Goal: Information Seeking & Learning: Find specific fact

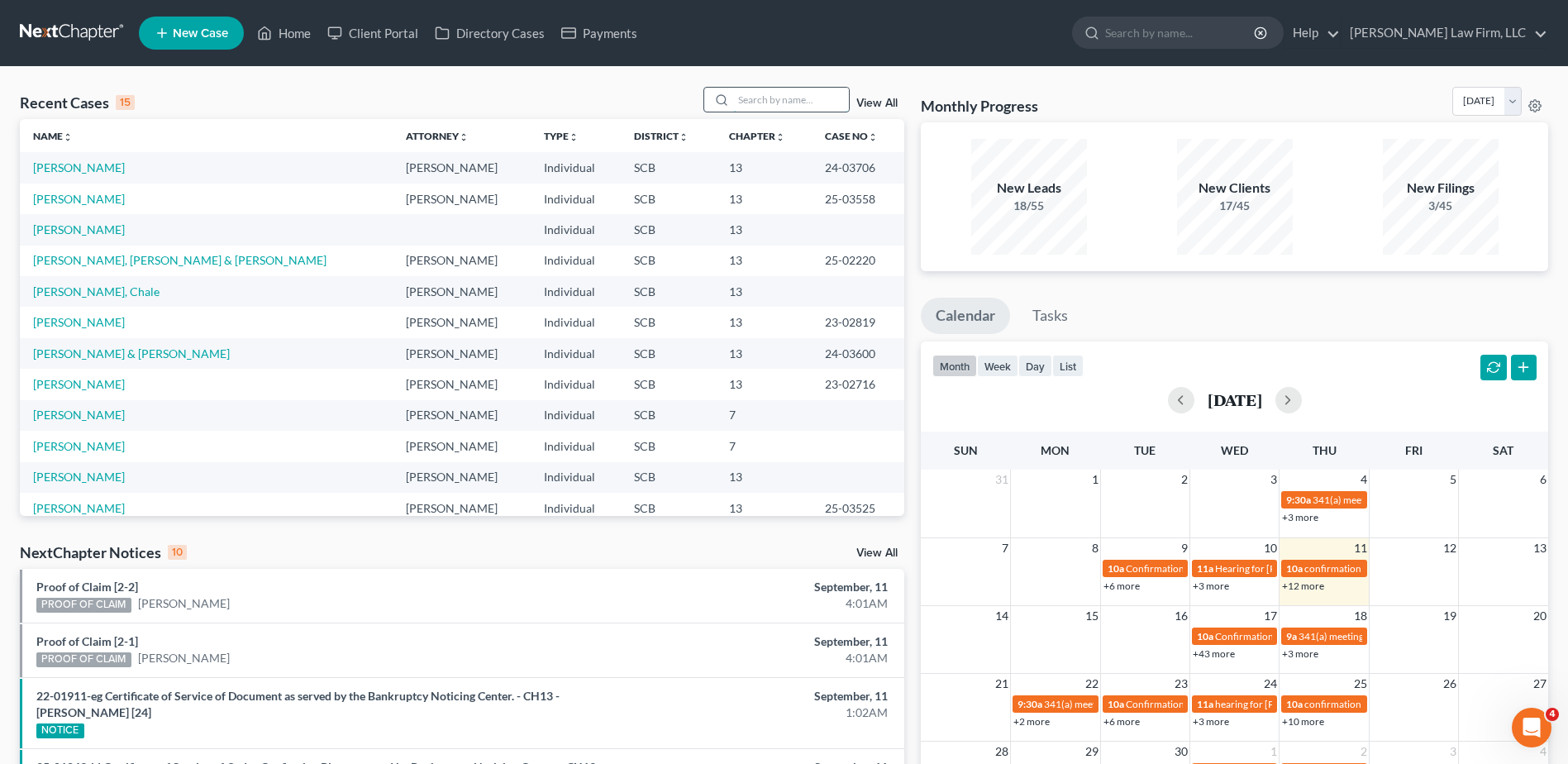
click at [753, 106] on input "search" at bounding box center [791, 99] width 116 height 24
type input "[PERSON_NAME]"
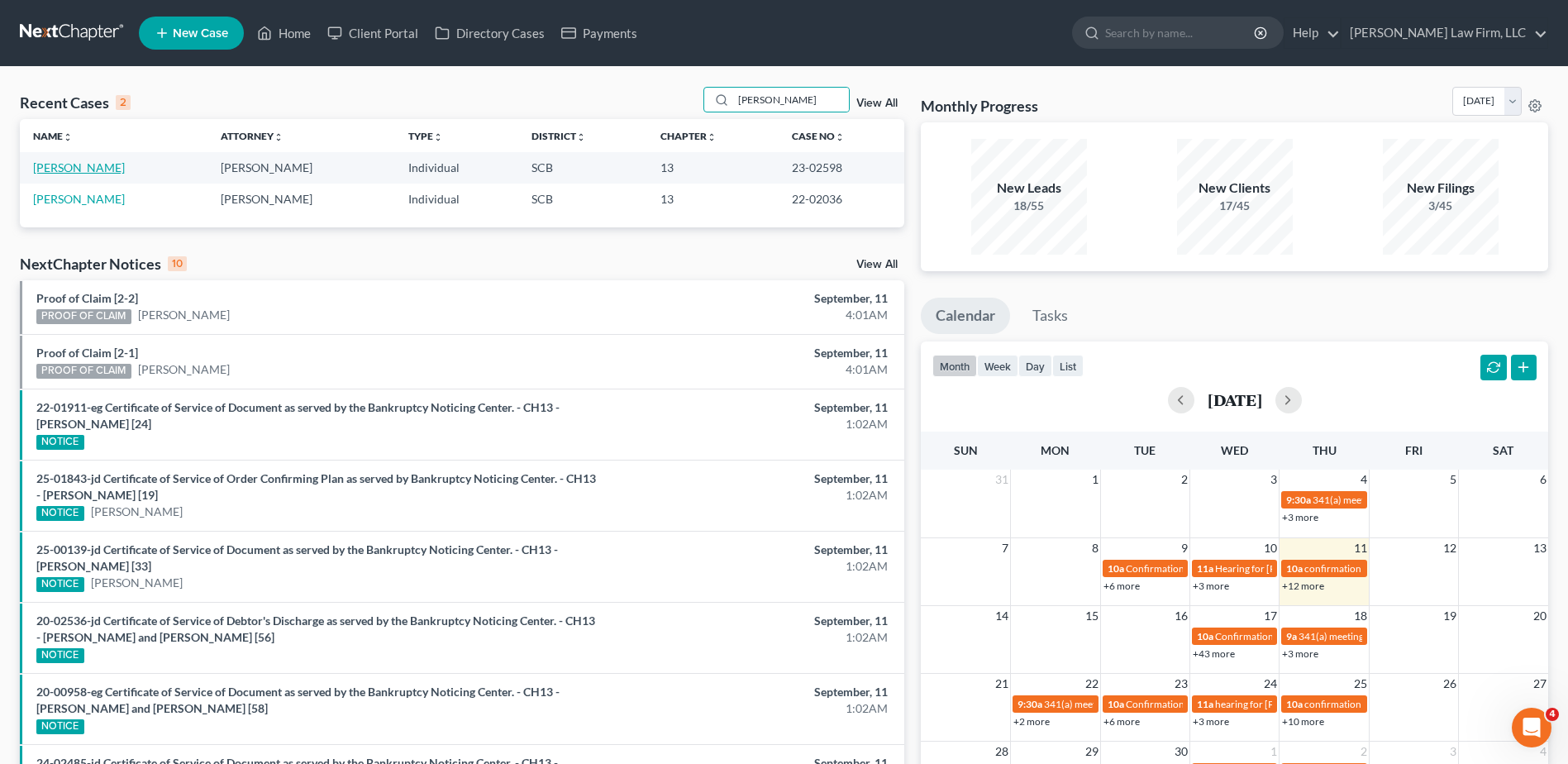
click at [67, 161] on link "[PERSON_NAME]" at bounding box center [79, 167] width 92 height 14
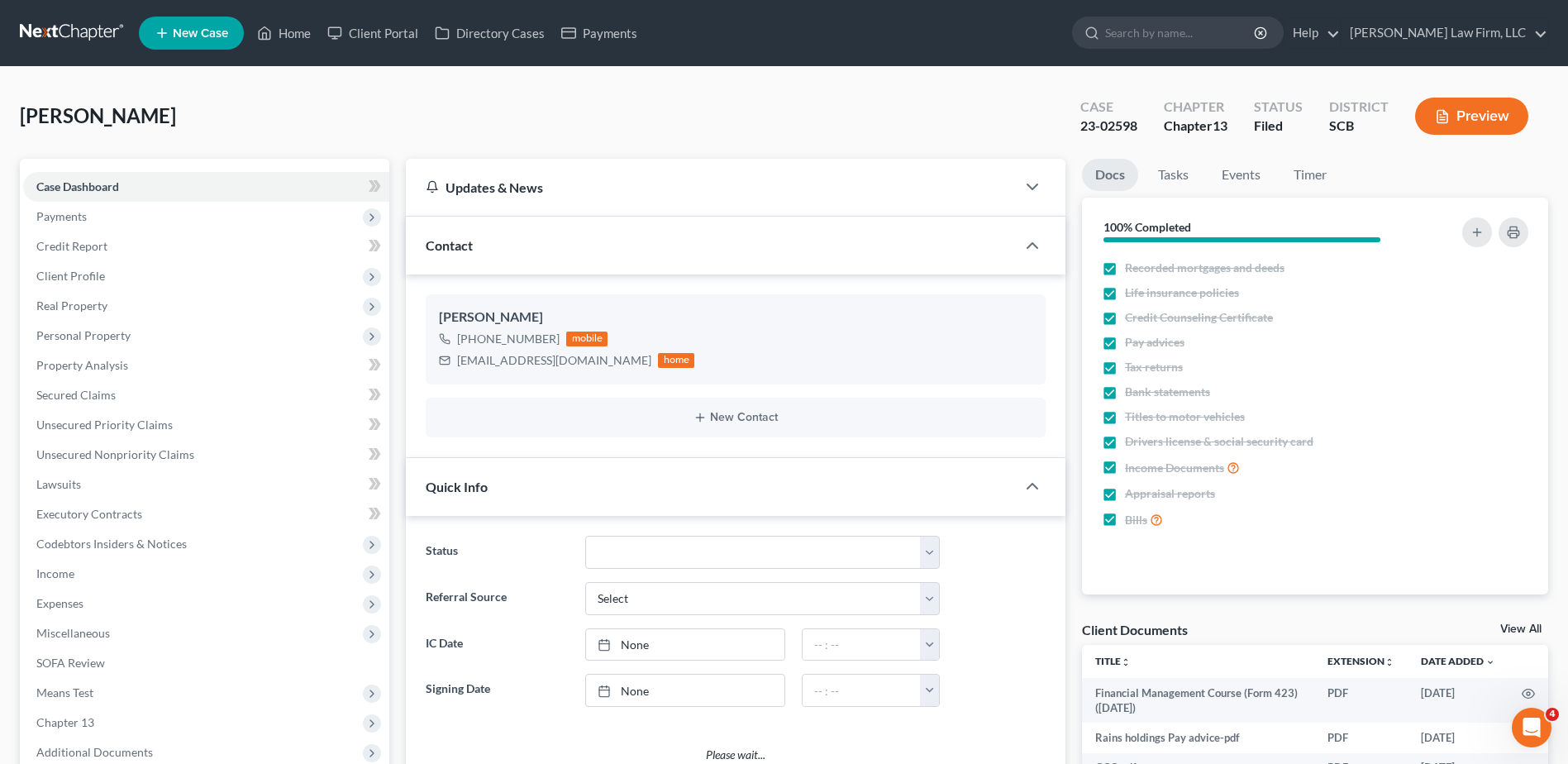
select select "1"
click at [92, 273] on span "Client Profile" at bounding box center [71, 276] width 68 height 14
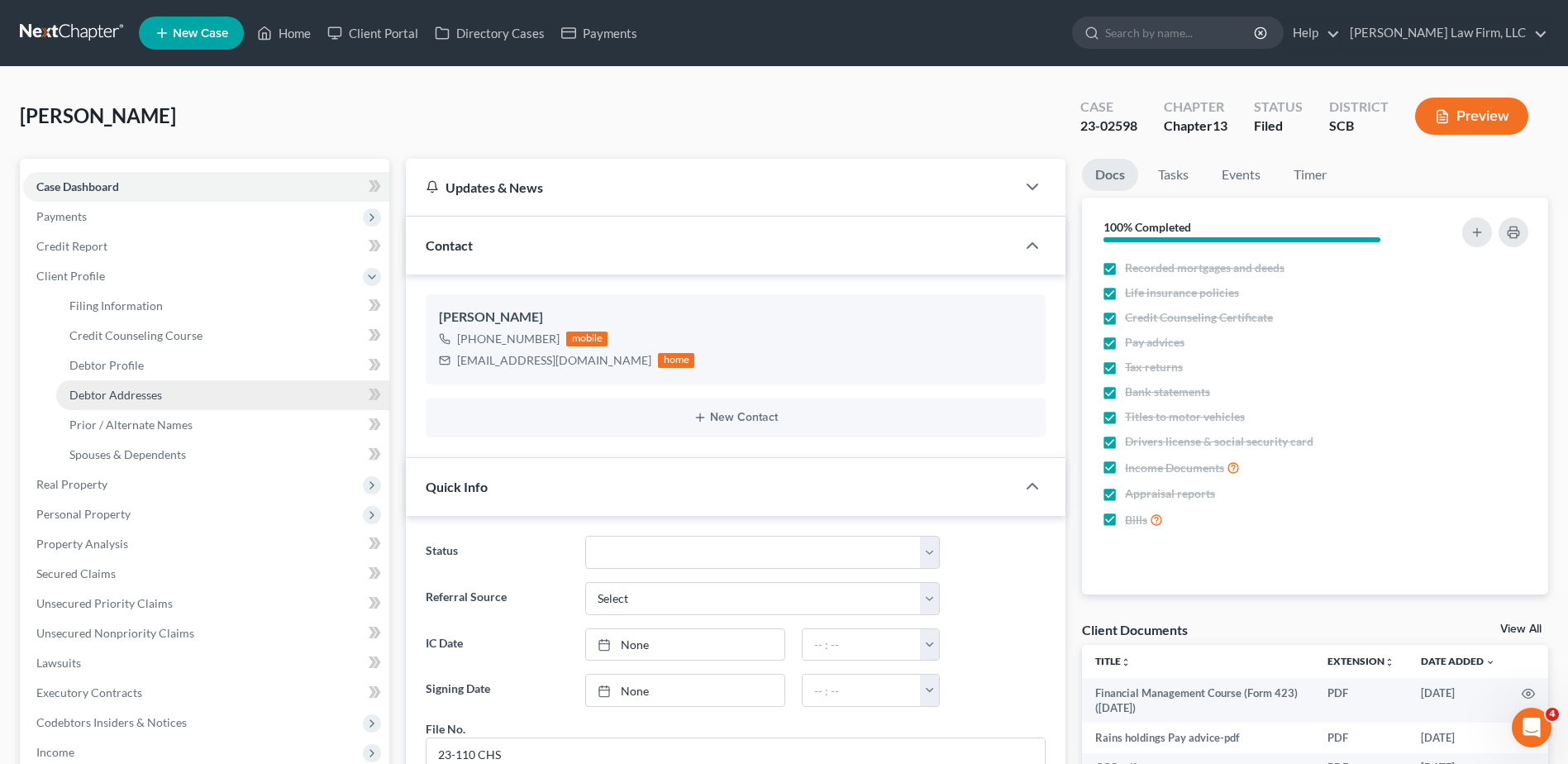
drag, startPoint x: 150, startPoint y: 400, endPoint x: 188, endPoint y: 396, distance: 38.2
click at [150, 400] on span "Debtor Addresses" at bounding box center [116, 394] width 93 height 14
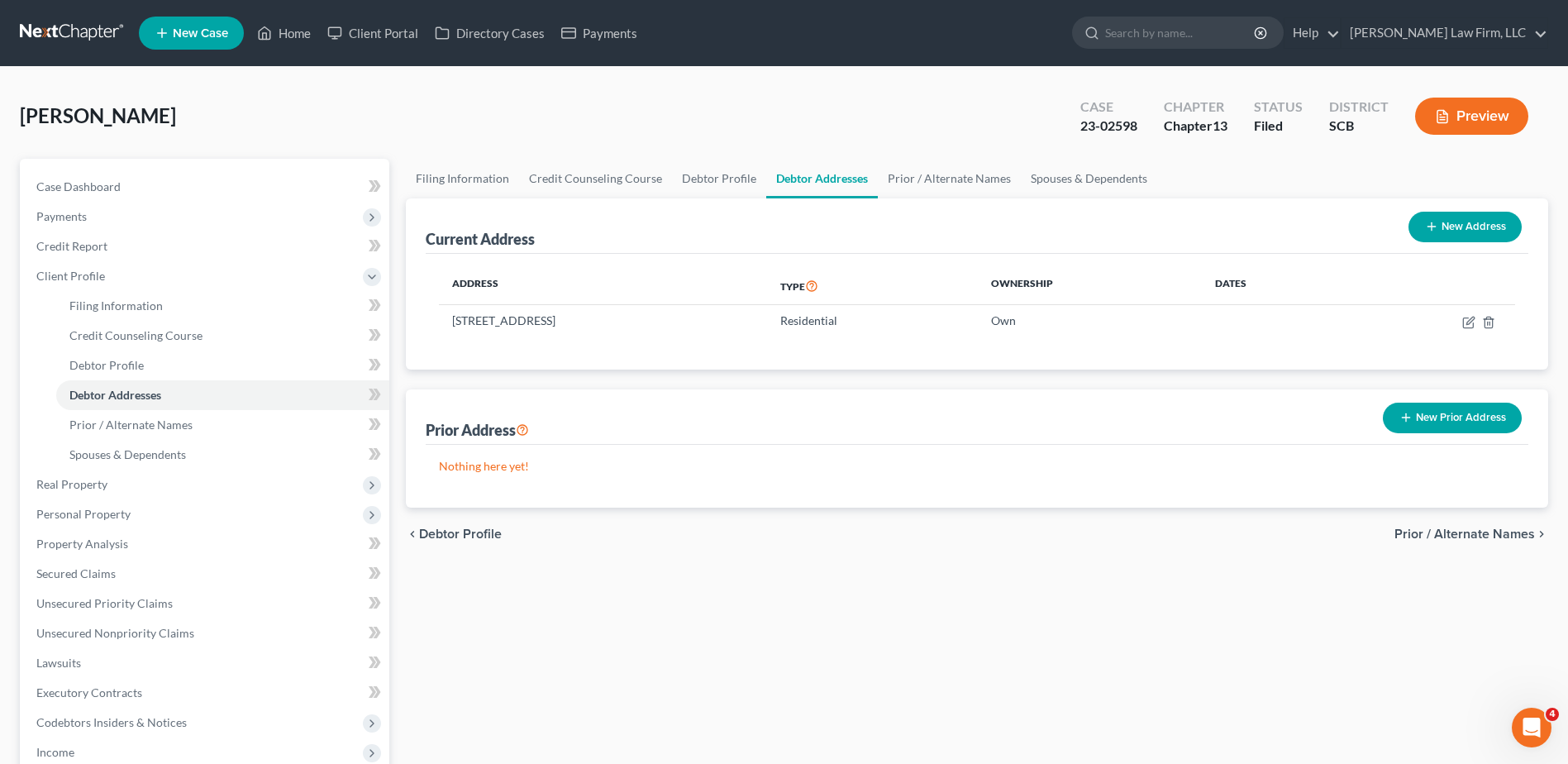
click at [395, 251] on div "Case Dashboard Payments Invoices Payments Payments Credit Report Client Profile" at bounding box center [204, 621] width 386 height 925
drag, startPoint x: 239, startPoint y: 89, endPoint x: 30, endPoint y: 65, distance: 210.4
click at [238, 89] on div "Godfrey, Janet Upgraded Case 23-02598 Chapter Chapter 13 Status Filed District …" at bounding box center [784, 123] width 1528 height 72
click at [81, 38] on link at bounding box center [73, 33] width 106 height 30
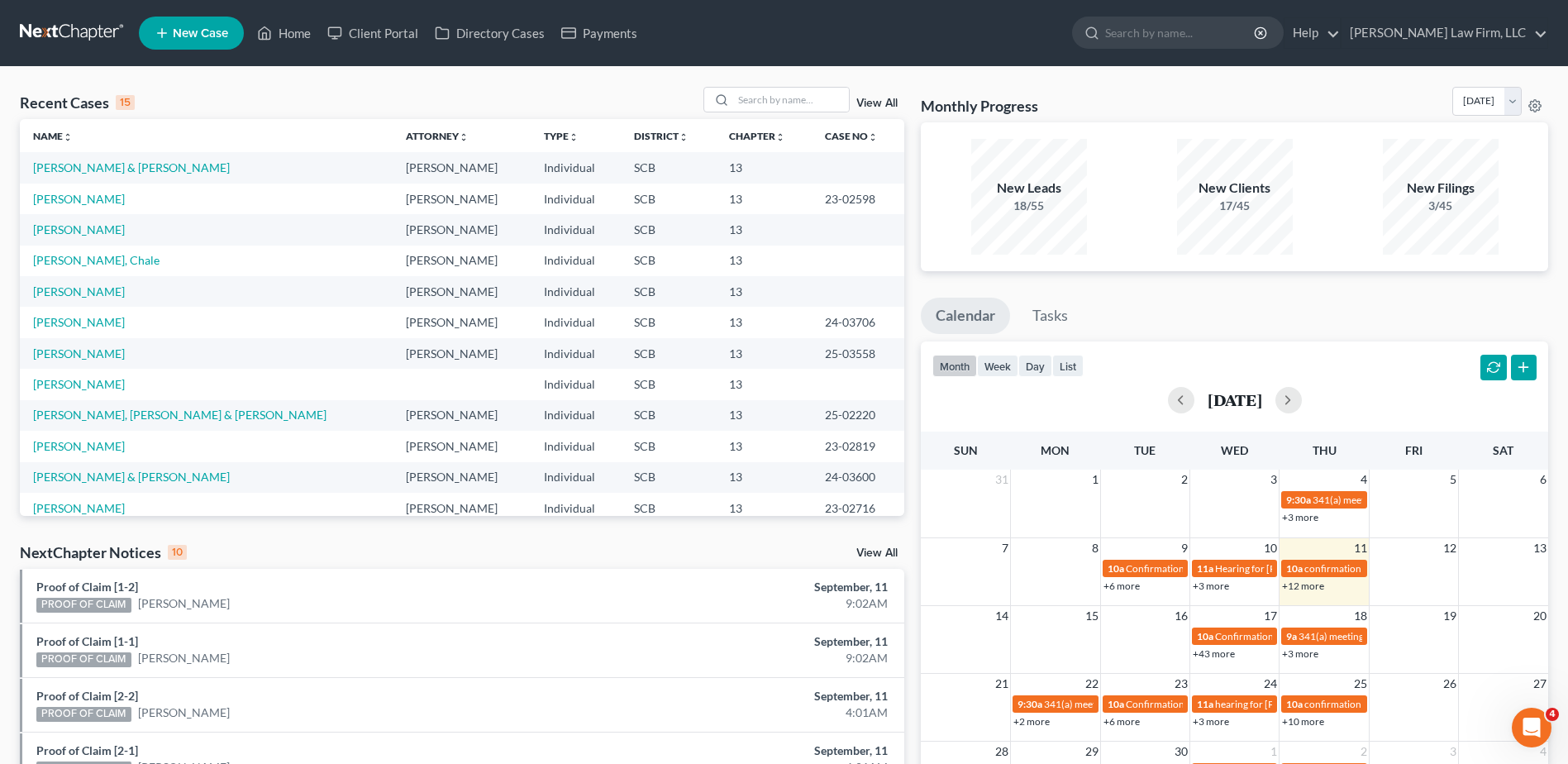
click at [68, 25] on link at bounding box center [73, 33] width 106 height 30
click at [768, 97] on input "search" at bounding box center [791, 99] width 116 height 24
type input "burns"
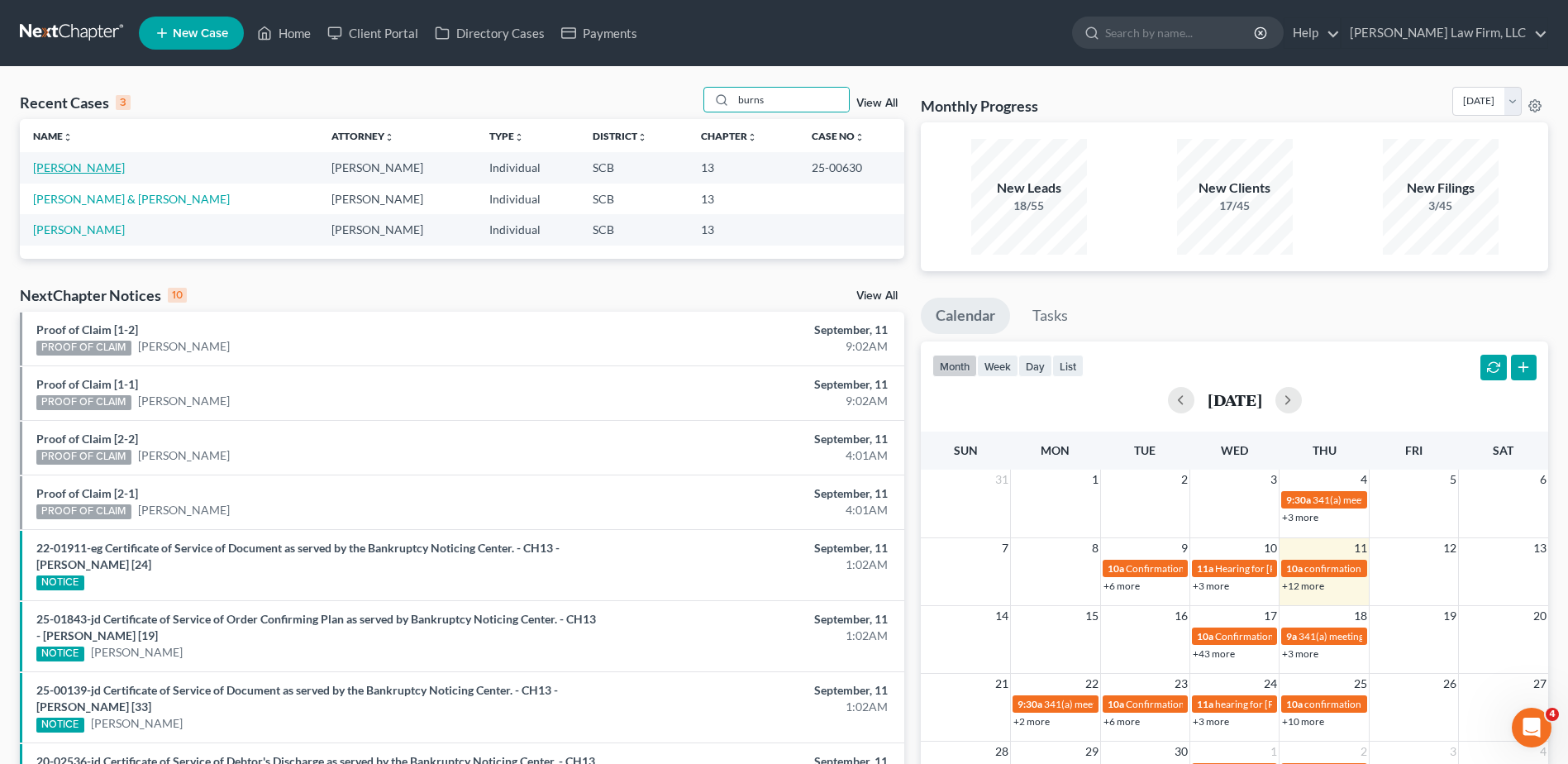
click at [69, 162] on link "[PERSON_NAME]" at bounding box center [79, 167] width 92 height 14
select select "1"
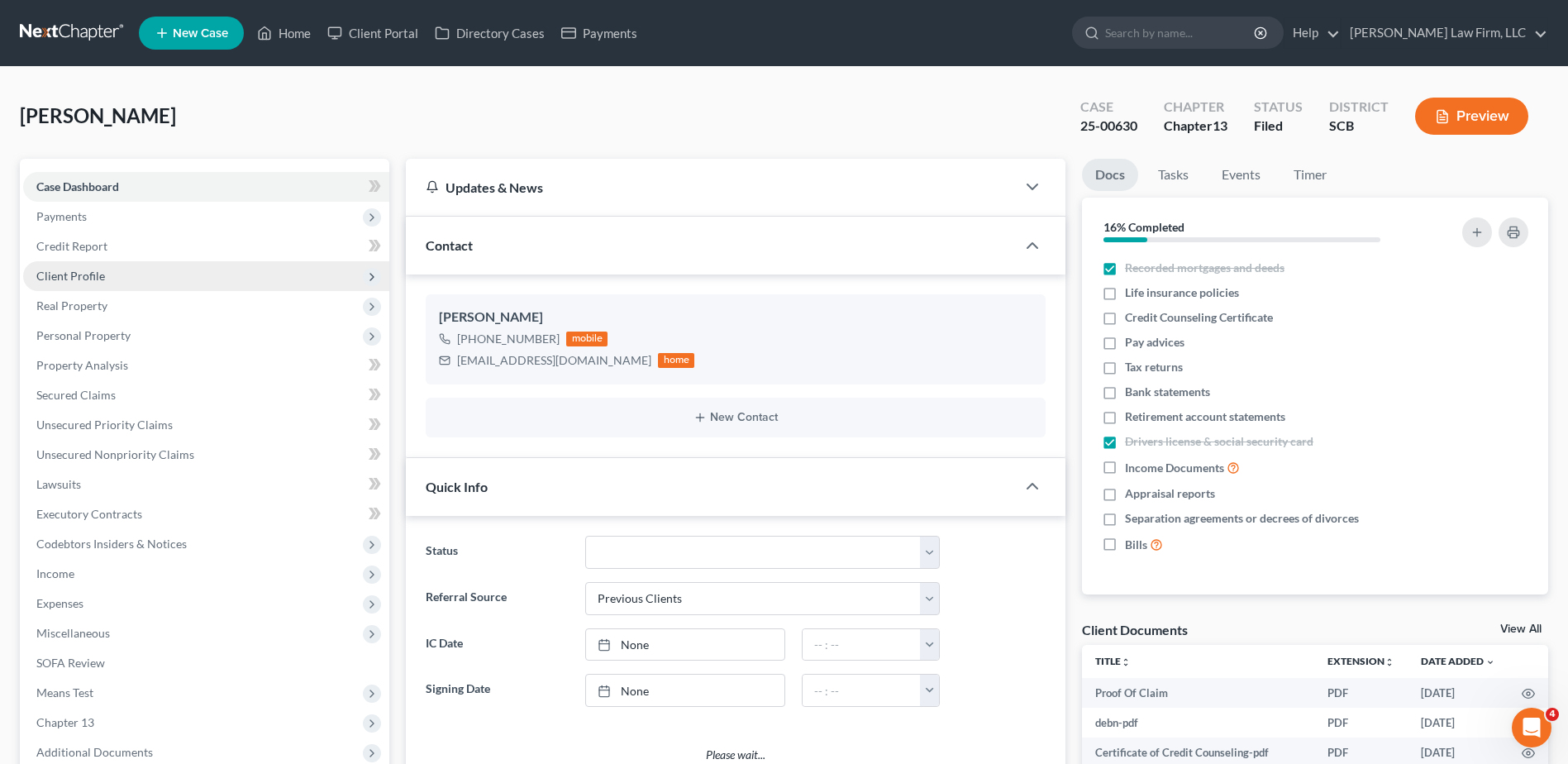
select select "0"
click at [72, 271] on span "Client Profile" at bounding box center [71, 276] width 68 height 14
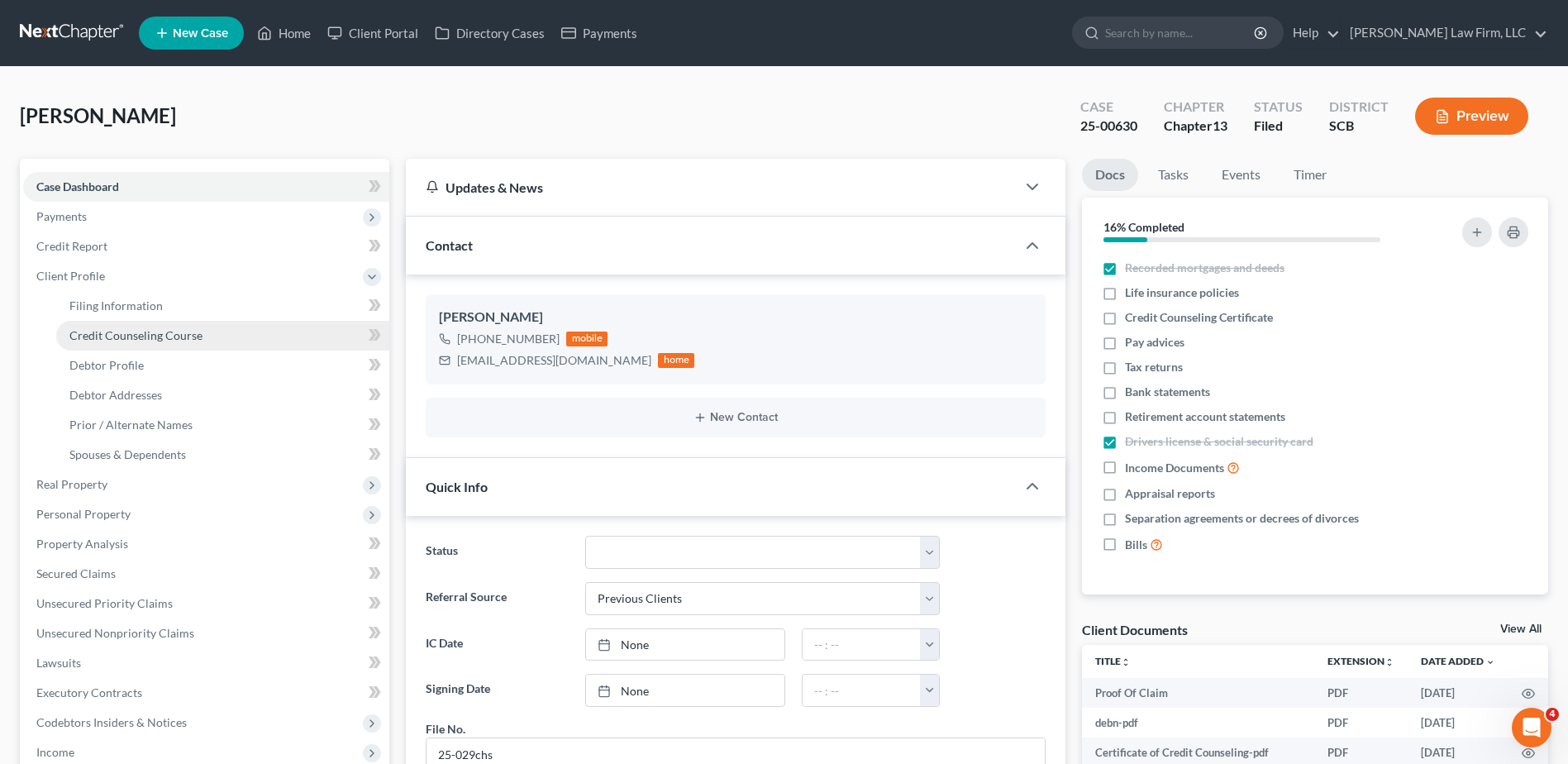
scroll to position [2423, 0]
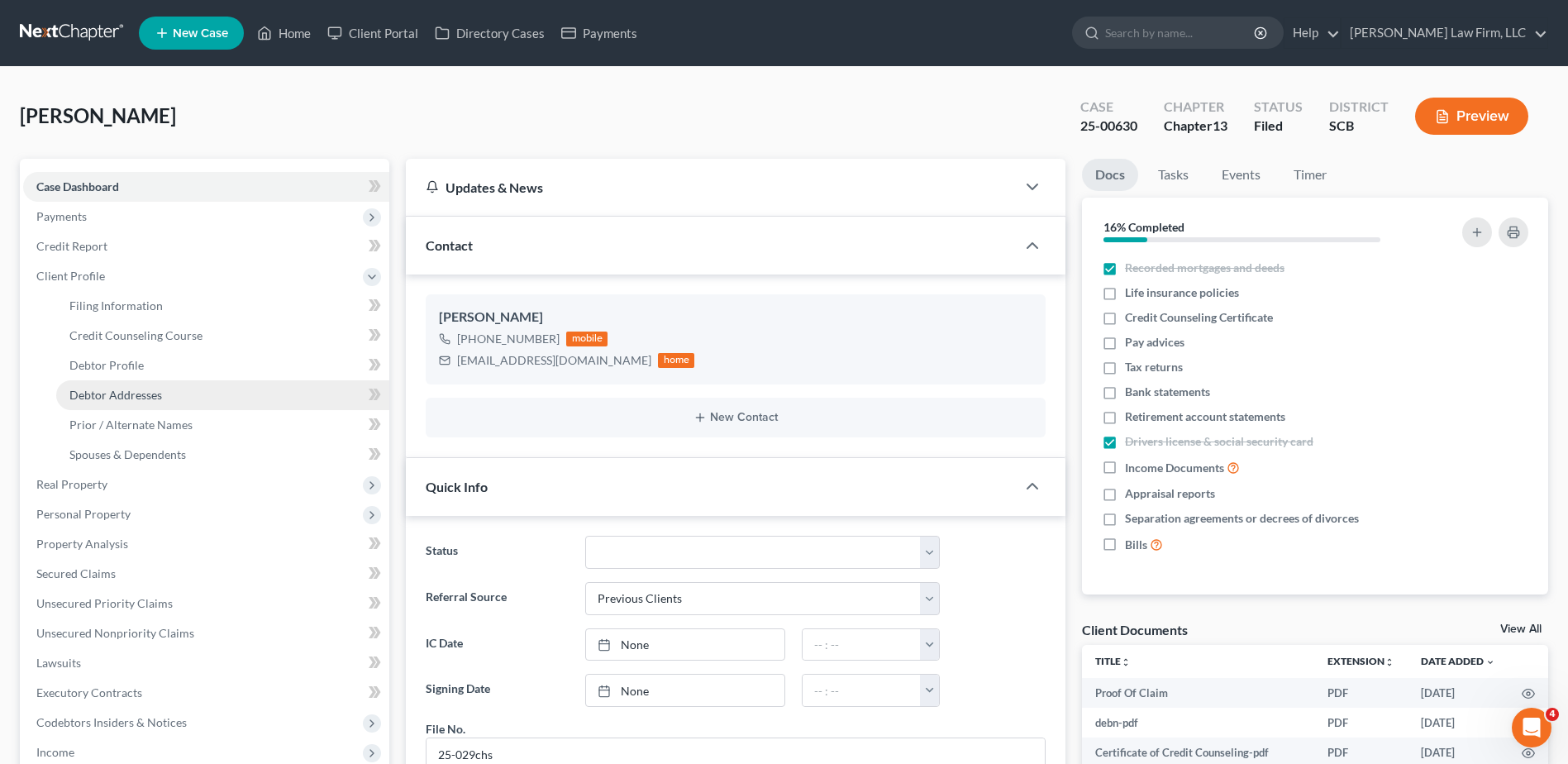
click at [152, 392] on span "Debtor Addresses" at bounding box center [116, 394] width 93 height 14
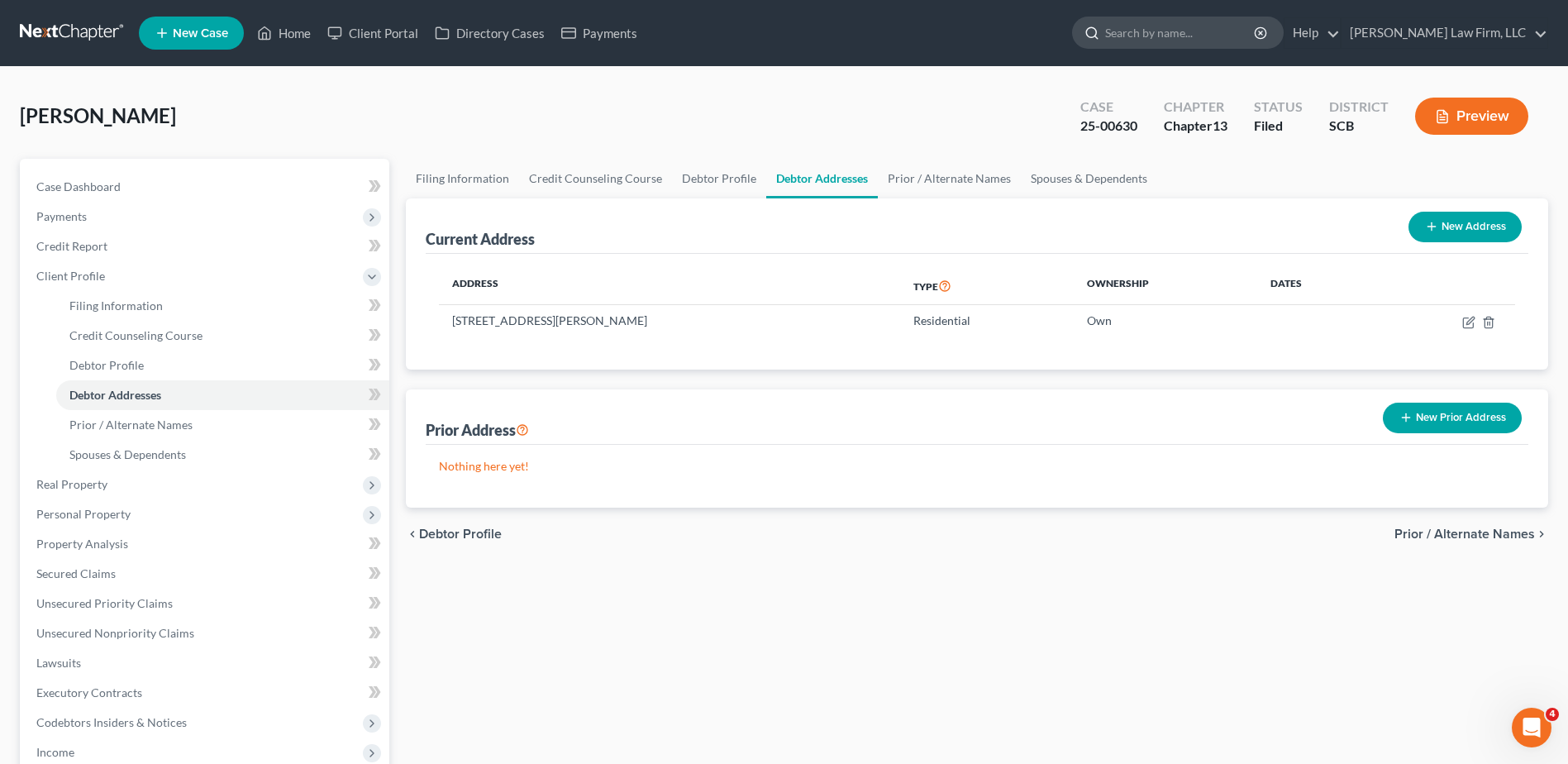
click at [1225, 29] on input "search" at bounding box center [1180, 32] width 152 height 31
type input "rainboth"
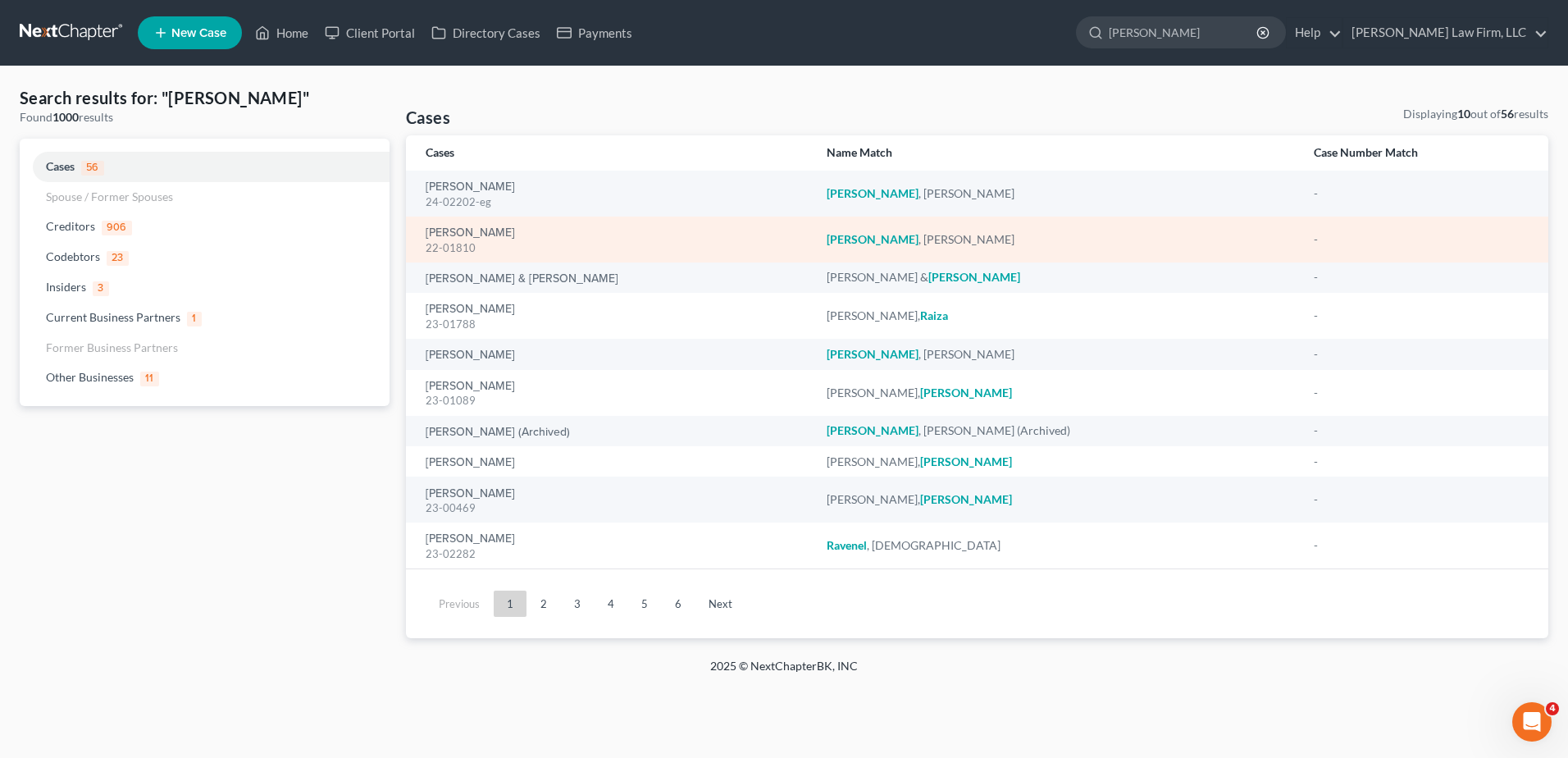
click at [465, 243] on div "22-01810" at bounding box center [613, 248] width 375 height 16
click at [465, 231] on link "Rainboth, Haley" at bounding box center [470, 232] width 90 height 11
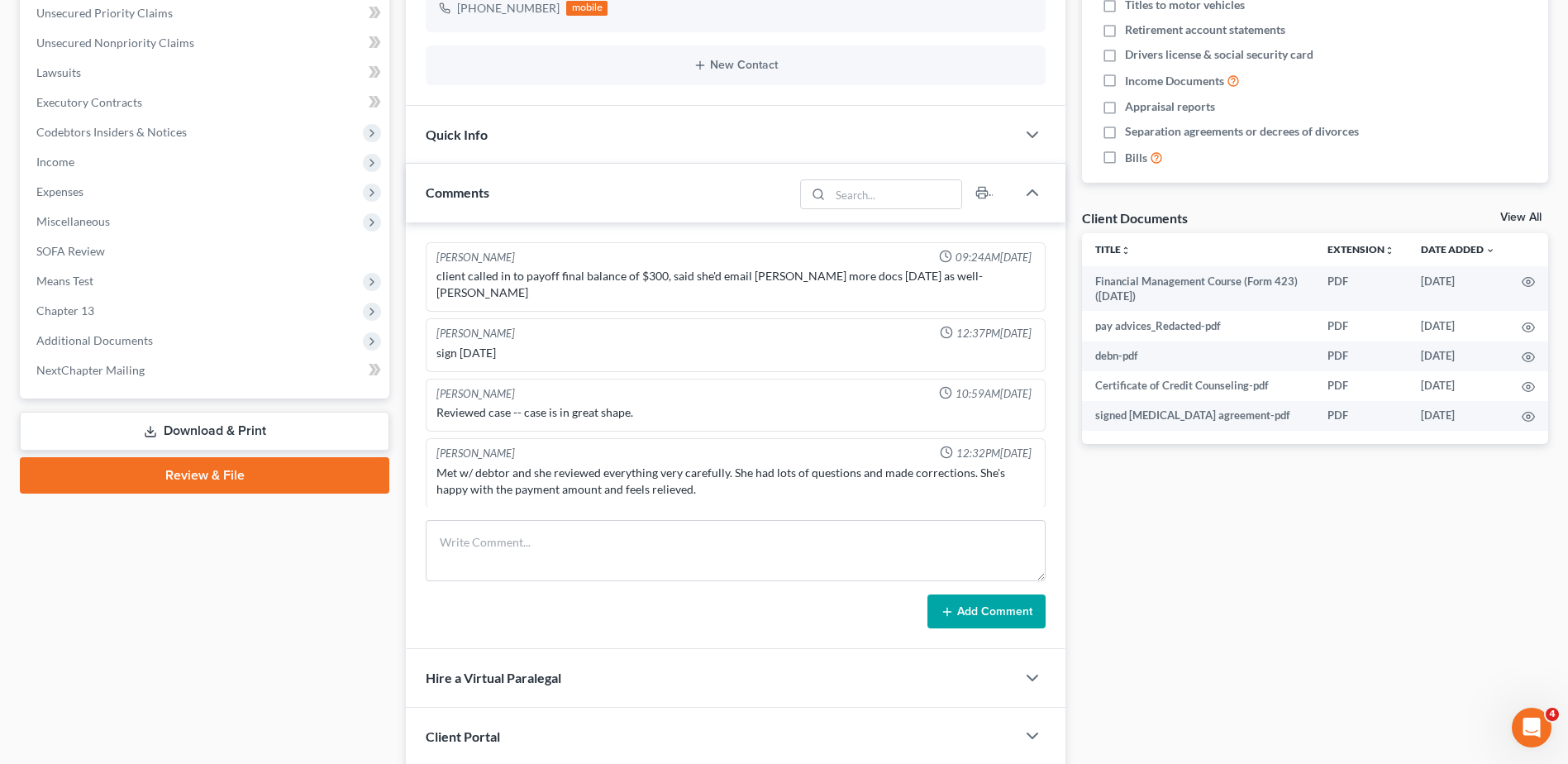
scroll to position [668, 0]
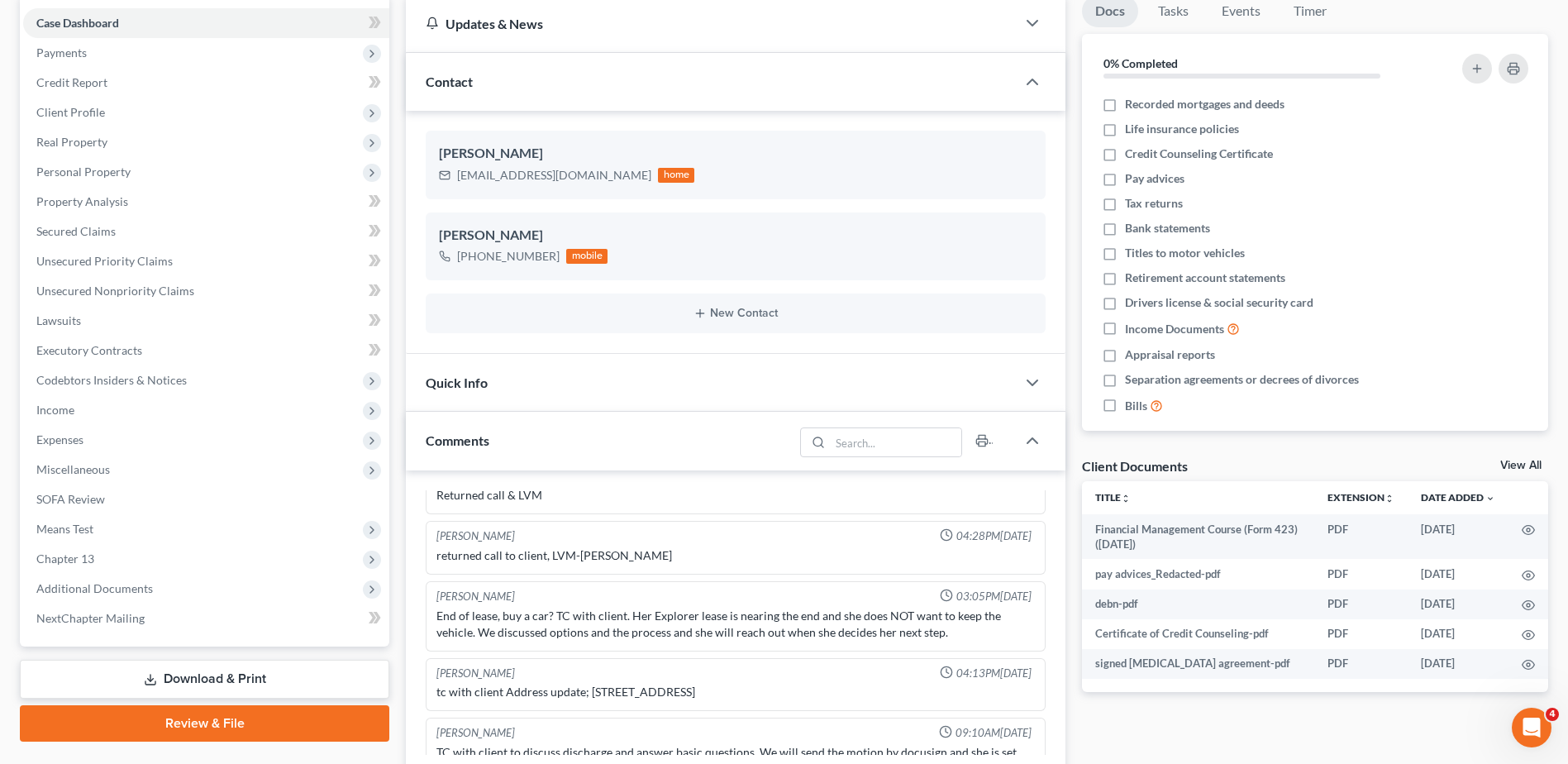
click at [504, 382] on div "Quick Info" at bounding box center [710, 382] width 610 height 57
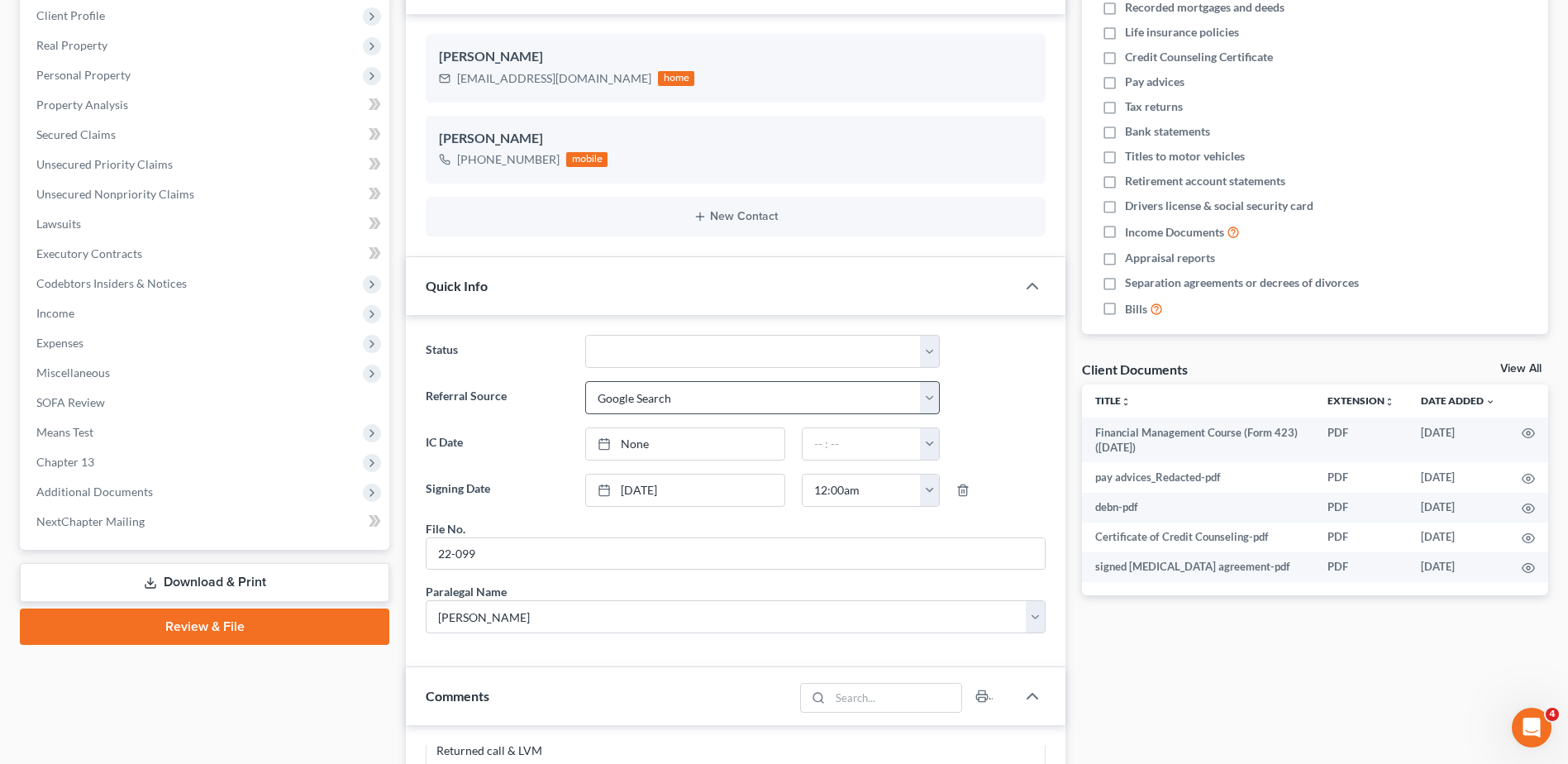
scroll to position [329, 0]
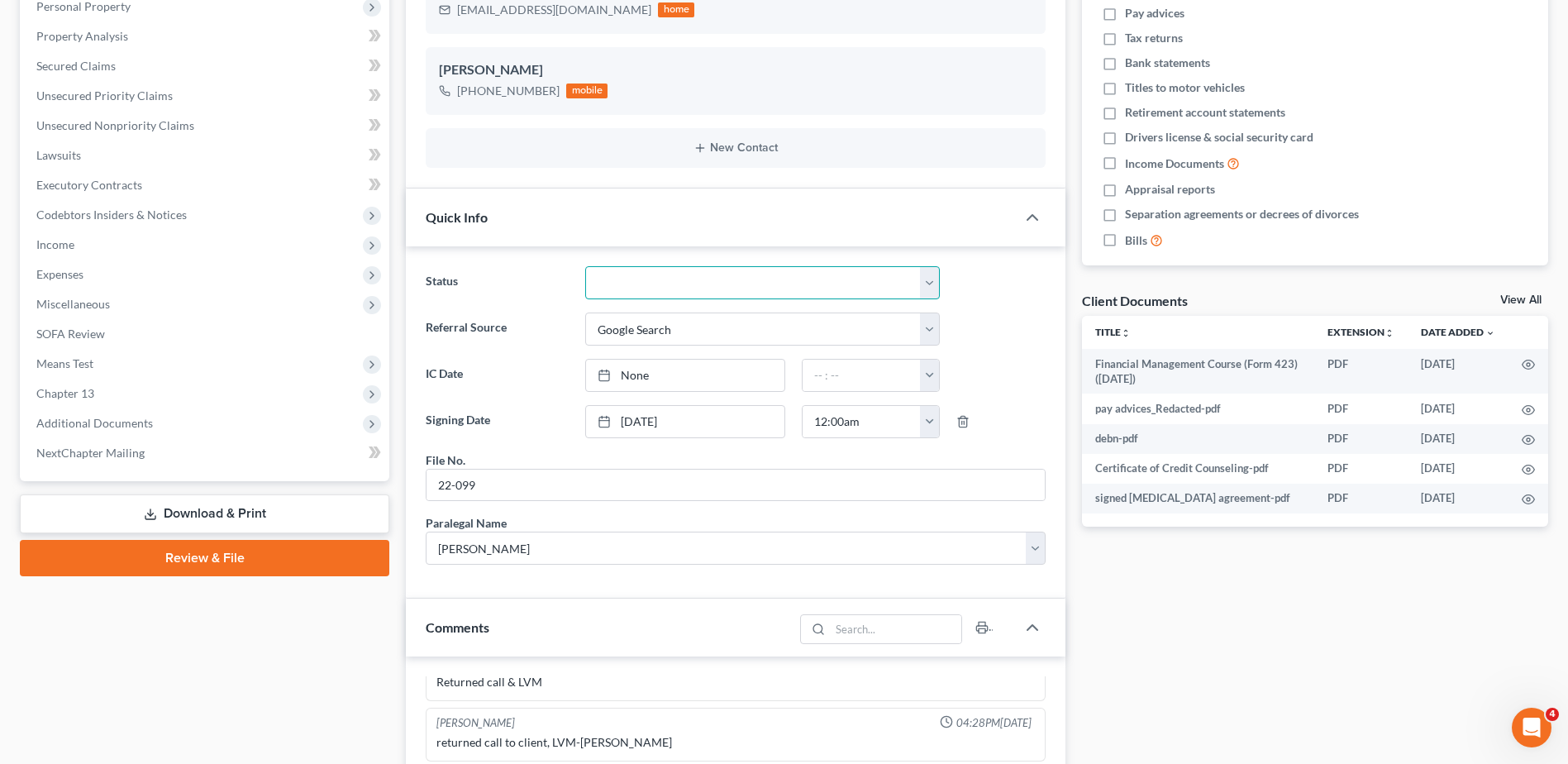
click at [632, 273] on select "Discharged Dismissed Filed In Progress Lead Lost Lead Ready to File To Review W…" at bounding box center [762, 283] width 355 height 33
click at [585, 266] on select "Discharged Dismissed Filed In Progress Lead Lost Lead Ready to File To Review W…" at bounding box center [762, 283] width 355 height 33
click at [629, 286] on select "Discharged Dismissed Filed In Progress Lead Lost Lead Ready to File To Review W…" at bounding box center [762, 283] width 355 height 33
select select "0"
click at [585, 266] on select "Discharged Dismissed Filed In Progress Lead Lost Lead Ready to File To Review W…" at bounding box center [762, 283] width 355 height 33
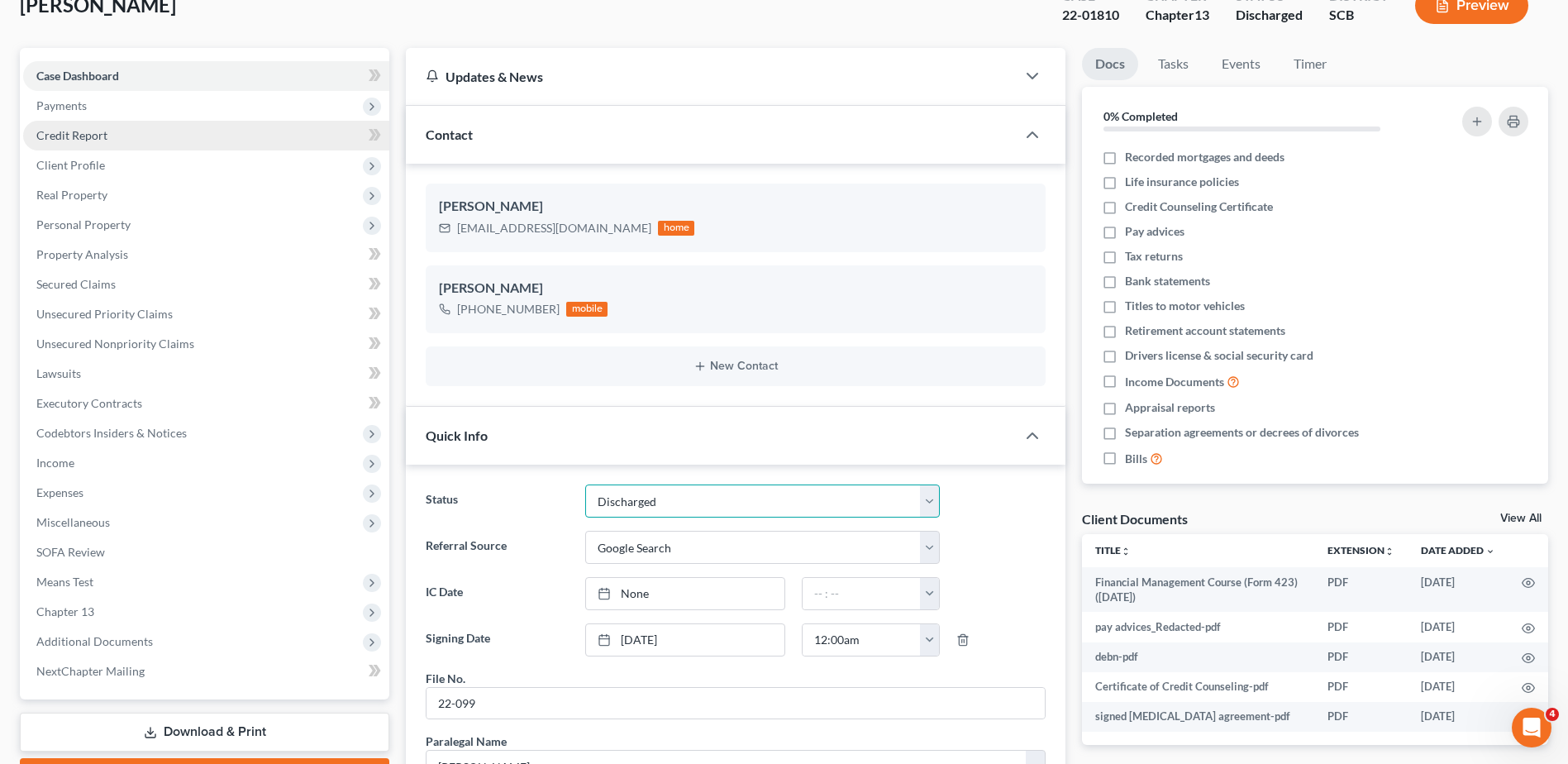
scroll to position [0, 0]
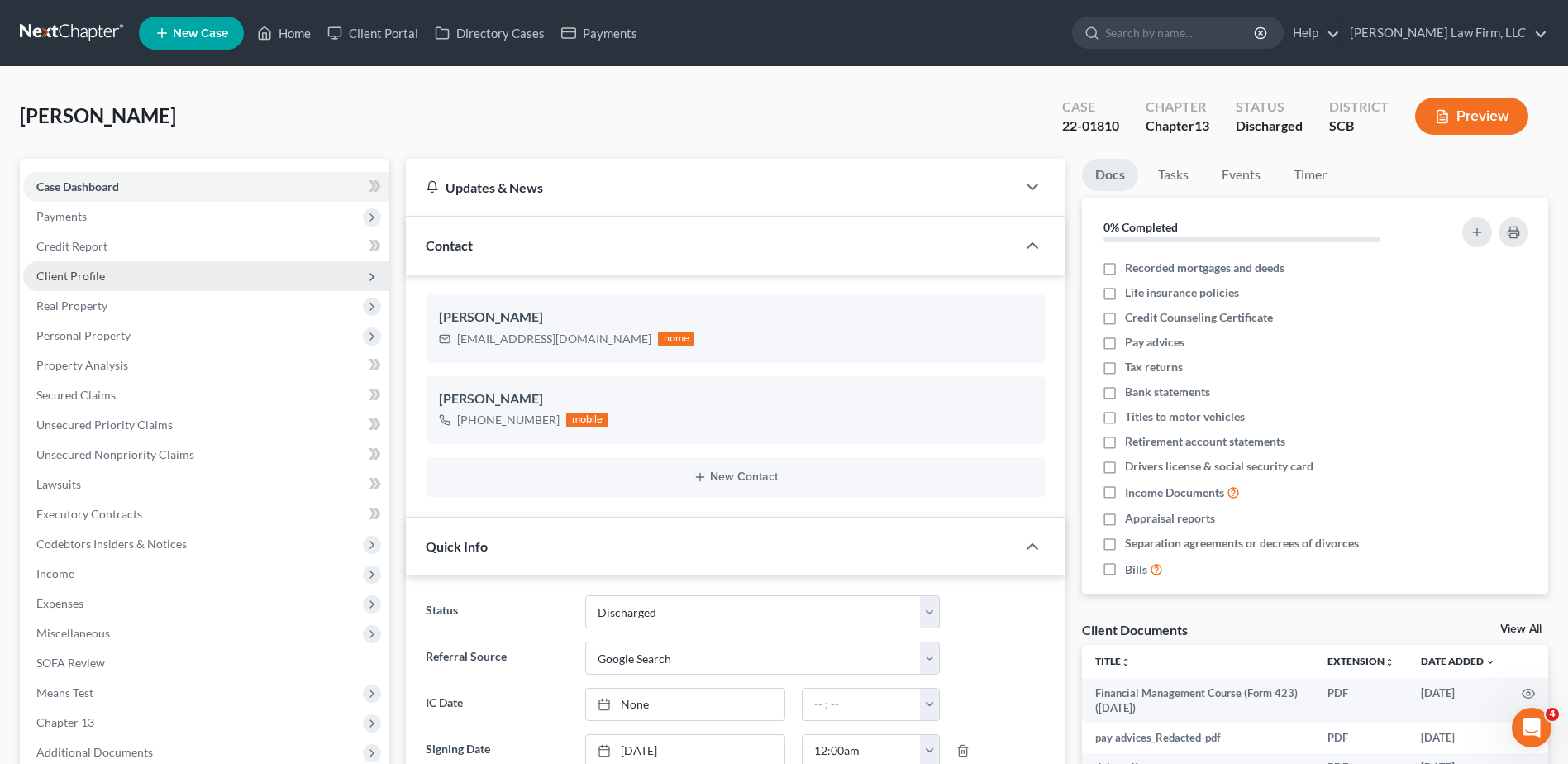
click at [95, 283] on span "Client Profile" at bounding box center [206, 276] width 366 height 30
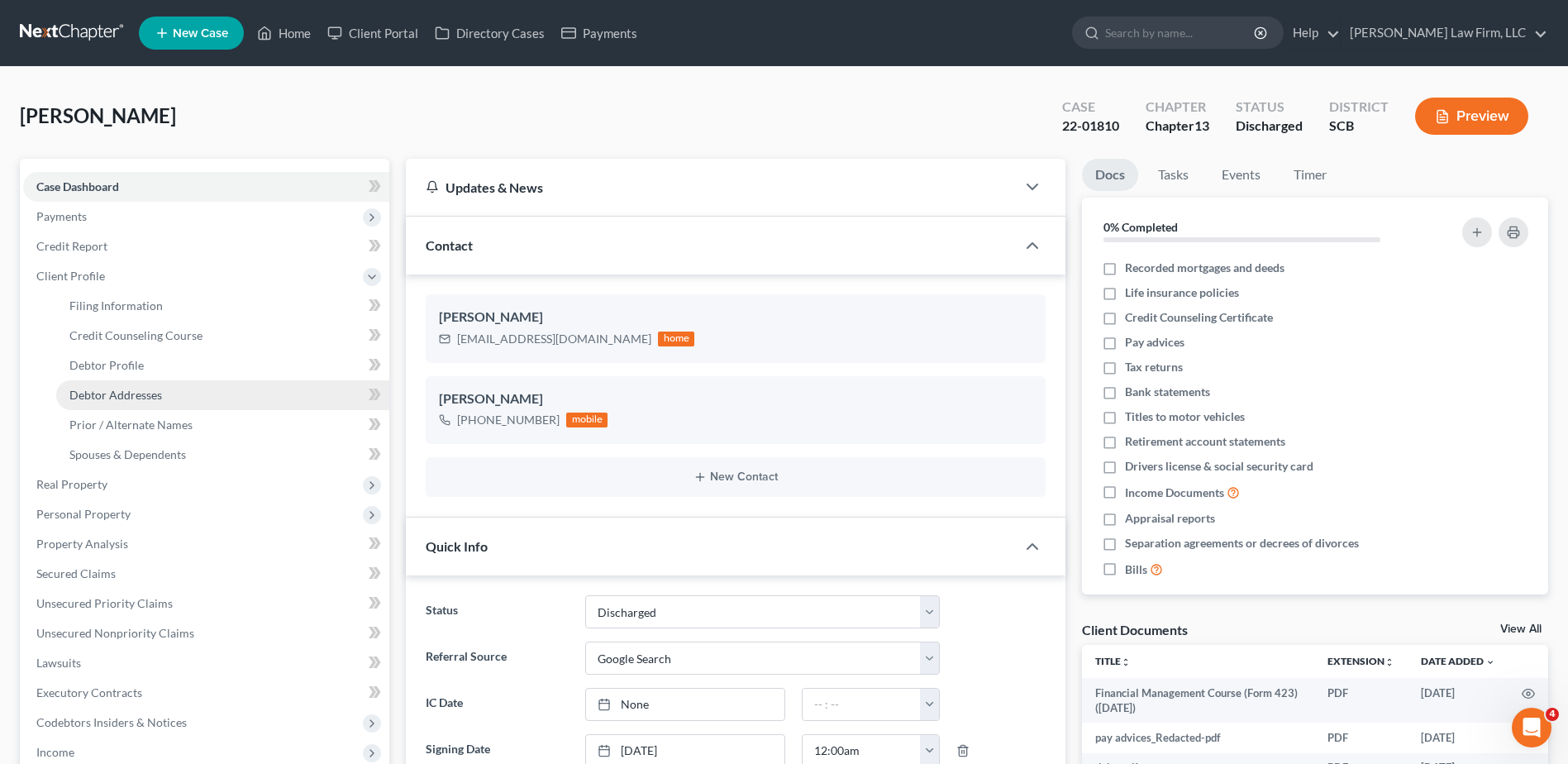
click at [147, 407] on link "Debtor Addresses" at bounding box center [222, 395] width 333 height 30
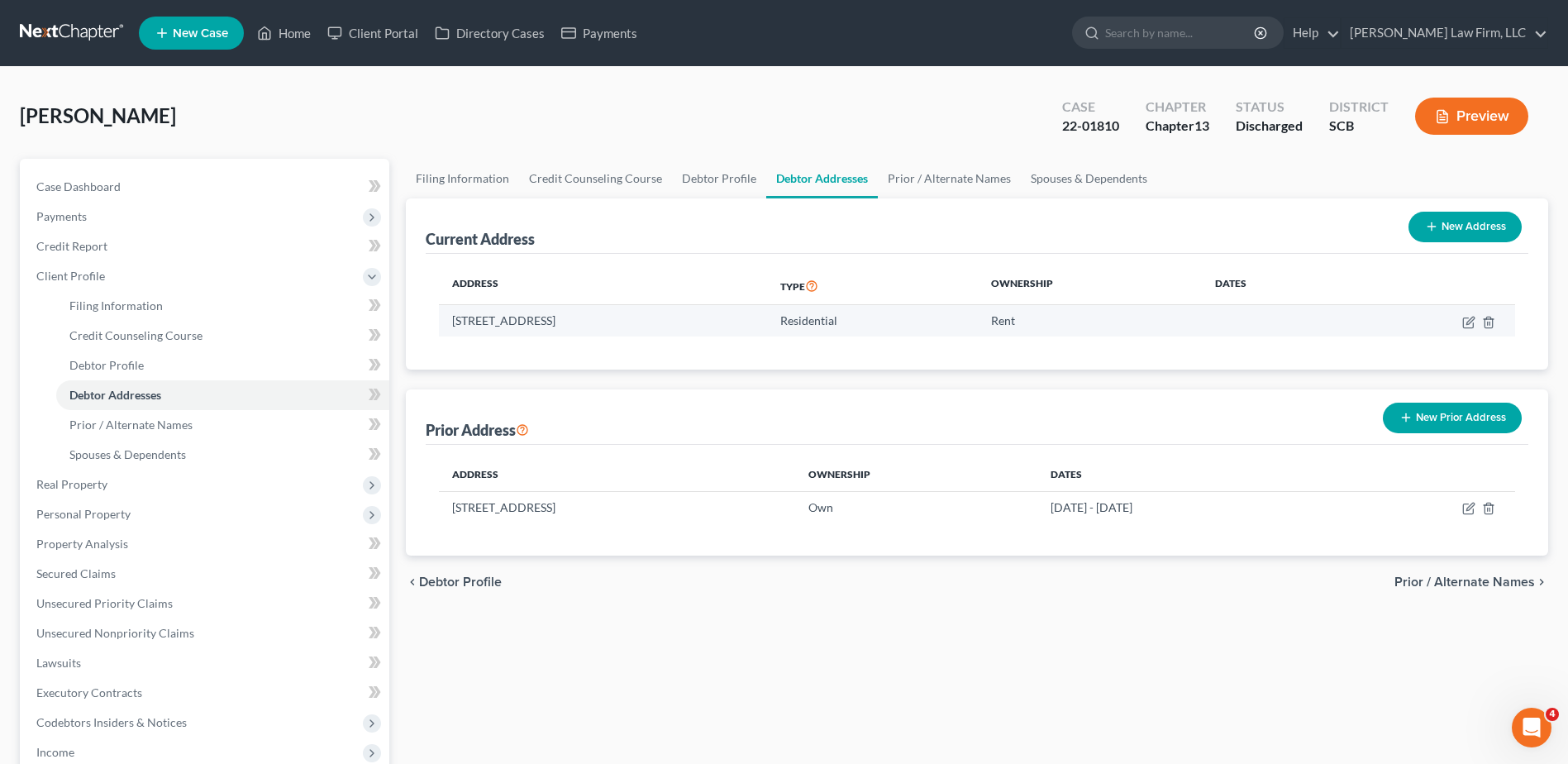
drag, startPoint x: 457, startPoint y: 318, endPoint x: 682, endPoint y: 317, distance: 225.0
click at [682, 317] on td "45 Savannah Oak Drive, Bluffton, SC 29910" at bounding box center [603, 321] width 328 height 32
copy td "5 Savannah Oak Drive, Bluffton, SC 29910"
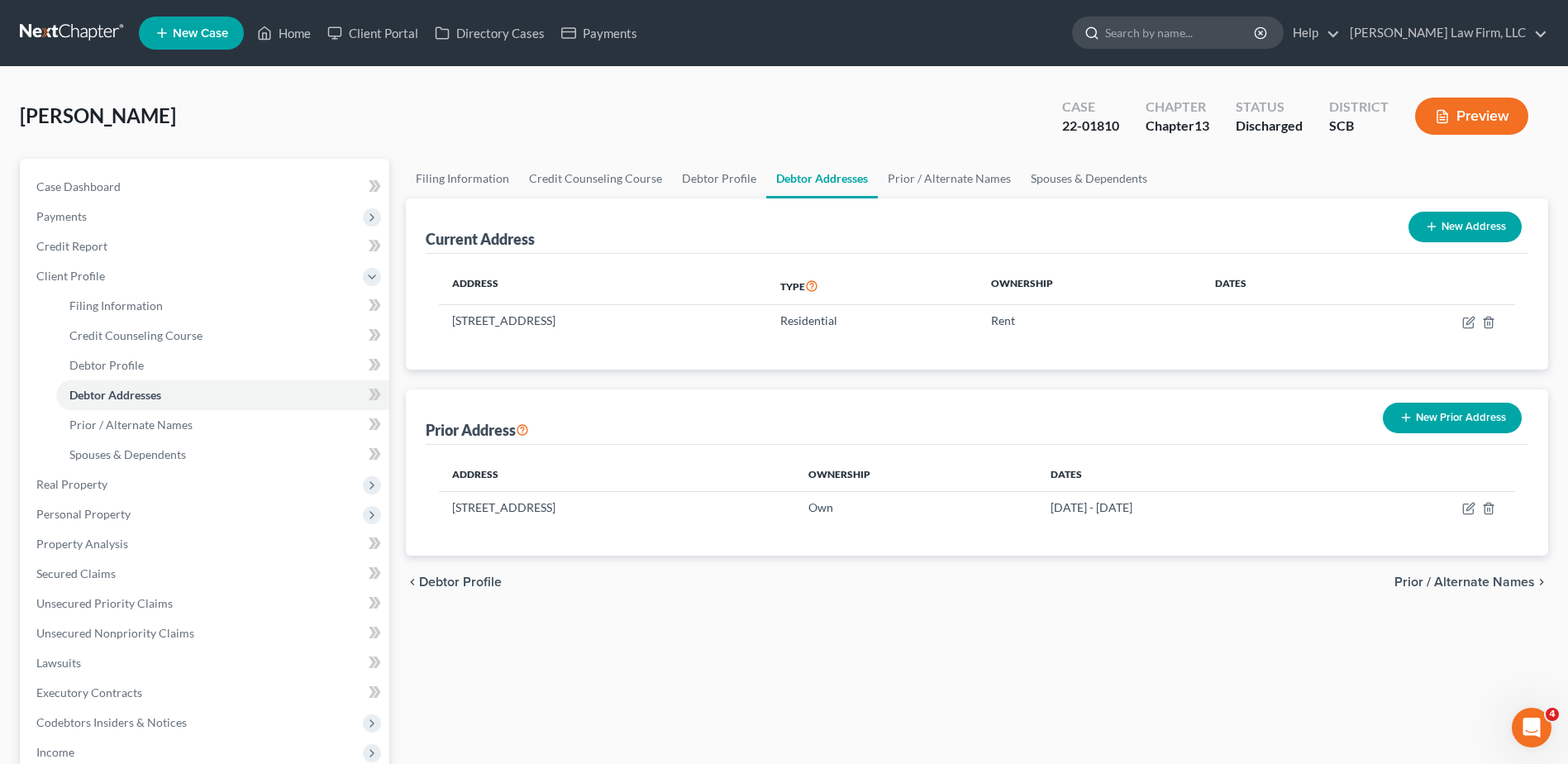
click at [1220, 45] on input "search" at bounding box center [1180, 32] width 152 height 31
type input "huggins"
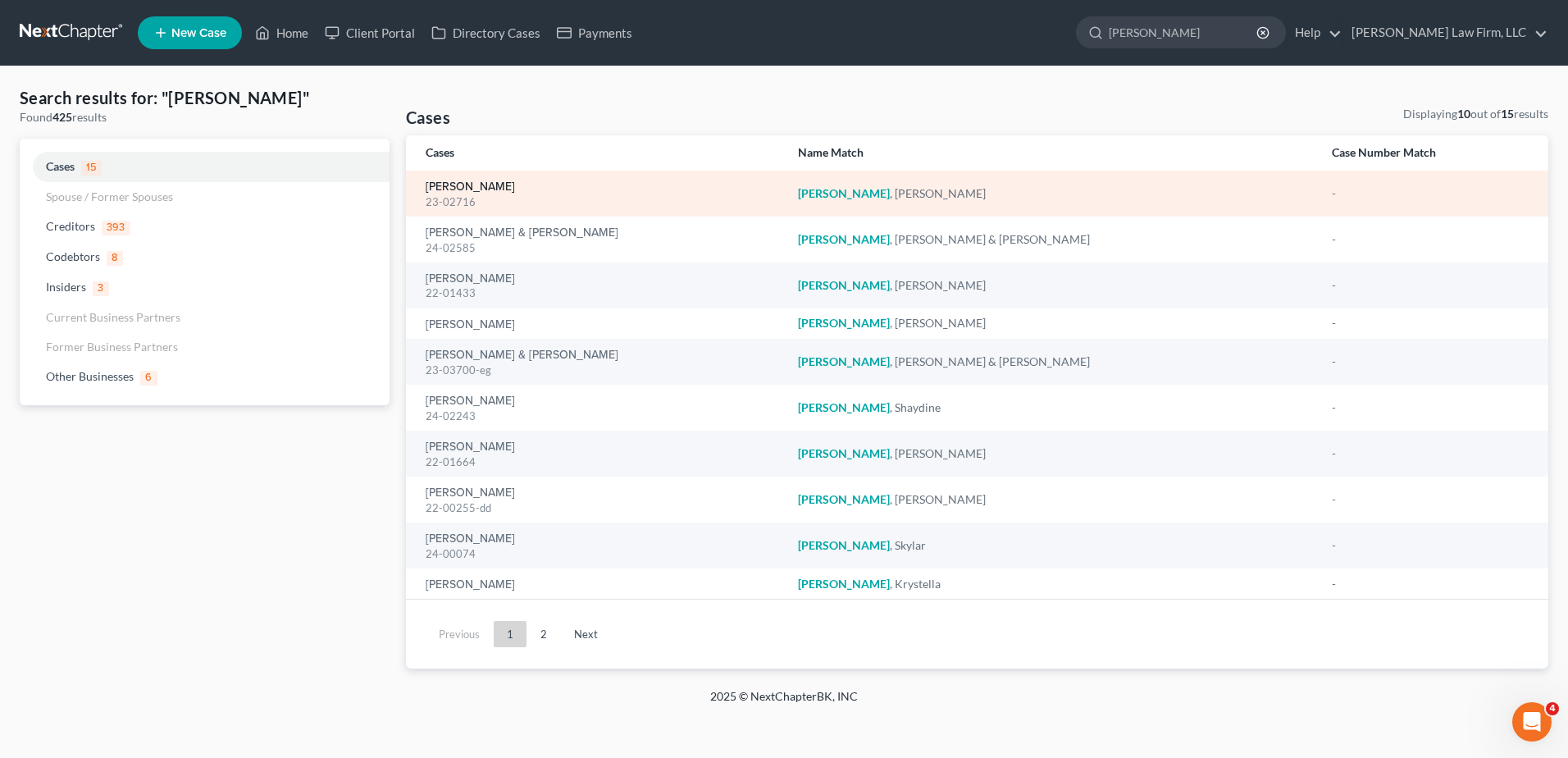
click at [472, 183] on link "Huggins, Justin" at bounding box center [470, 186] width 90 height 11
select select "3"
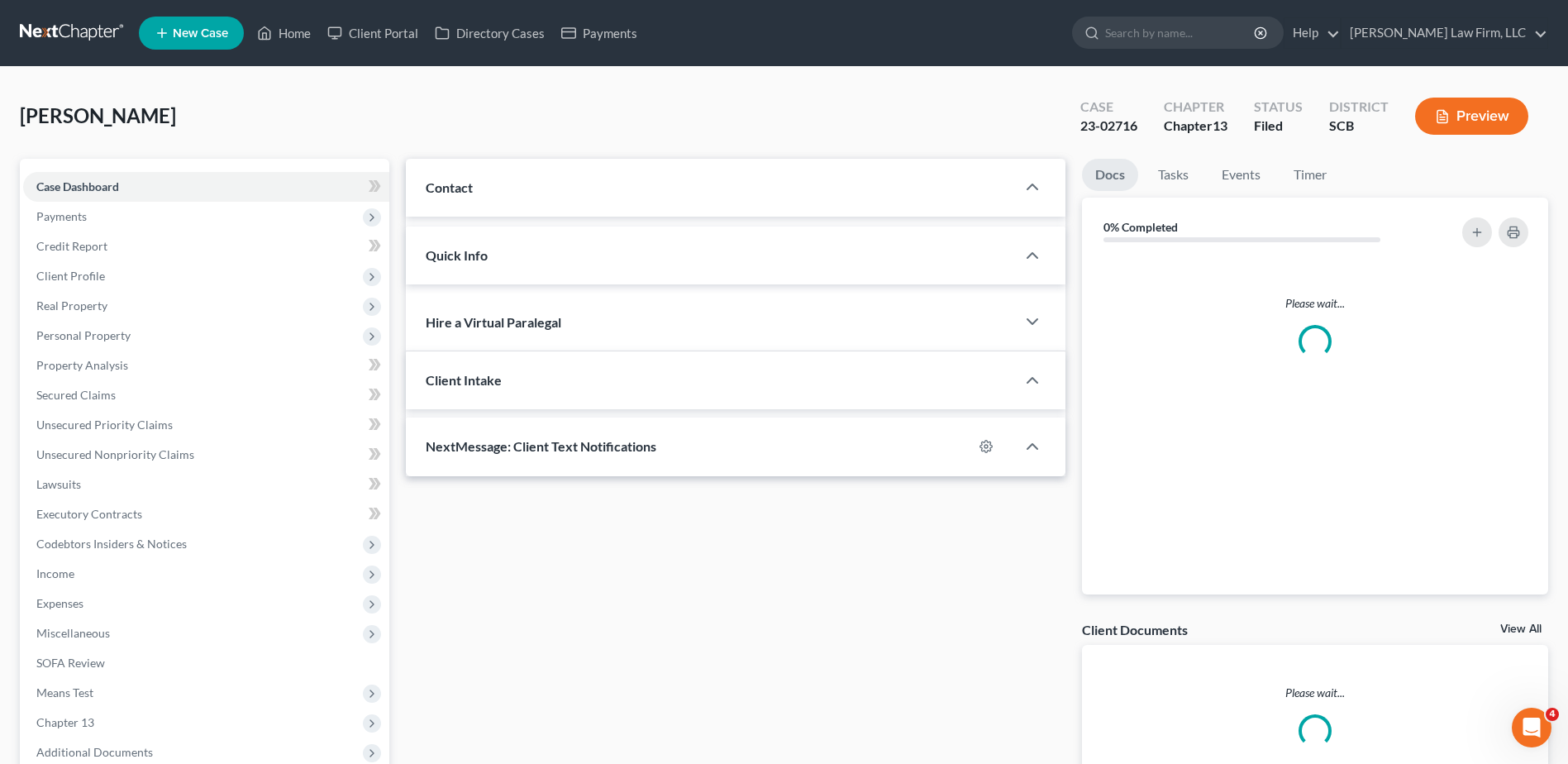
select select "3"
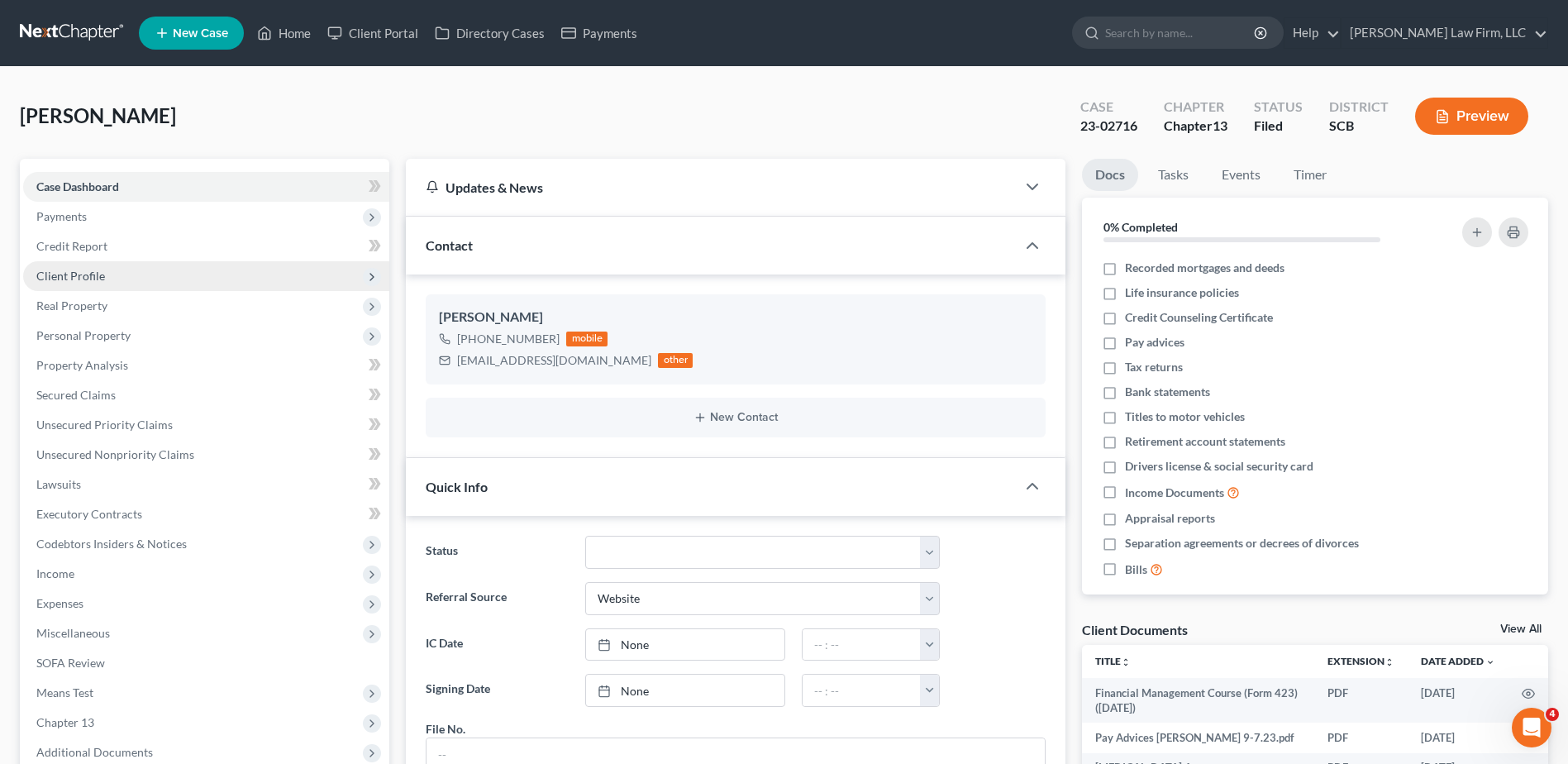
scroll to position [3109, 0]
click at [145, 270] on span "Client Profile" at bounding box center [206, 276] width 366 height 30
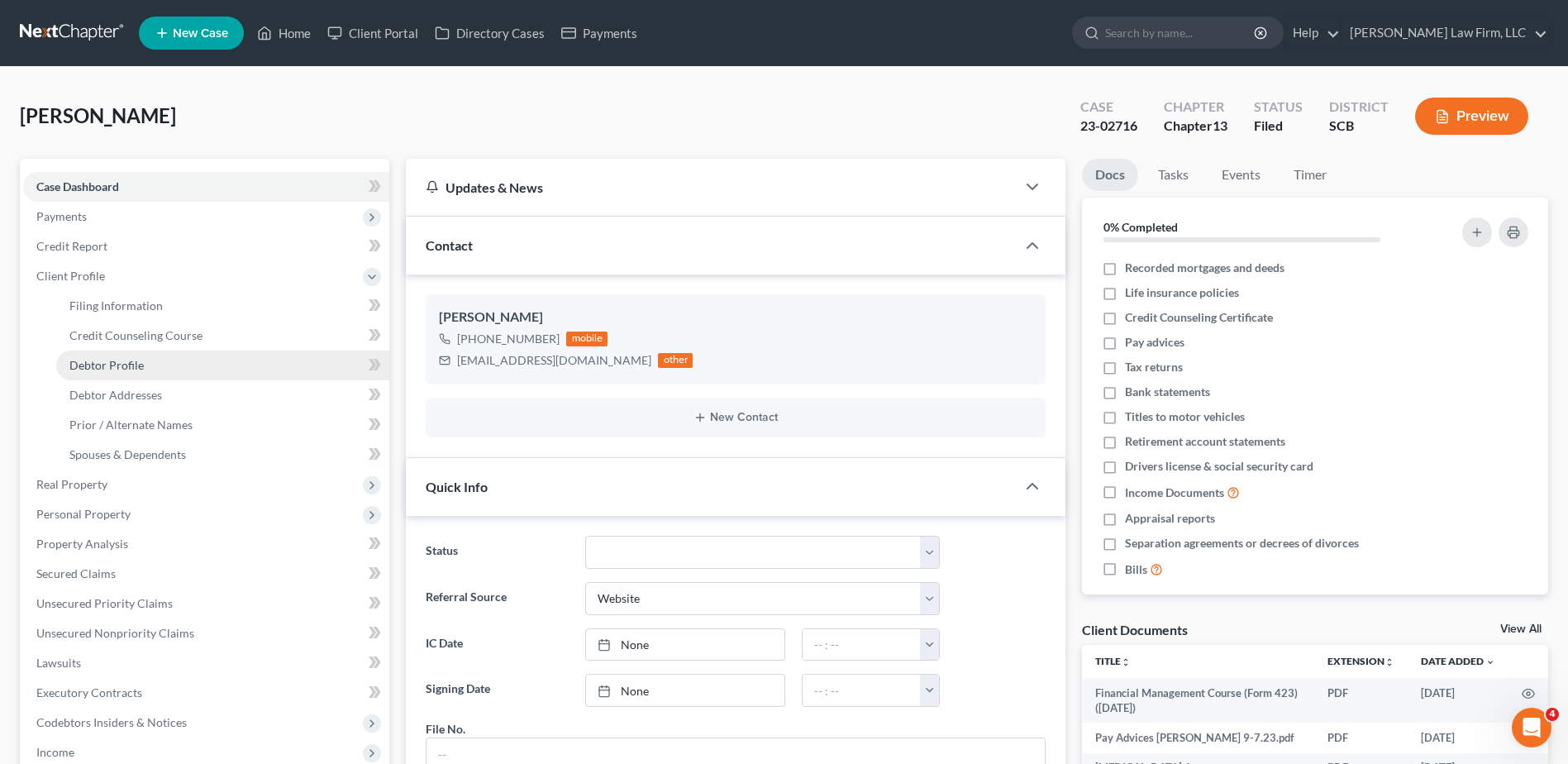
scroll to position [1359, 0]
click at [150, 385] on link "Debtor Addresses" at bounding box center [222, 395] width 333 height 30
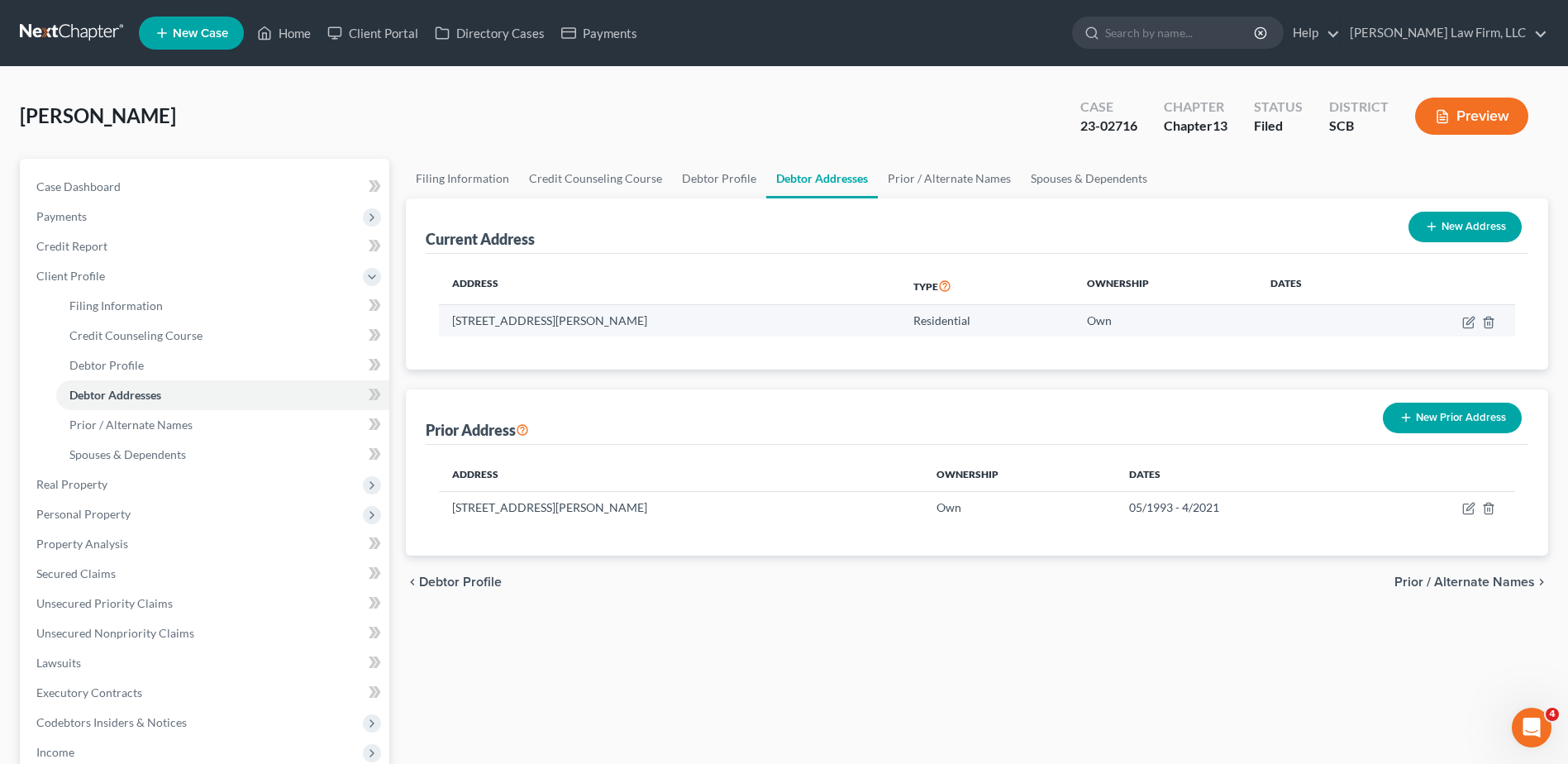
drag, startPoint x: 456, startPoint y: 317, endPoint x: 687, endPoint y: 316, distance: 231.0
click at [687, 316] on td "104 Schley Street, Hampton, SC 29924" at bounding box center [668, 321] width 460 height 32
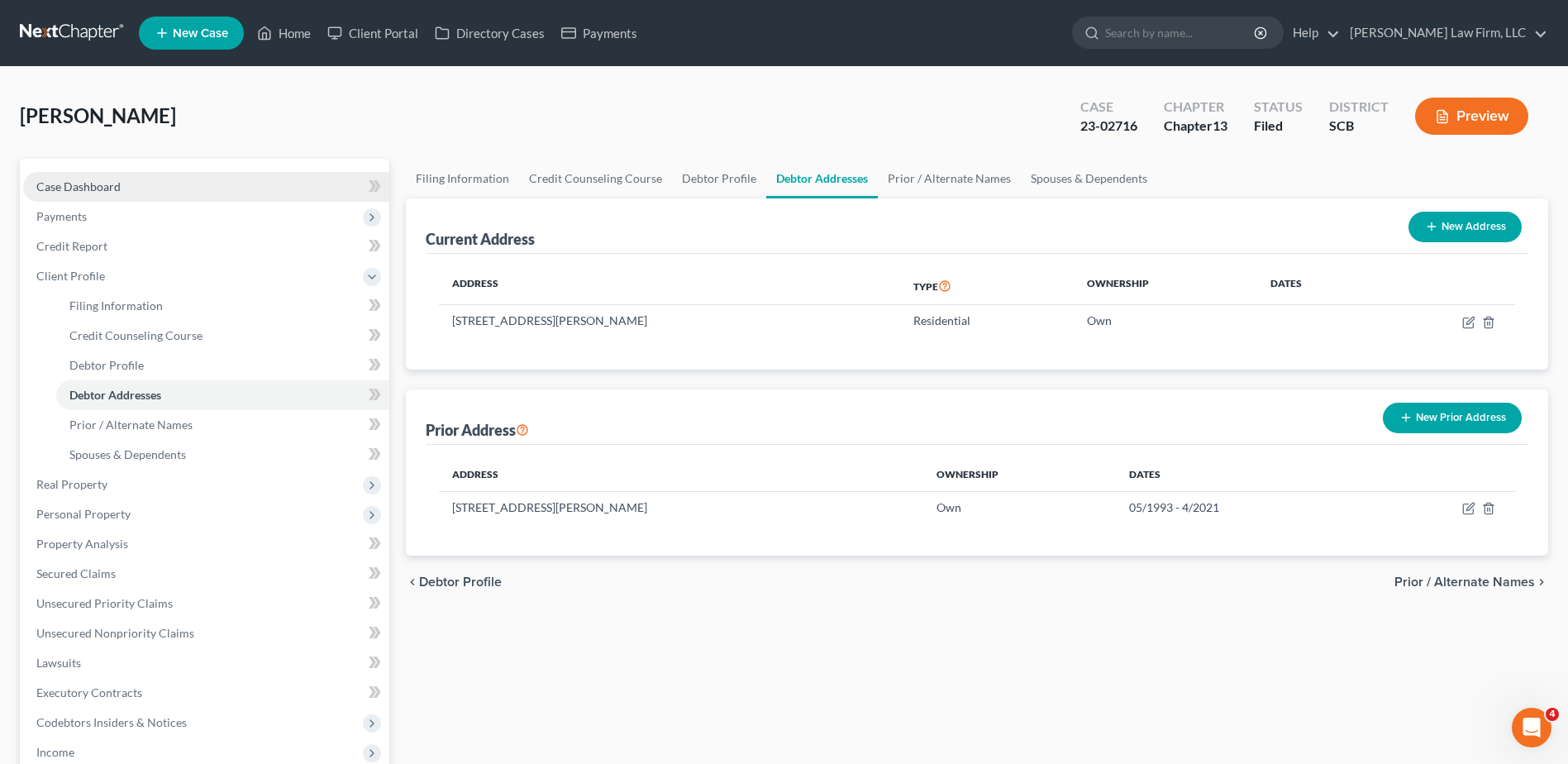
click at [86, 182] on span "Case Dashboard" at bounding box center [79, 187] width 84 height 14
select select "3"
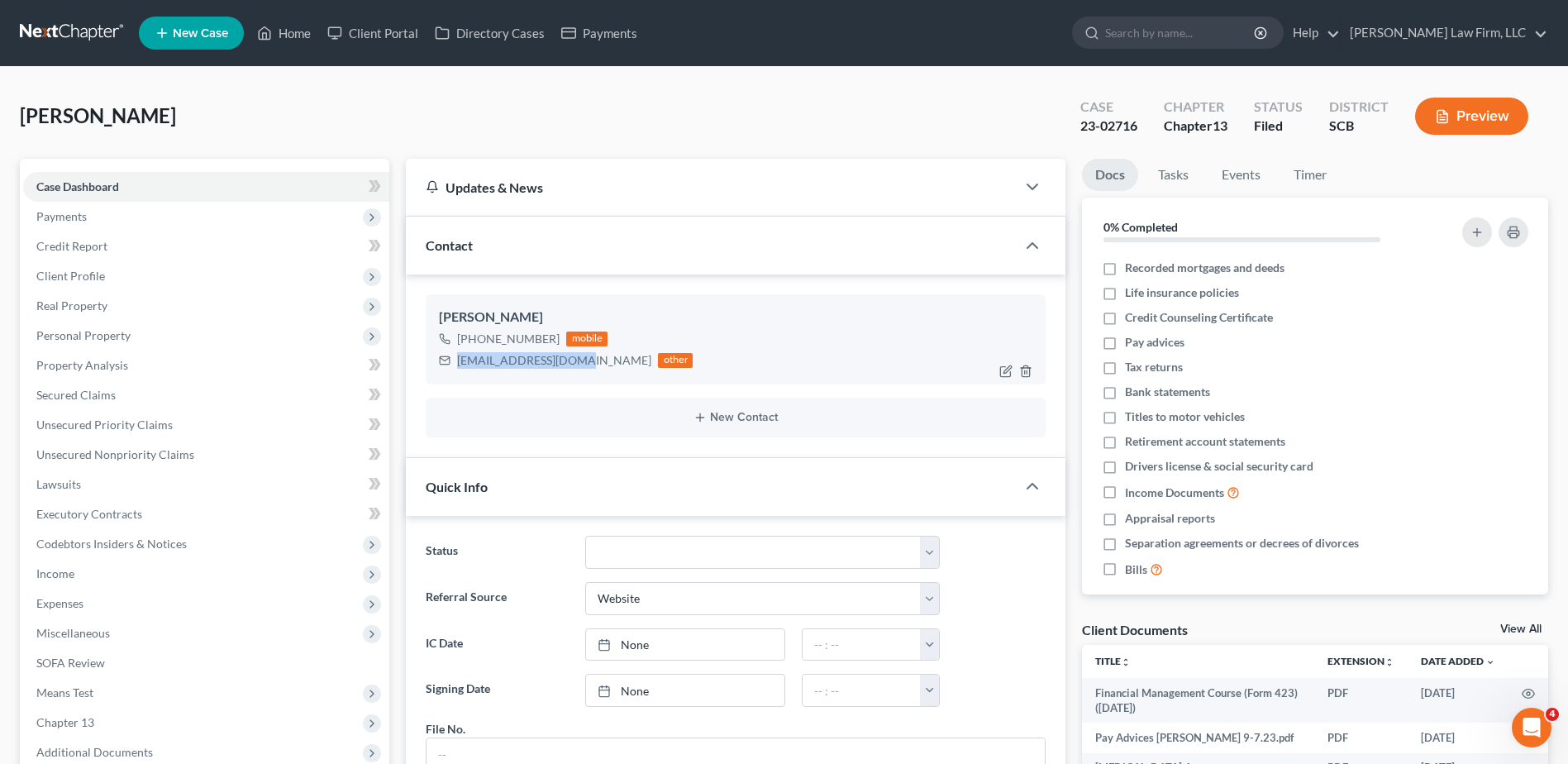
drag, startPoint x: 456, startPoint y: 357, endPoint x: 565, endPoint y: 371, distance: 109.9
click at [565, 371] on div "Justin Huggins +1 (803) 571-6944 mobile lilhuggins@gmail.com other" at bounding box center [736, 339] width 620 height 89
copy div "lilhuggins@gmail.com"
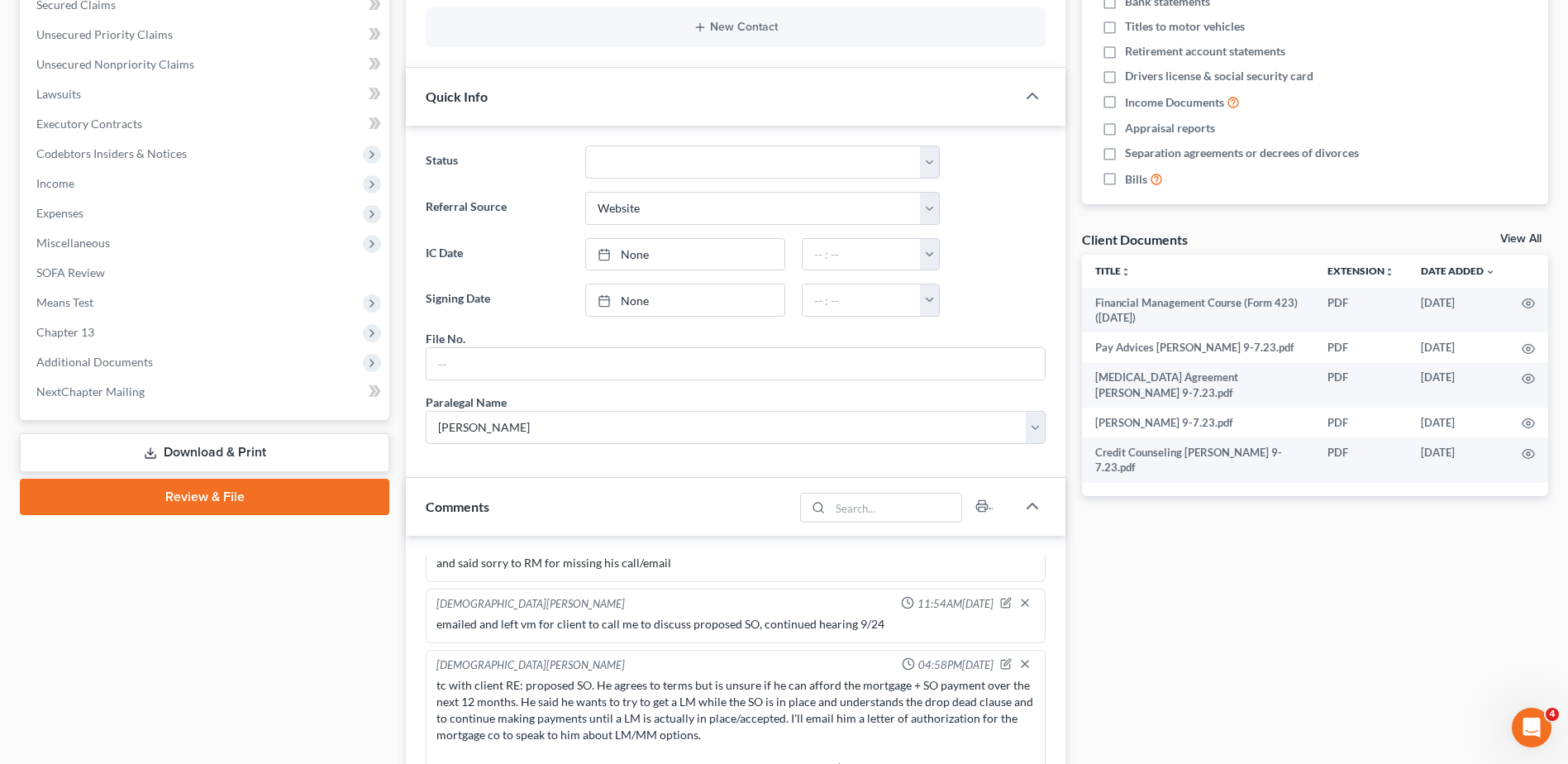
scroll to position [0, 0]
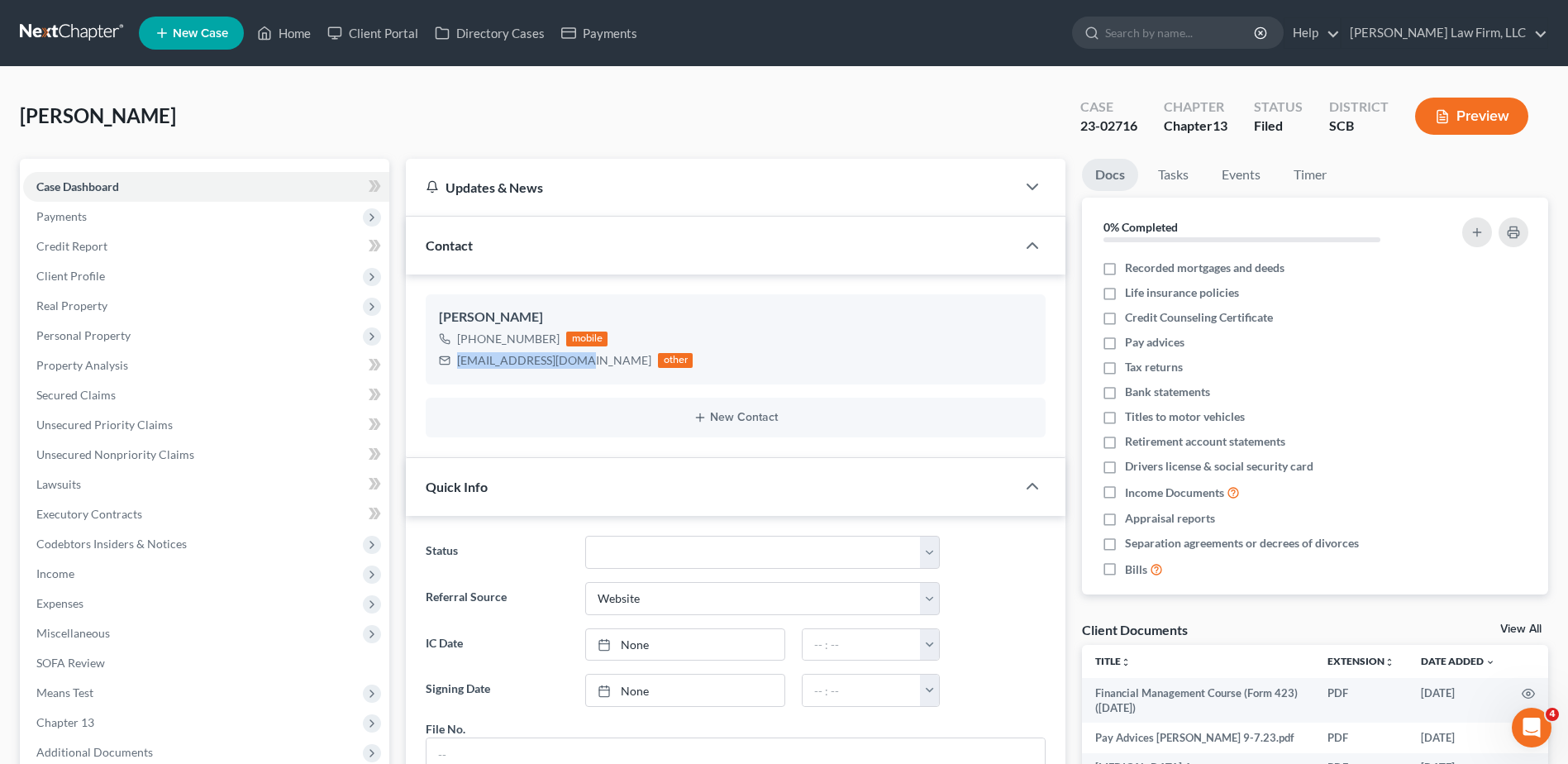
click at [93, 26] on link at bounding box center [73, 33] width 106 height 30
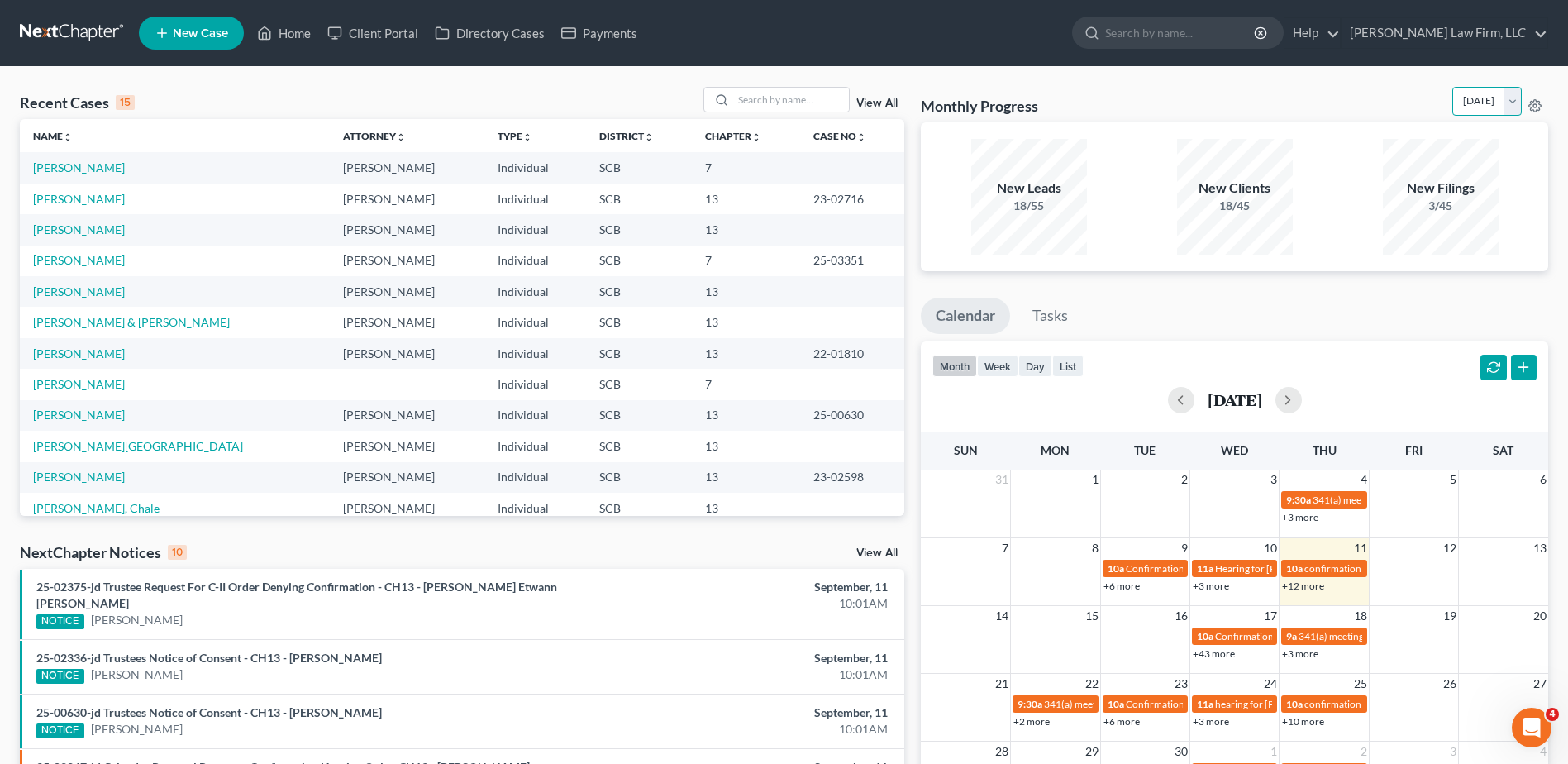
click at [1468, 90] on select "September 2025 August 2025 July 2025 June 2025 May 2025 April 2025 March 2025 F…" at bounding box center [1487, 101] width 69 height 29
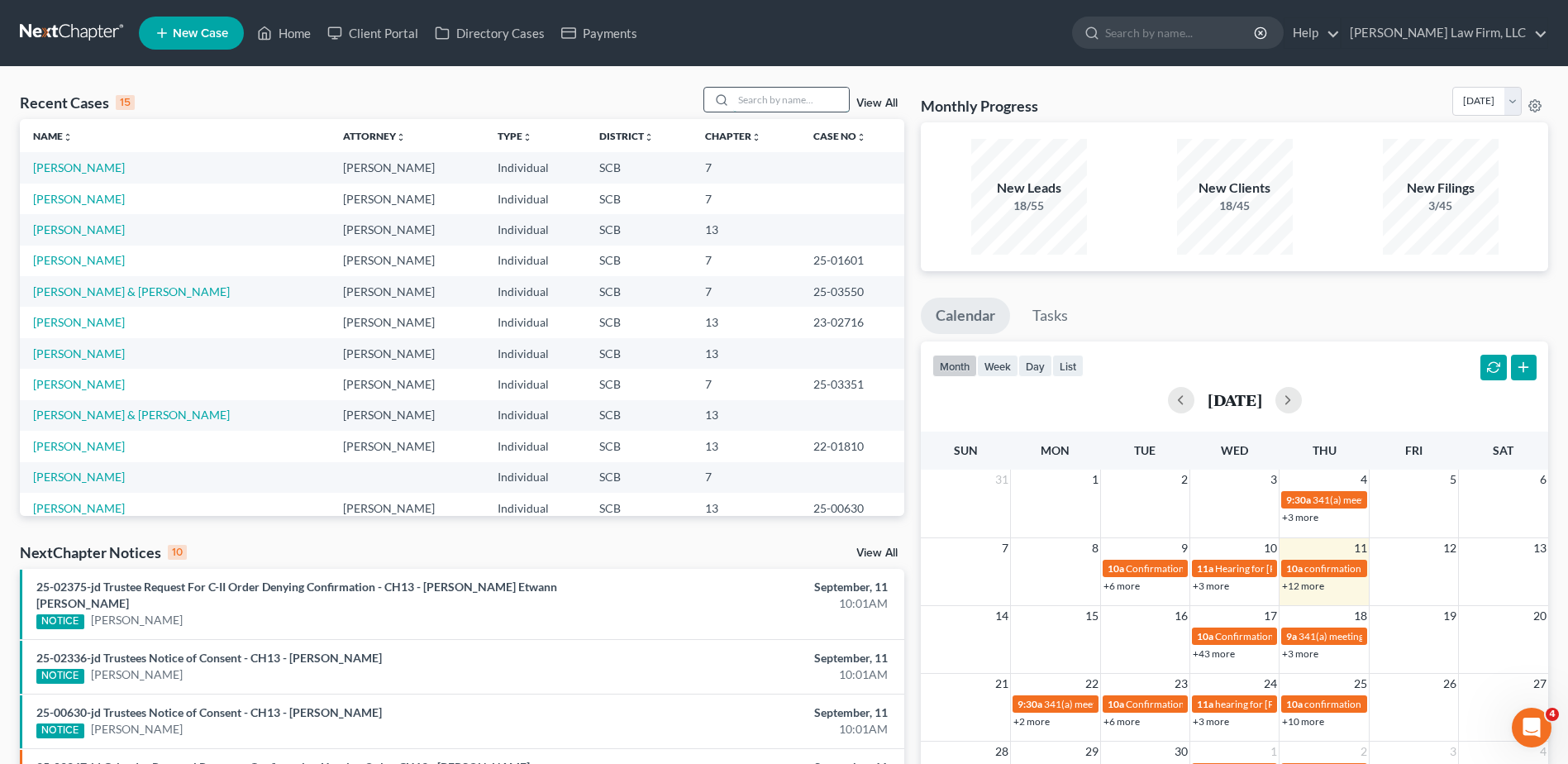
click at [767, 90] on input "search" at bounding box center [791, 99] width 116 height 24
type input "[PERSON_NAME]"
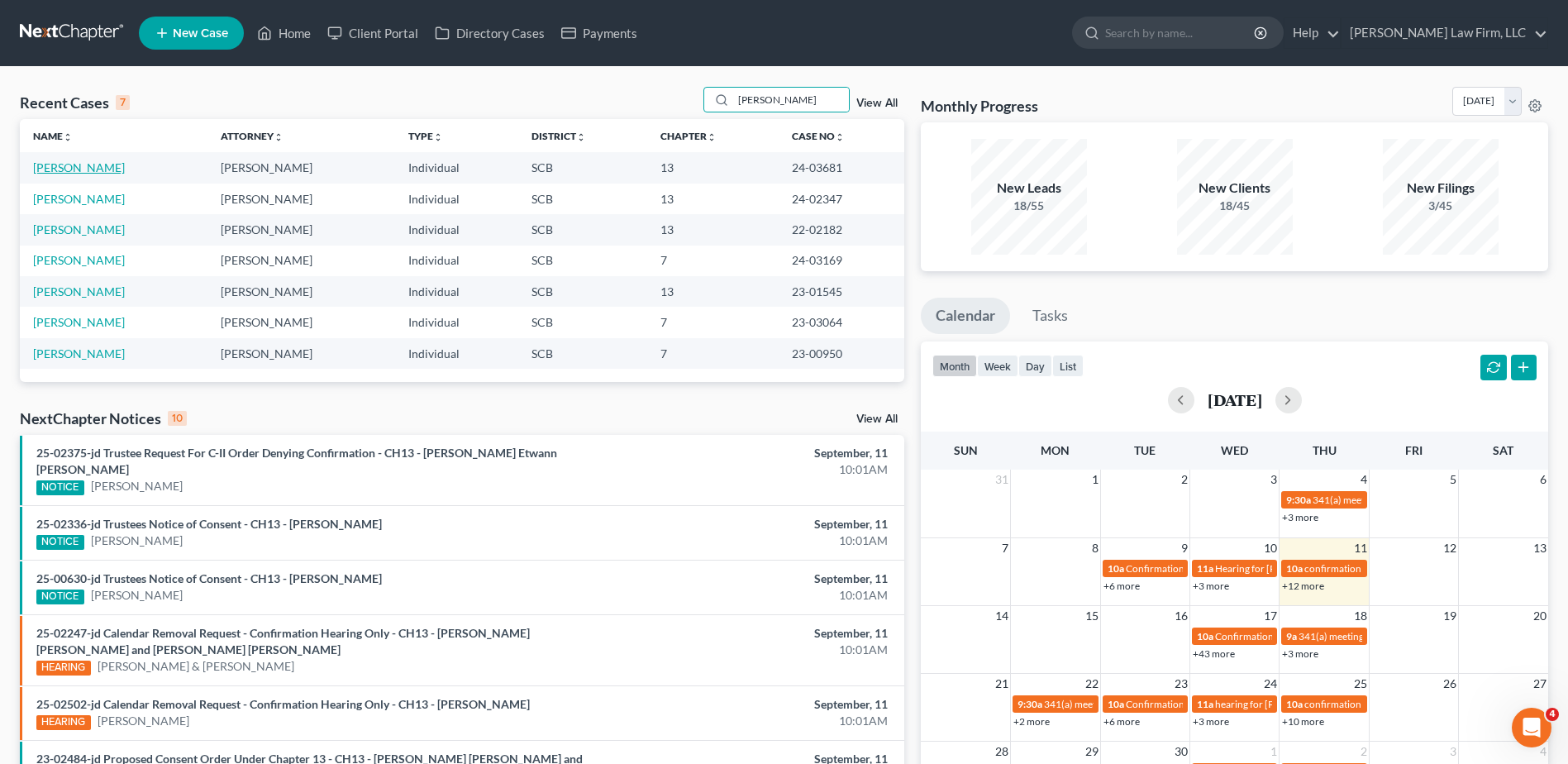
click at [104, 166] on link "[PERSON_NAME]" at bounding box center [79, 167] width 92 height 14
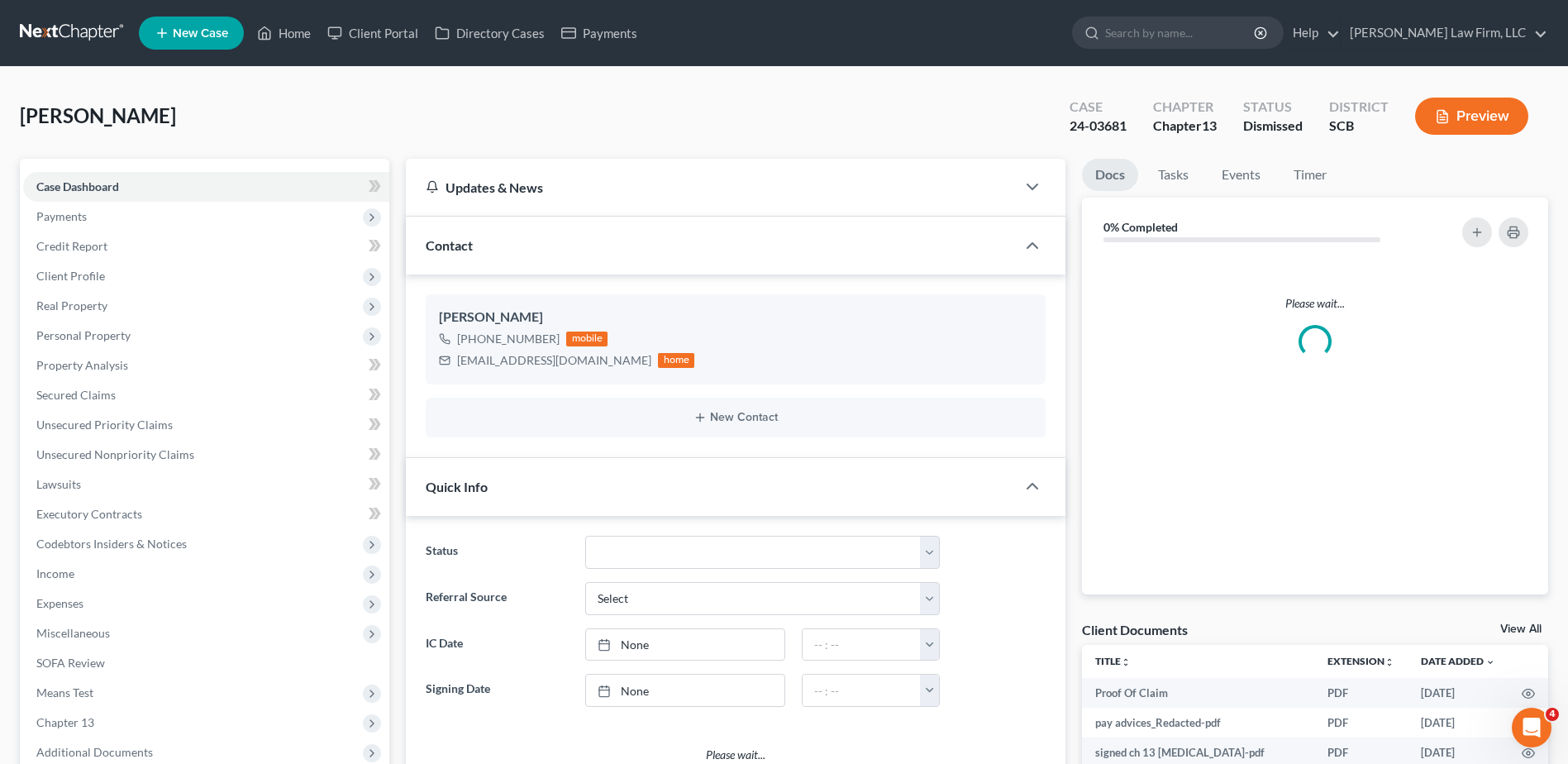
select select "0"
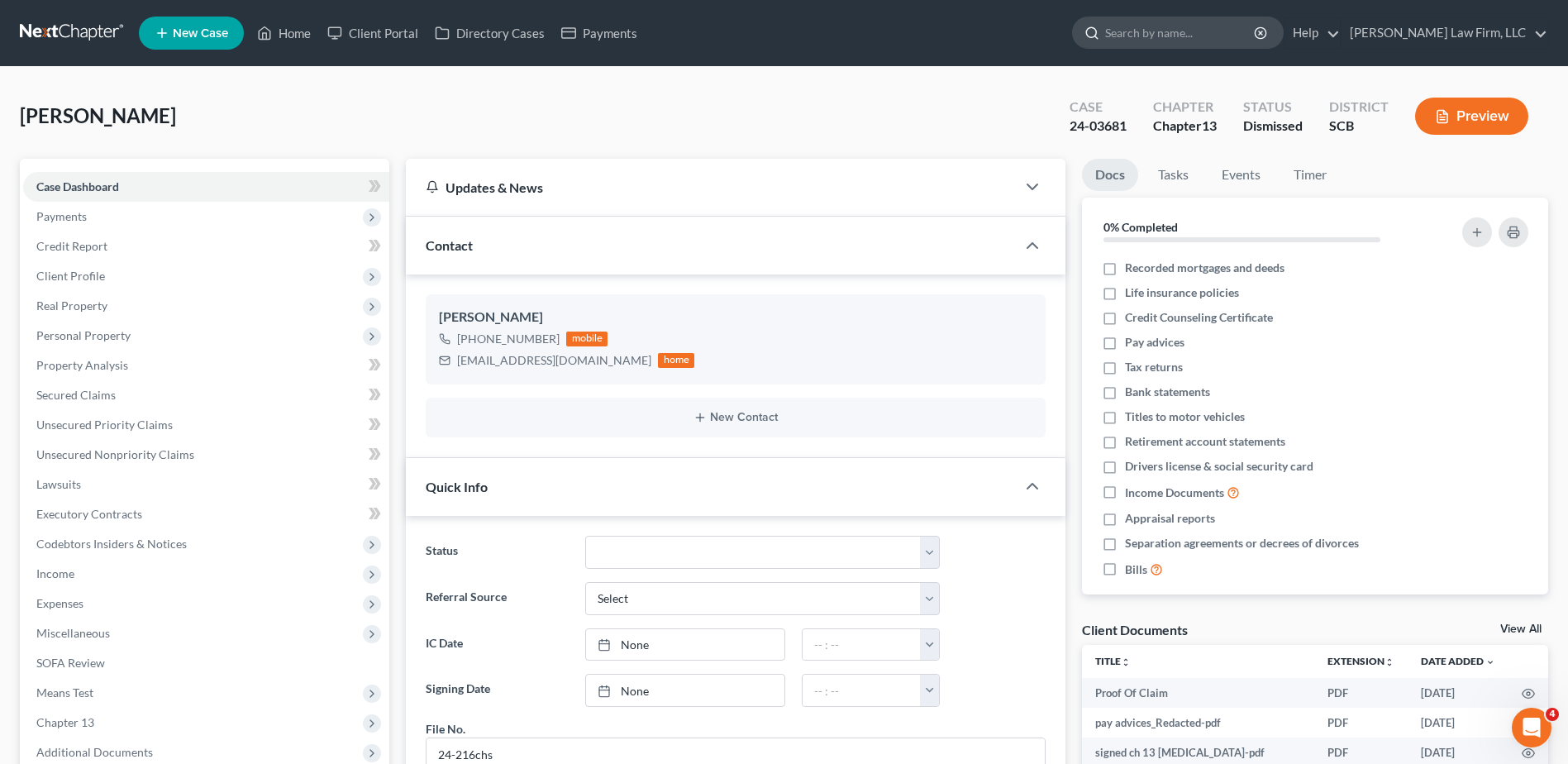
scroll to position [1418, 0]
click at [767, 32] on input "search" at bounding box center [1180, 32] width 152 height 31
type input "[PERSON_NAME]"
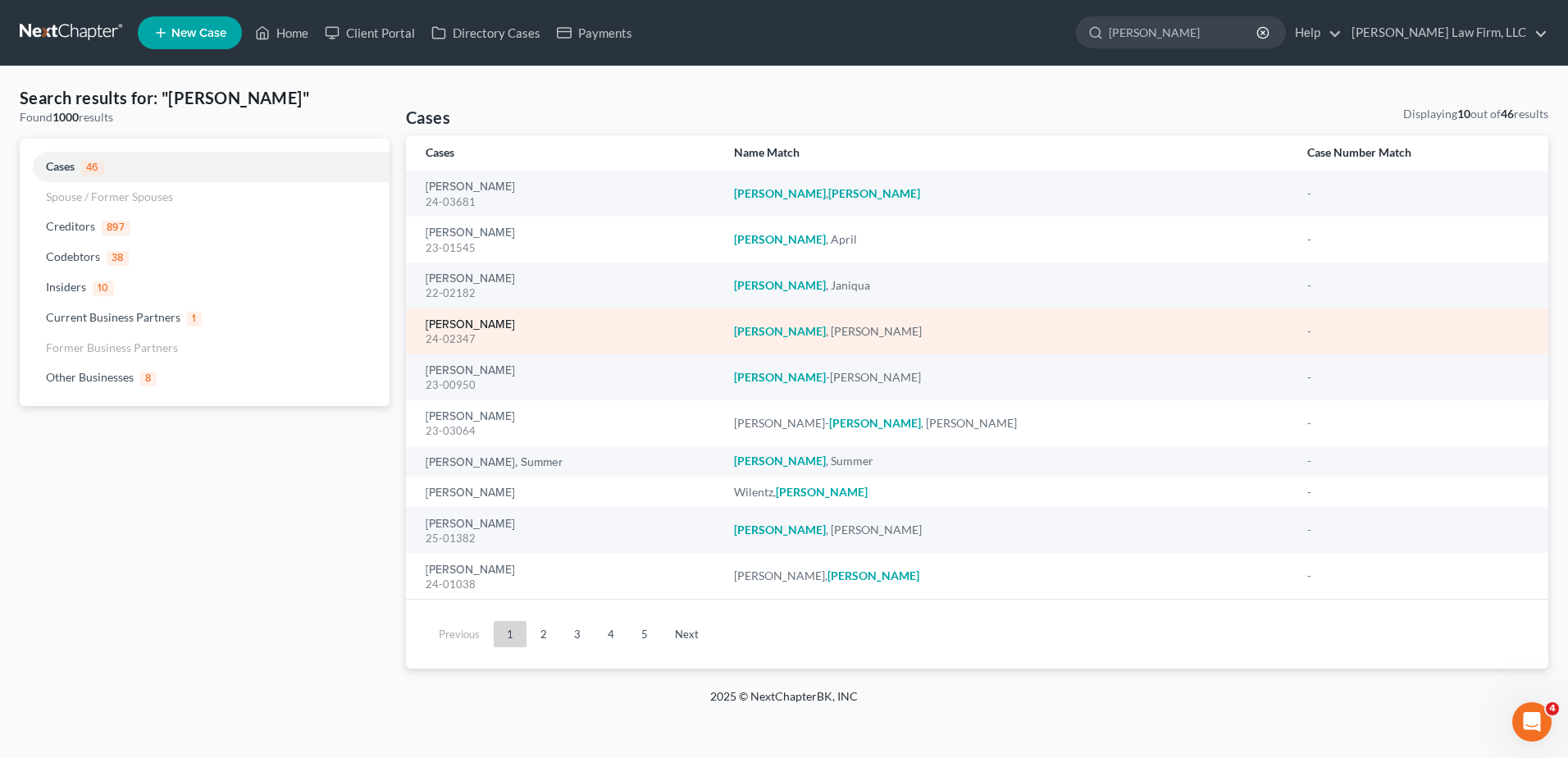
click at [465, 324] on link "[PERSON_NAME]" at bounding box center [470, 324] width 90 height 11
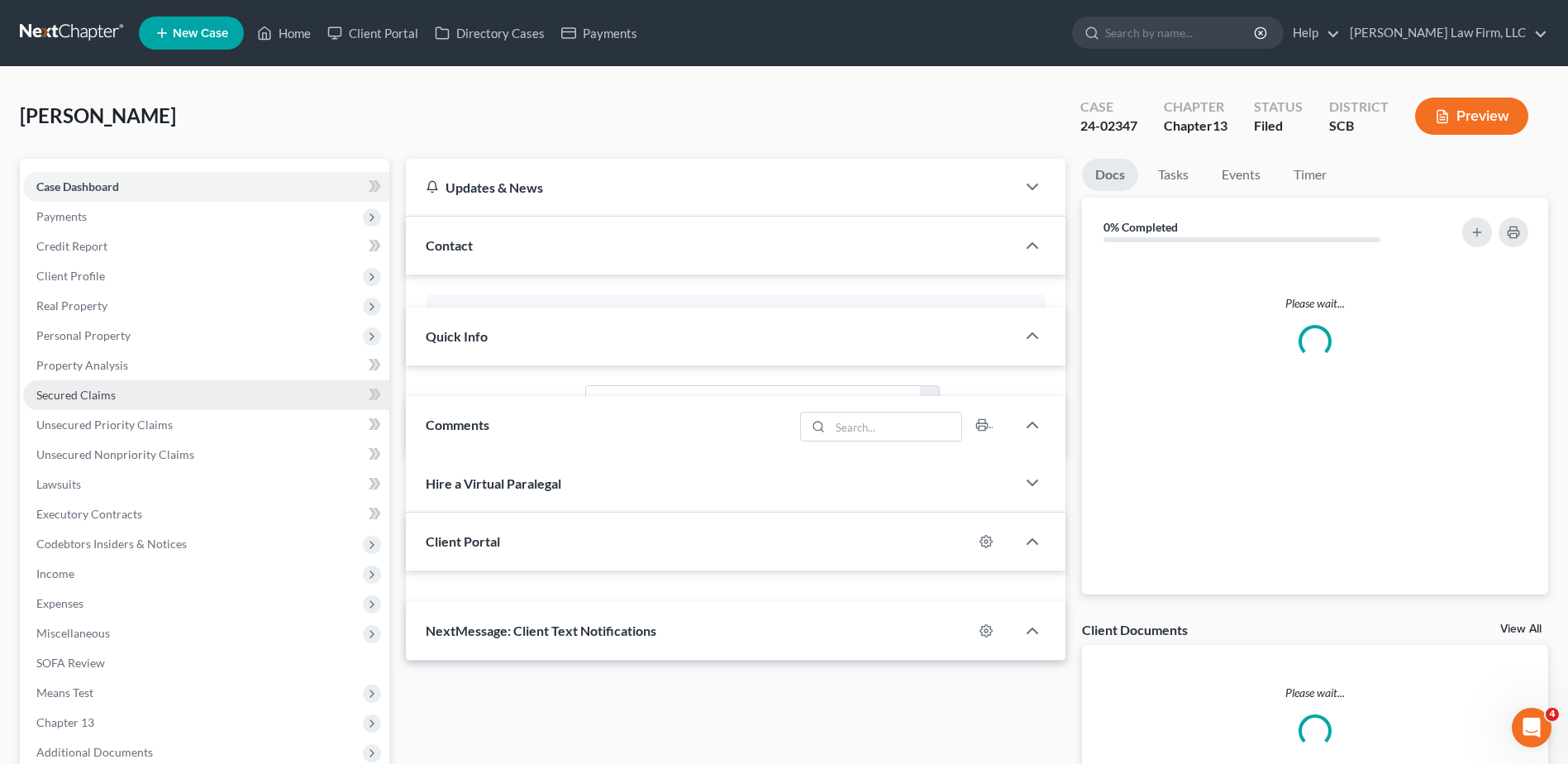
select select "0"
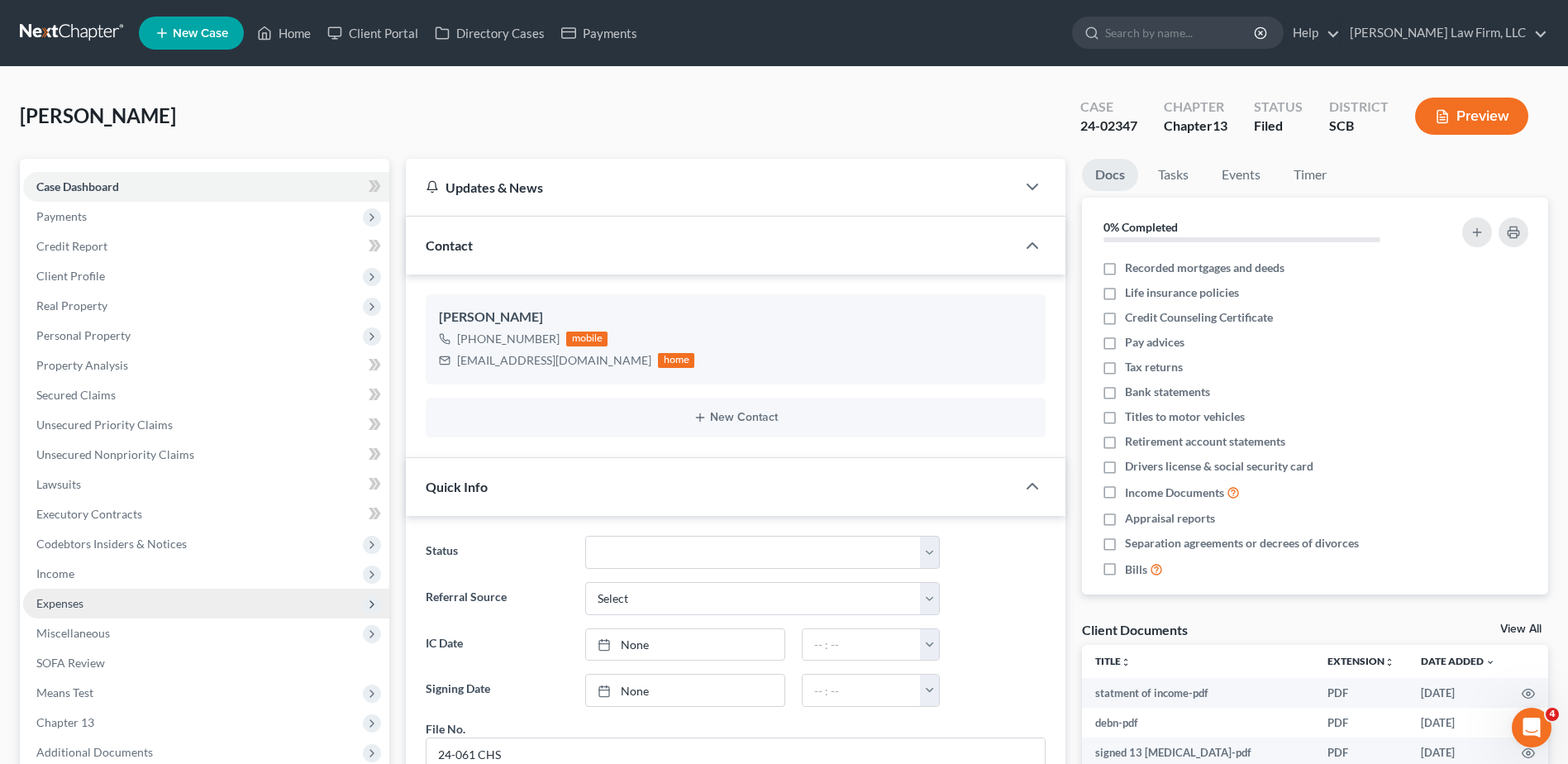
scroll to position [23, 0]
click at [69, 598] on span "Expenses" at bounding box center [60, 603] width 47 height 14
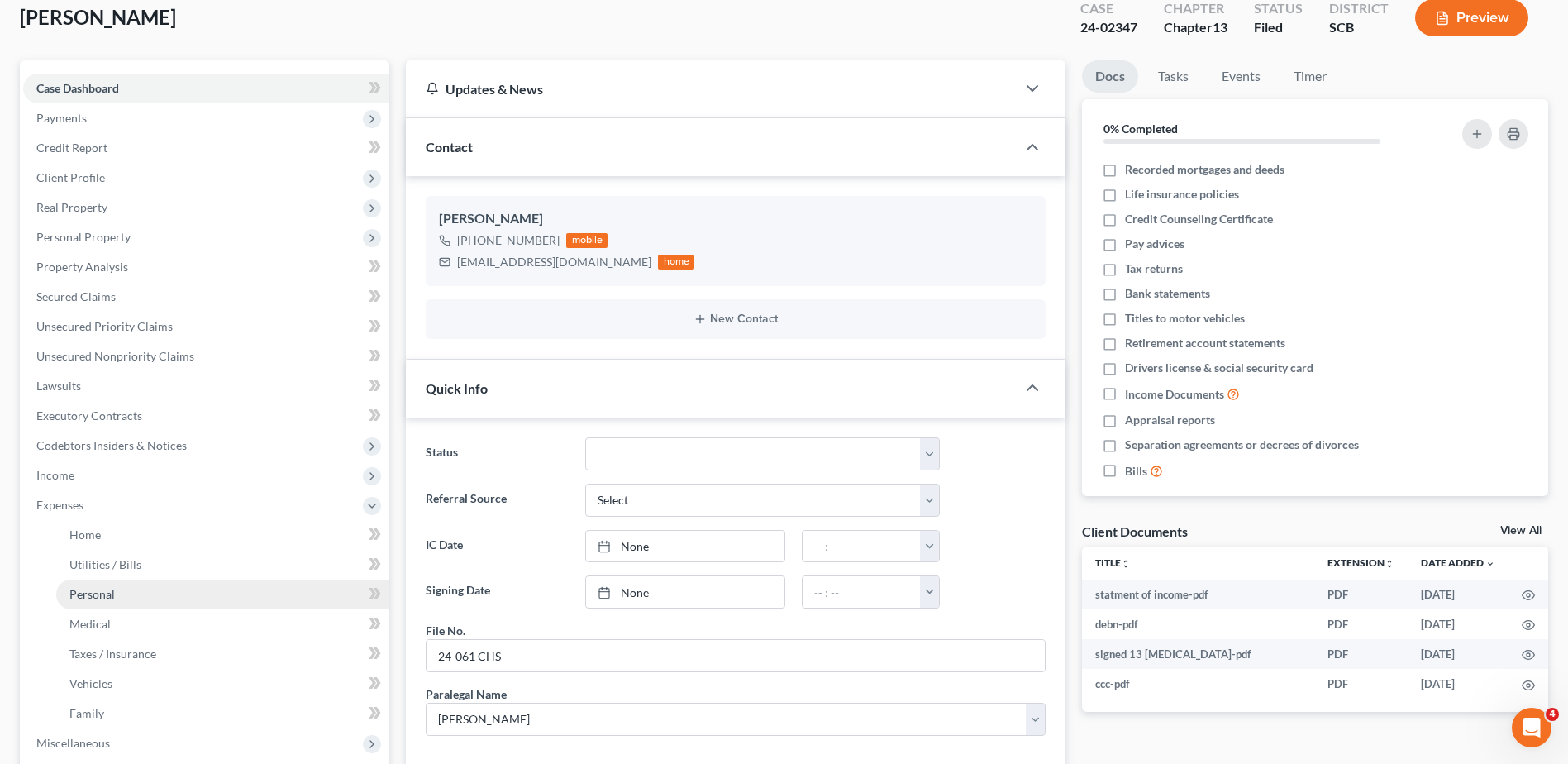
scroll to position [248, 0]
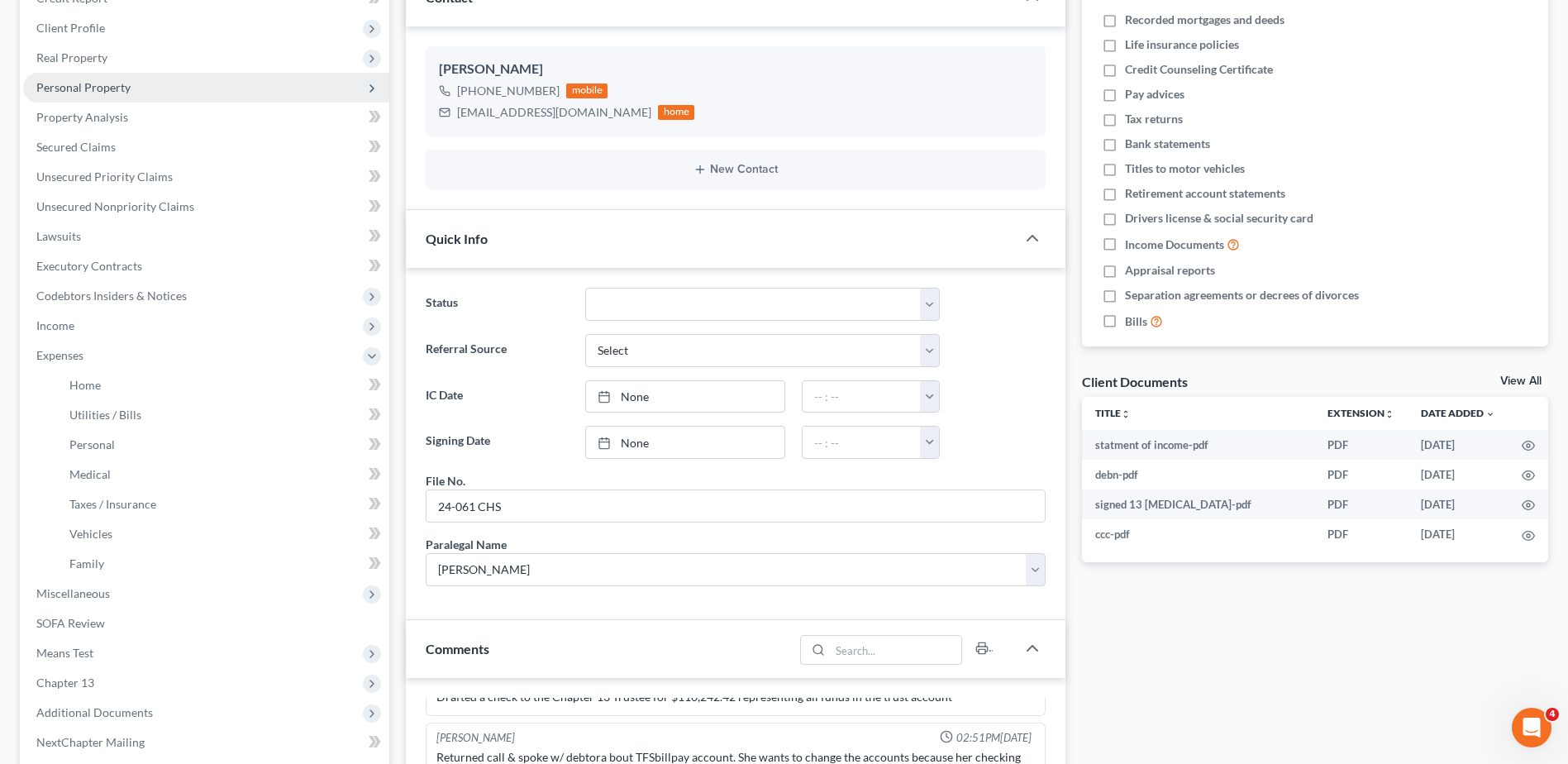
click at [74, 92] on span "Personal Property" at bounding box center [84, 88] width 95 height 14
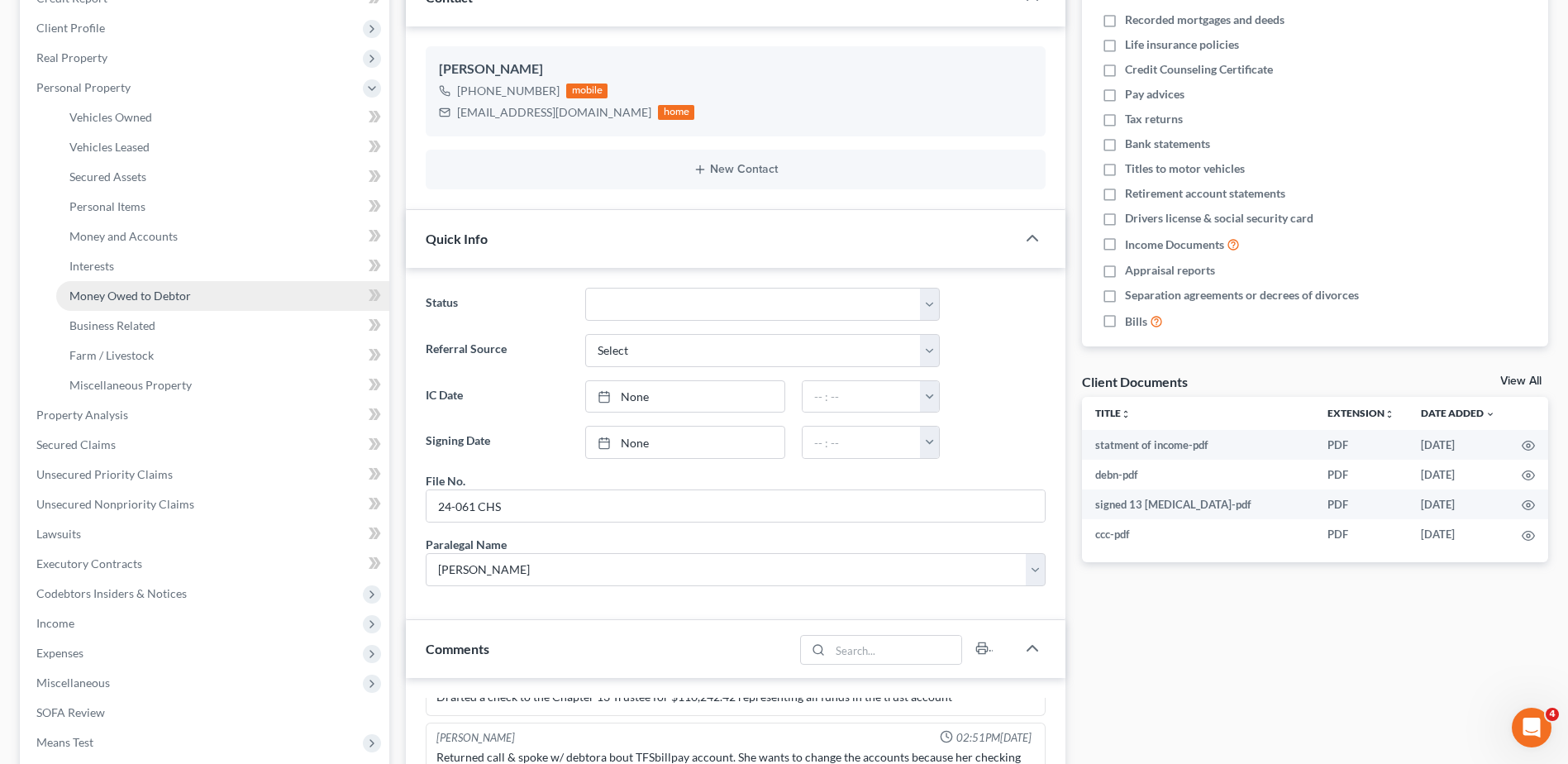
click at [115, 294] on span "Money Owed to Debtor" at bounding box center [130, 295] width 122 height 14
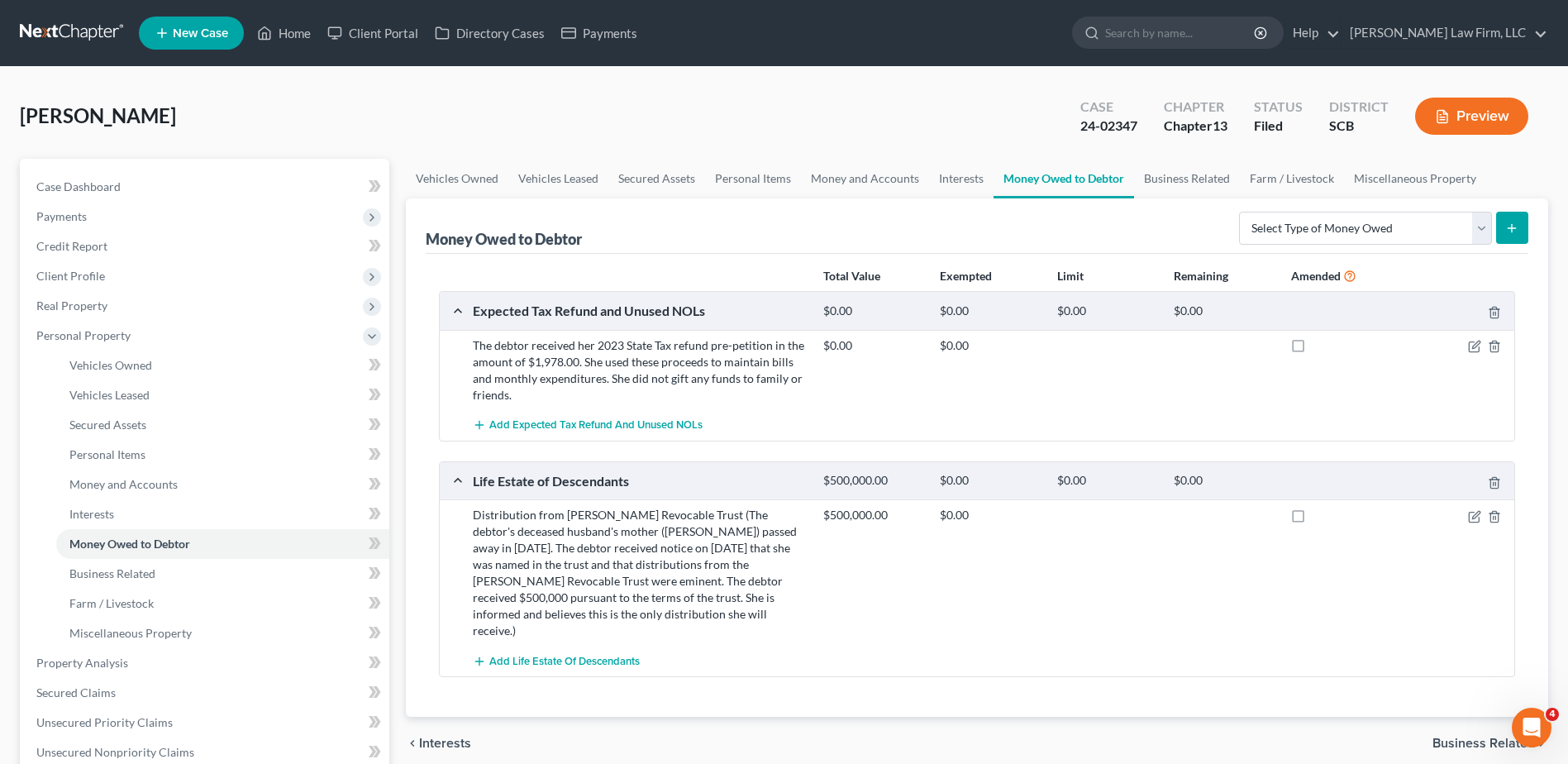
drag, startPoint x: 734, startPoint y: 514, endPoint x: 747, endPoint y: 613, distance: 99.8
click at [747, 613] on div "Distribution from Gloria A. Sanders Revocable Trust (The debtor's deceased husb…" at bounding box center [639, 572] width 350 height 132
copy div "(The debtor's deceased husband's mother (Gloria Sanders) passed away in January…"
click at [81, 272] on span "Client Profile" at bounding box center [71, 276] width 68 height 14
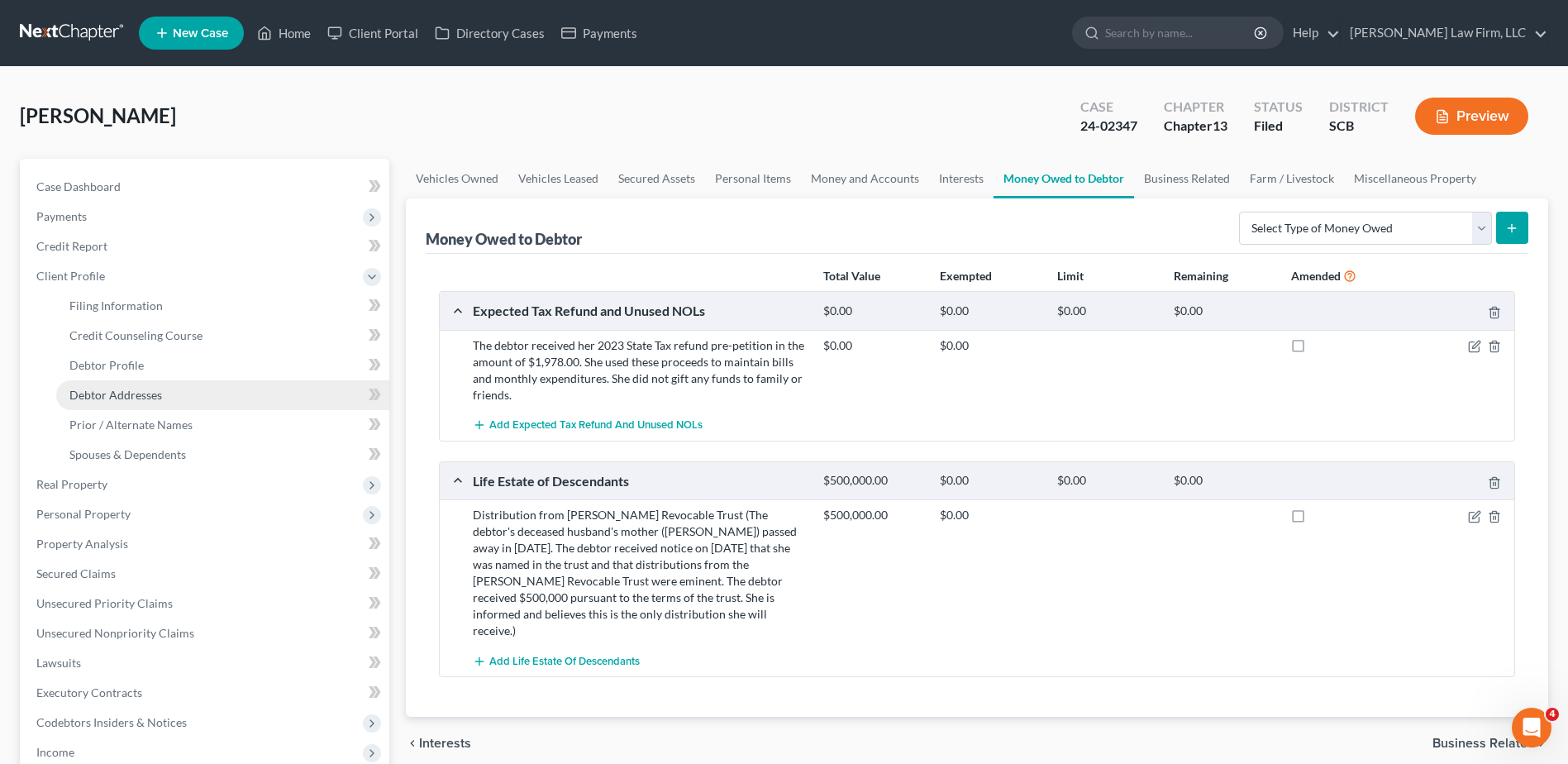
click at [125, 399] on span "Debtor Addresses" at bounding box center [116, 394] width 93 height 14
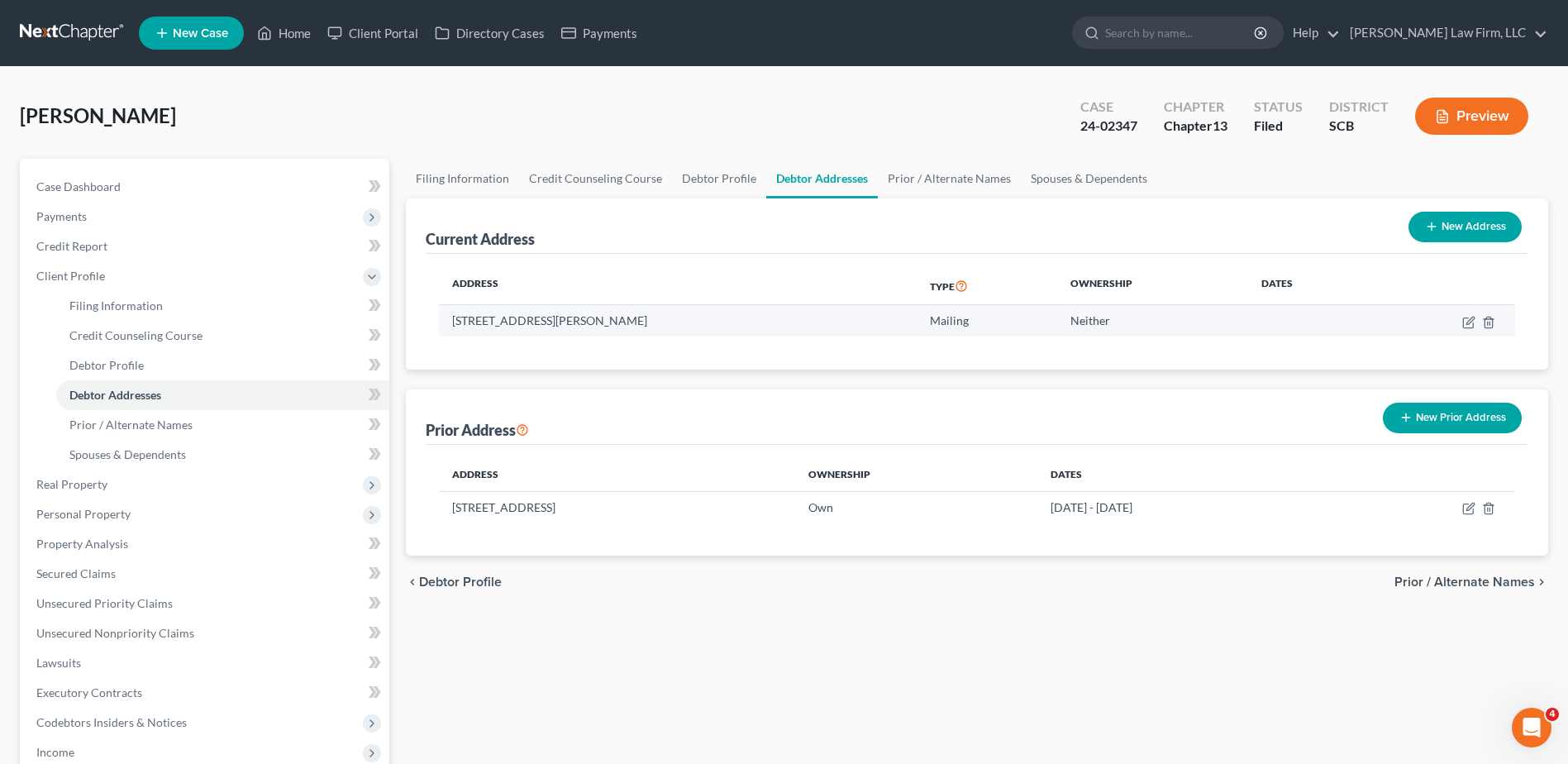
drag, startPoint x: 454, startPoint y: 319, endPoint x: 700, endPoint y: 319, distance: 246.0
click at [700, 319] on td "1911 Calvert Street, North Charleston, SC 29405" at bounding box center [677, 321] width 477 height 32
copy td "1911 Calvert Street, North Charleston, SC 29405"
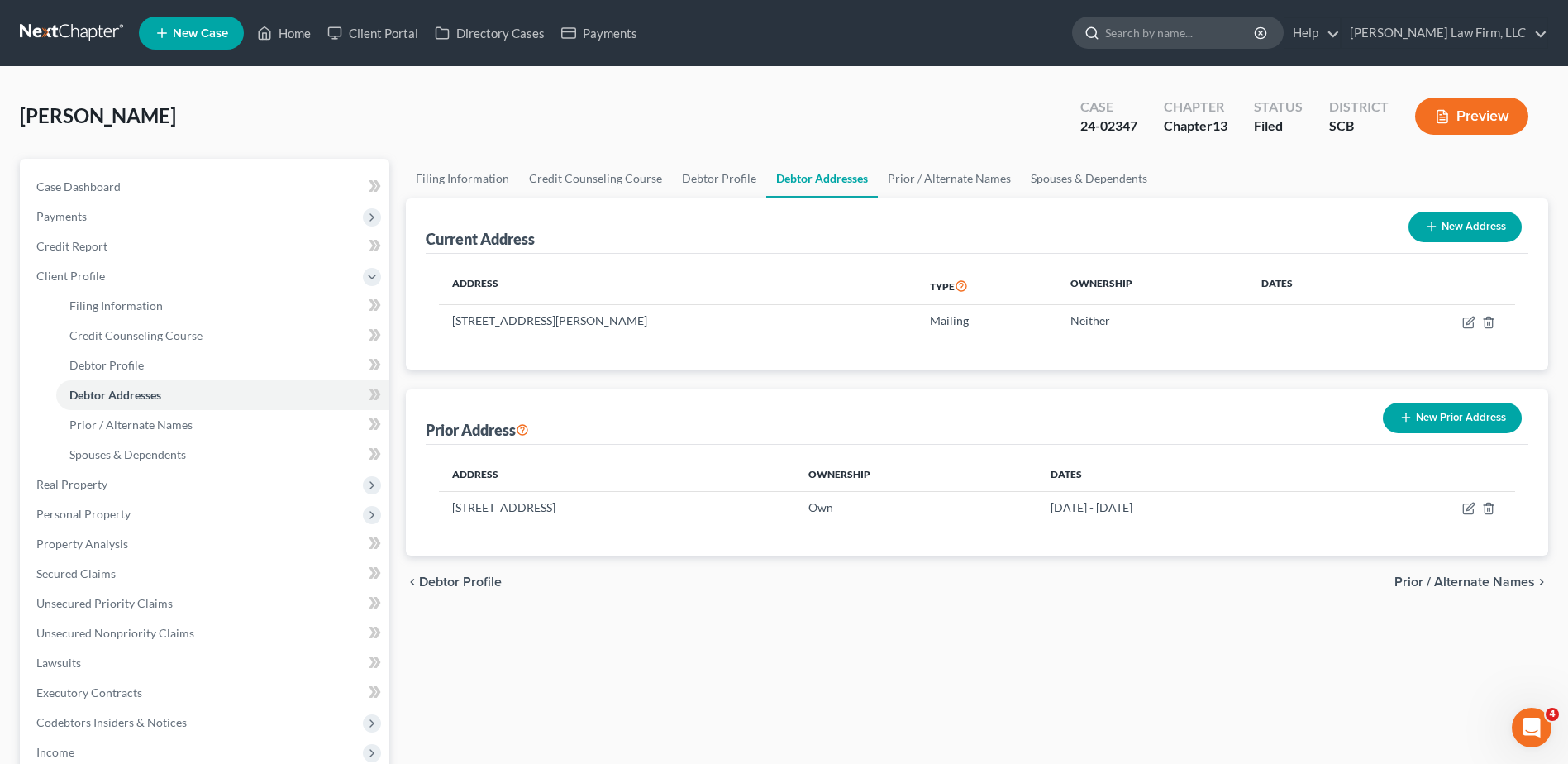
click at [767, 39] on input "search" at bounding box center [1180, 32] width 152 height 31
type input "carson"
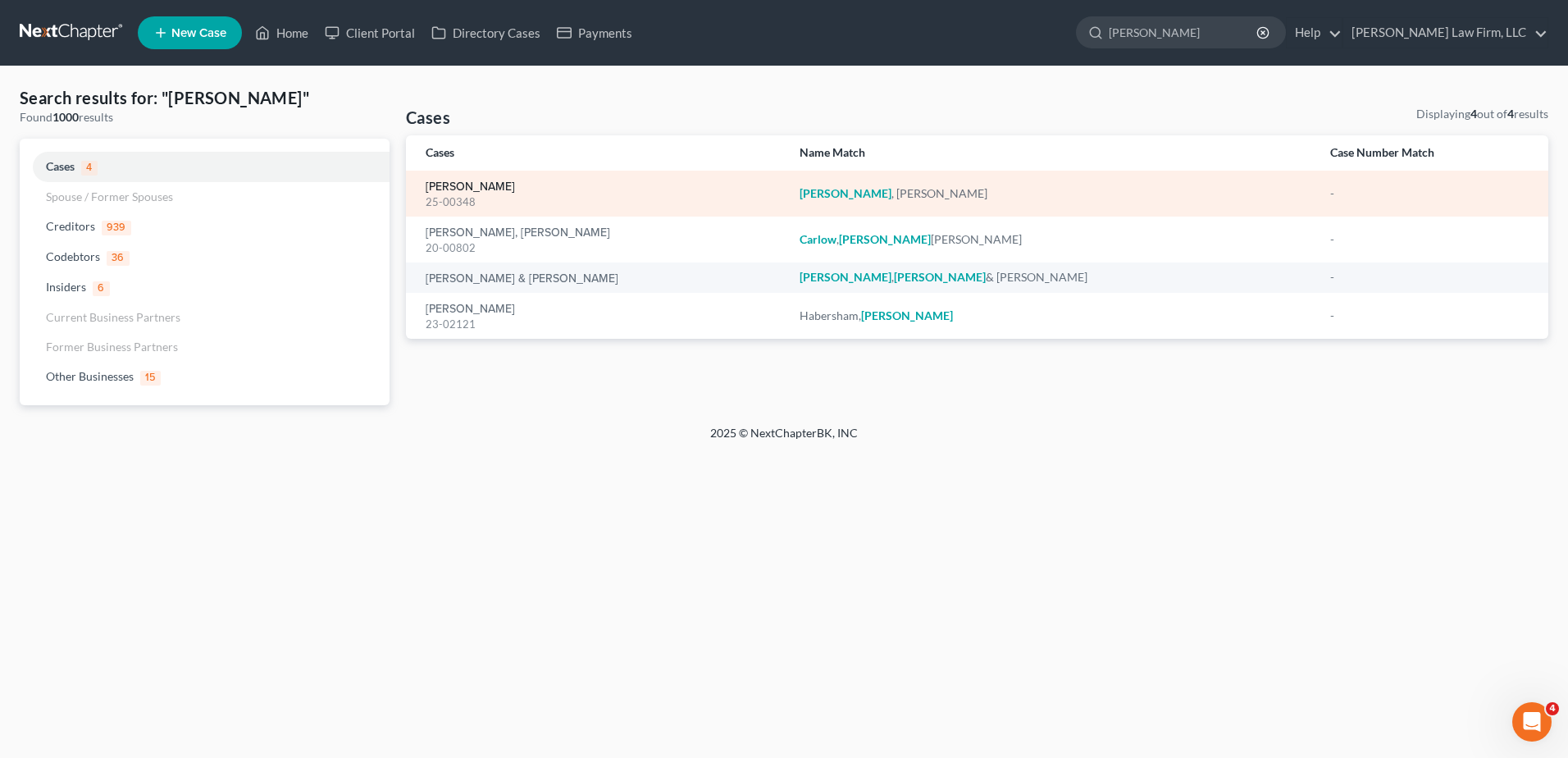
click at [472, 185] on link "Carson, Vickie" at bounding box center [470, 186] width 90 height 11
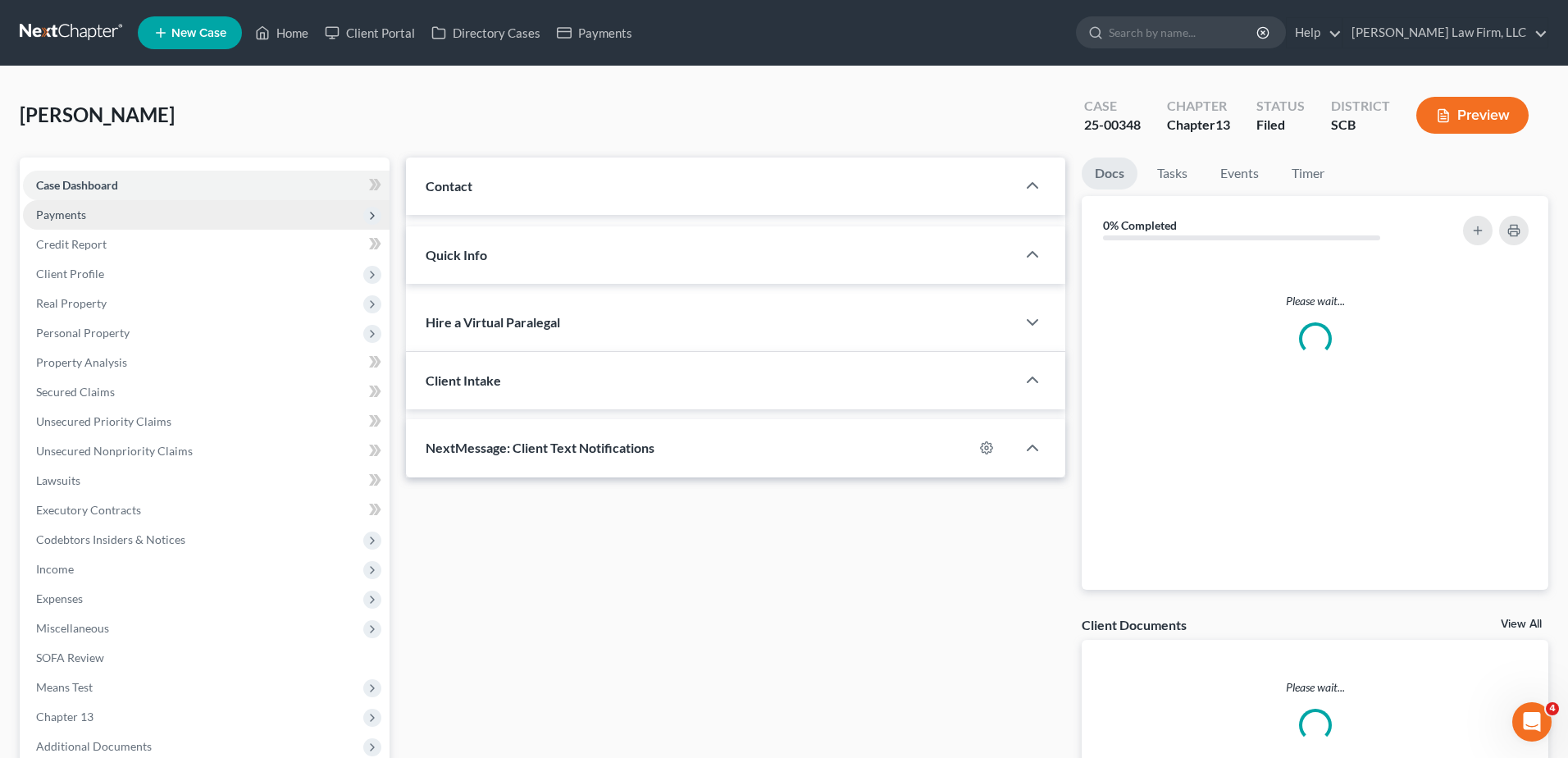
select select "0"
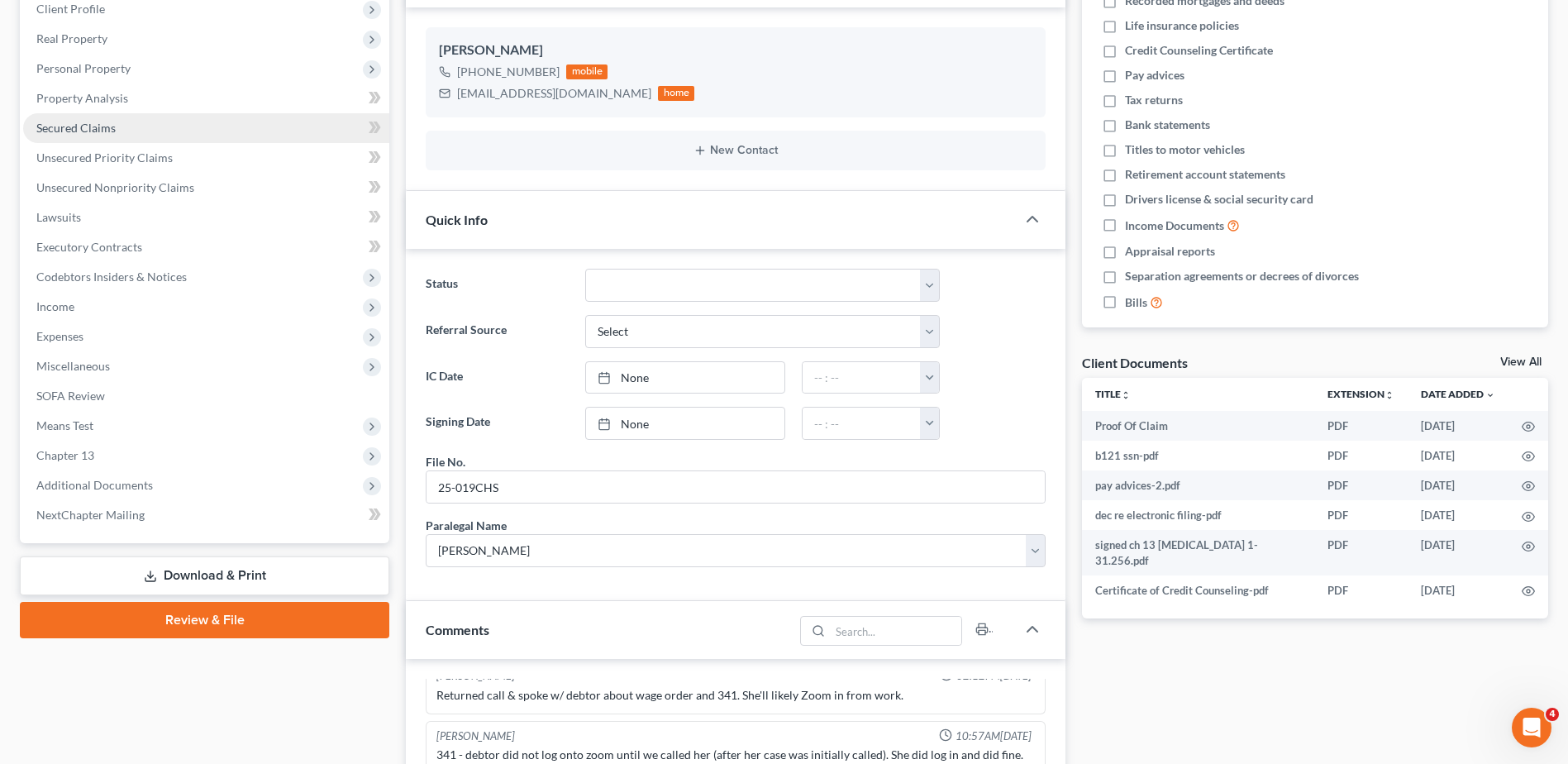
scroll to position [166, 0]
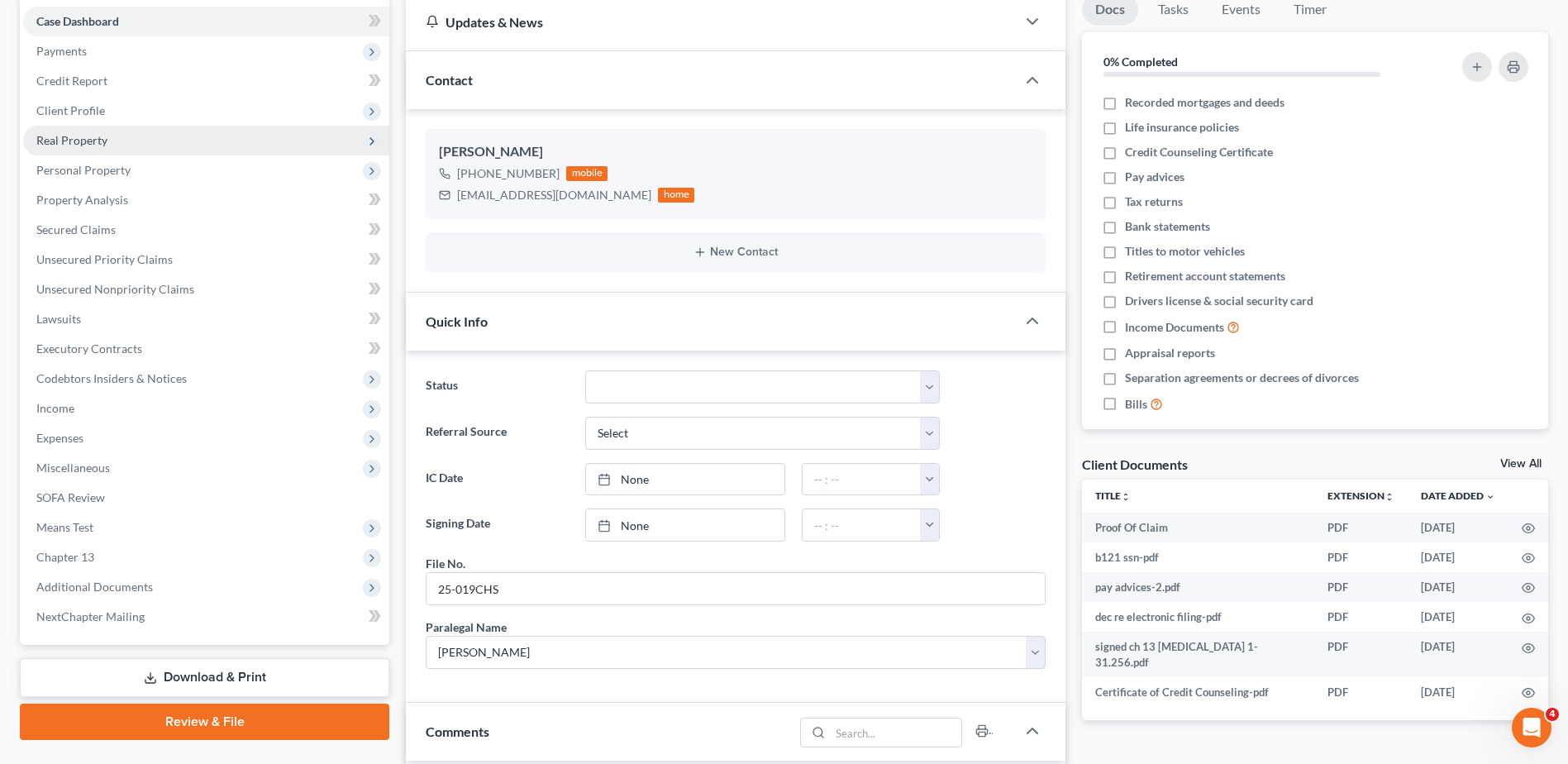
drag, startPoint x: 74, startPoint y: 109, endPoint x: 100, endPoint y: 138, distance: 38.9
click at [74, 109] on span "Client Profile" at bounding box center [71, 110] width 68 height 14
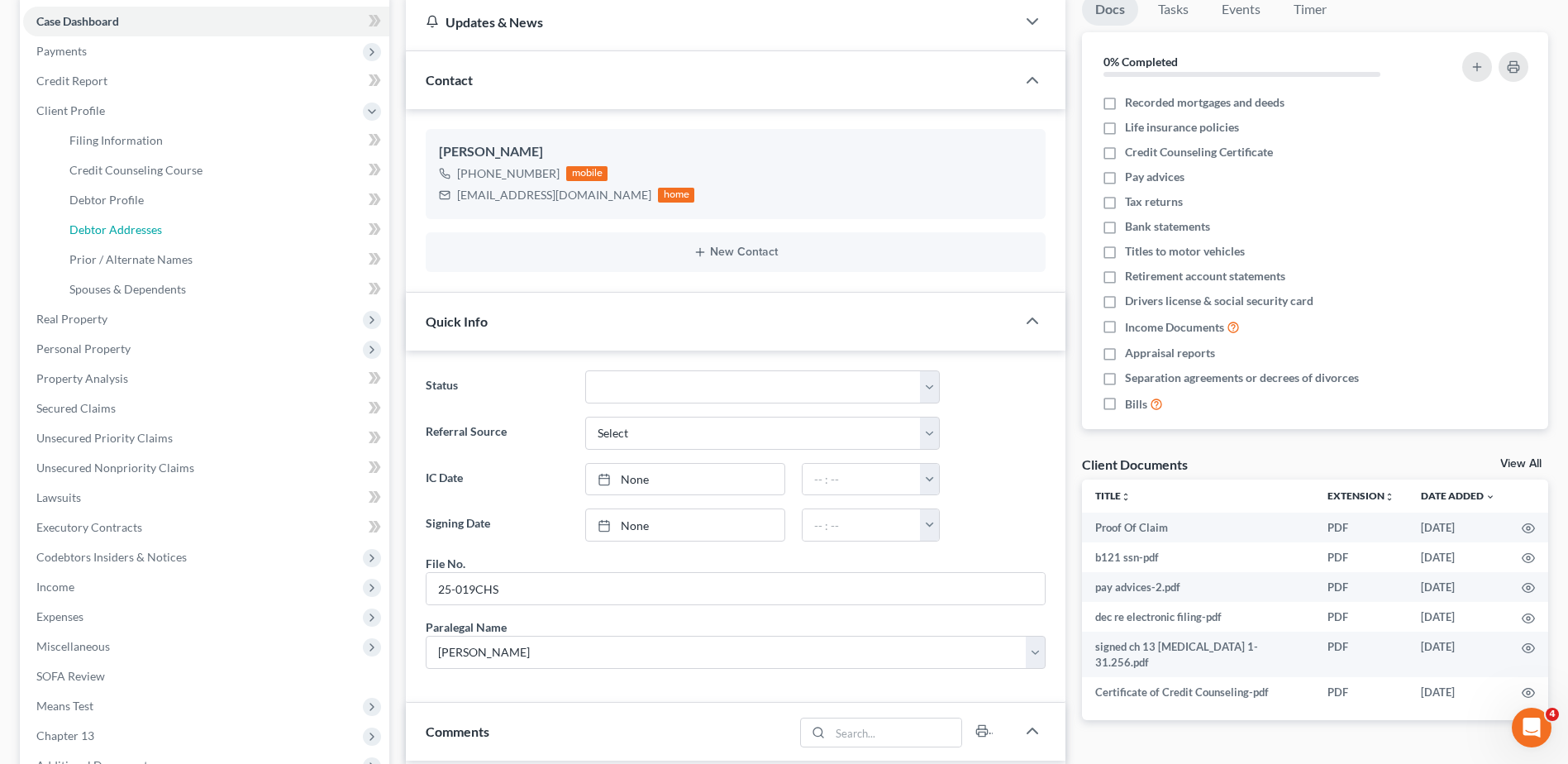
drag, startPoint x: 126, startPoint y: 227, endPoint x: 26, endPoint y: 241, distance: 101.0
click at [125, 226] on span "Debtor Addresses" at bounding box center [116, 230] width 93 height 14
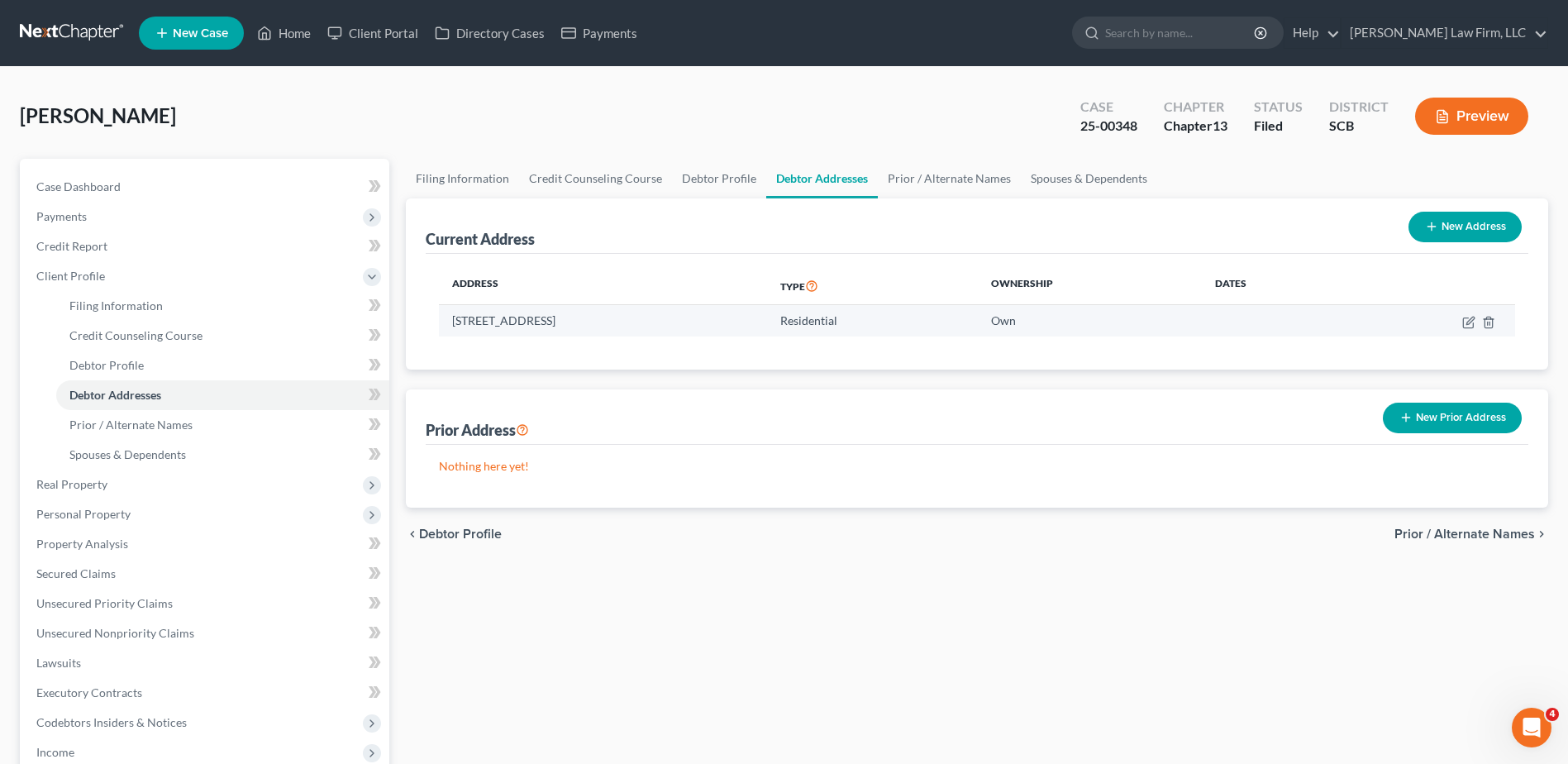
drag, startPoint x: 451, startPoint y: 321, endPoint x: 694, endPoint y: 320, distance: 243.0
click at [694, 320] on td "232 New Meadow Drive, Reevesville, SC 29471" at bounding box center [603, 321] width 328 height 32
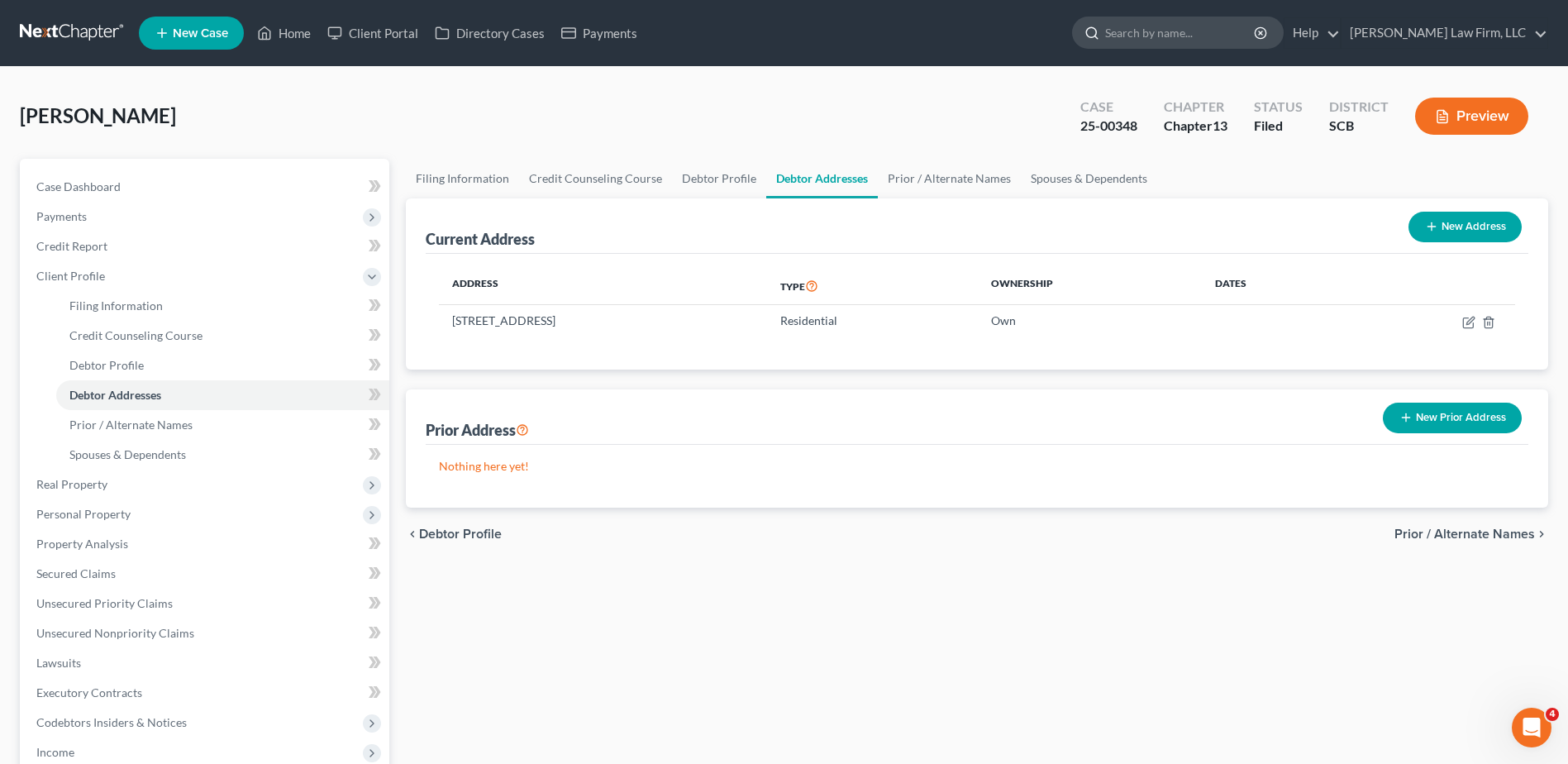
click at [767, 33] on input "search" at bounding box center [1180, 32] width 152 height 31
type input "brown"
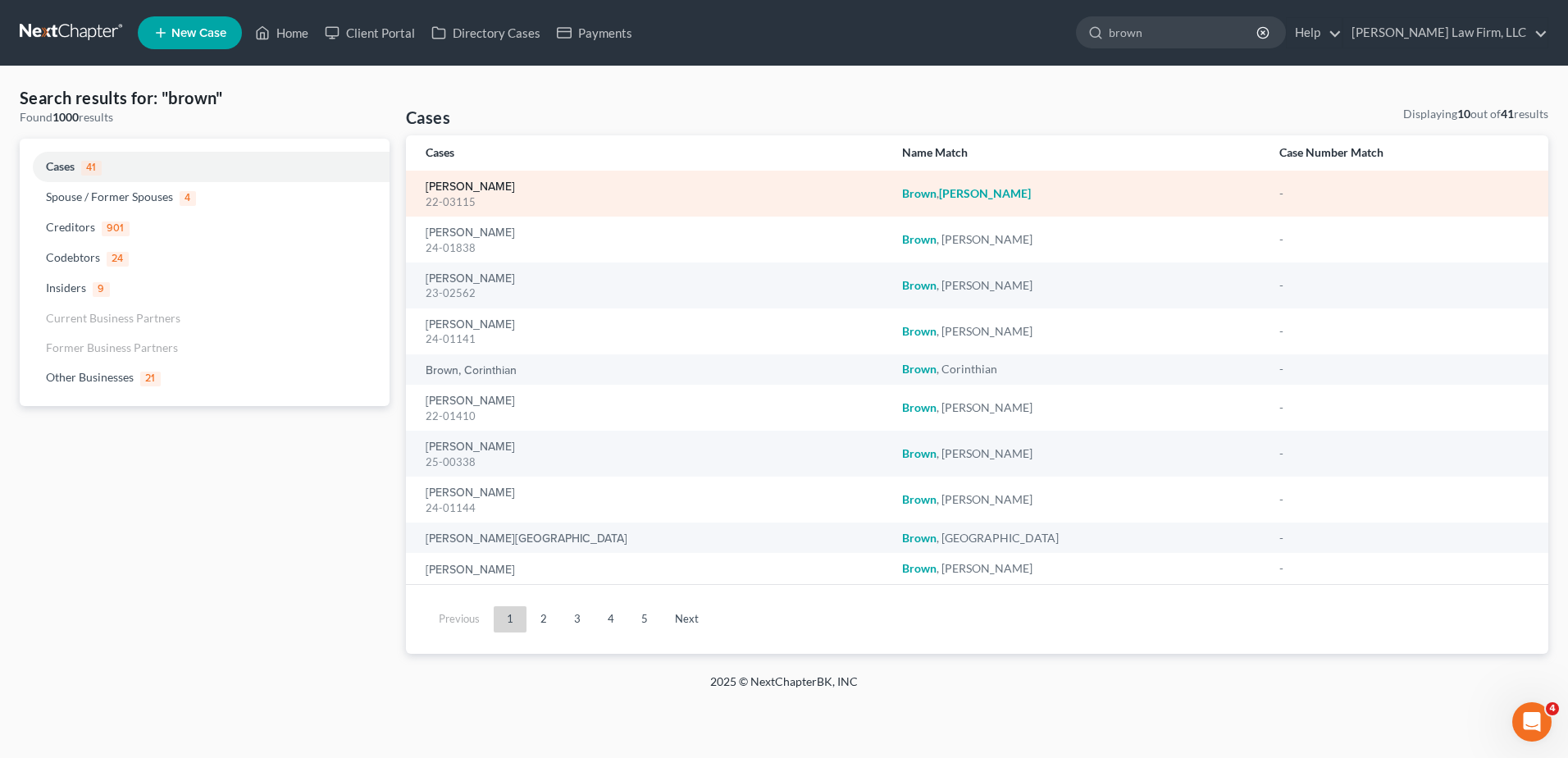
click at [468, 185] on link "[PERSON_NAME]" at bounding box center [470, 186] width 90 height 11
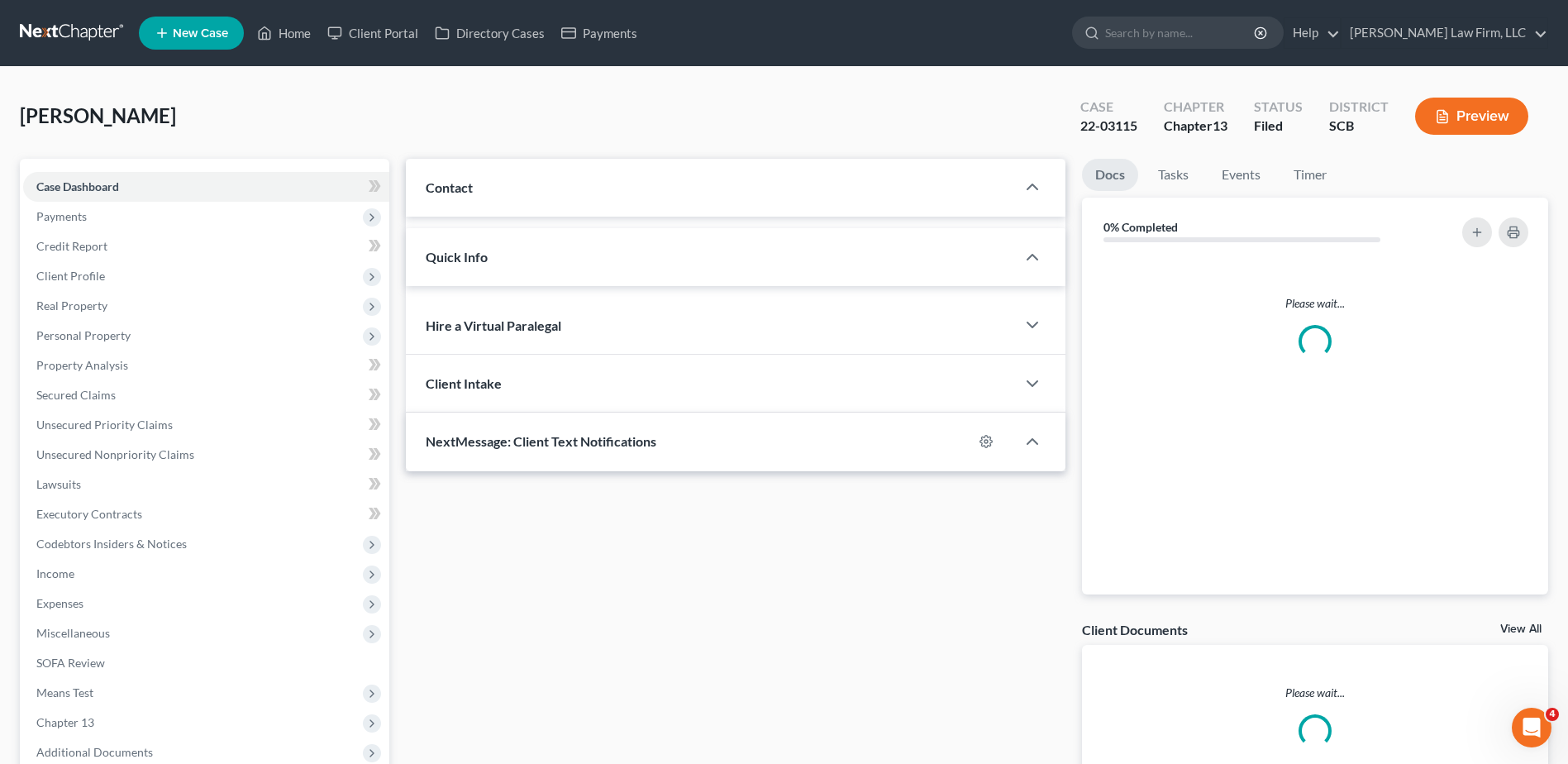
select select "0"
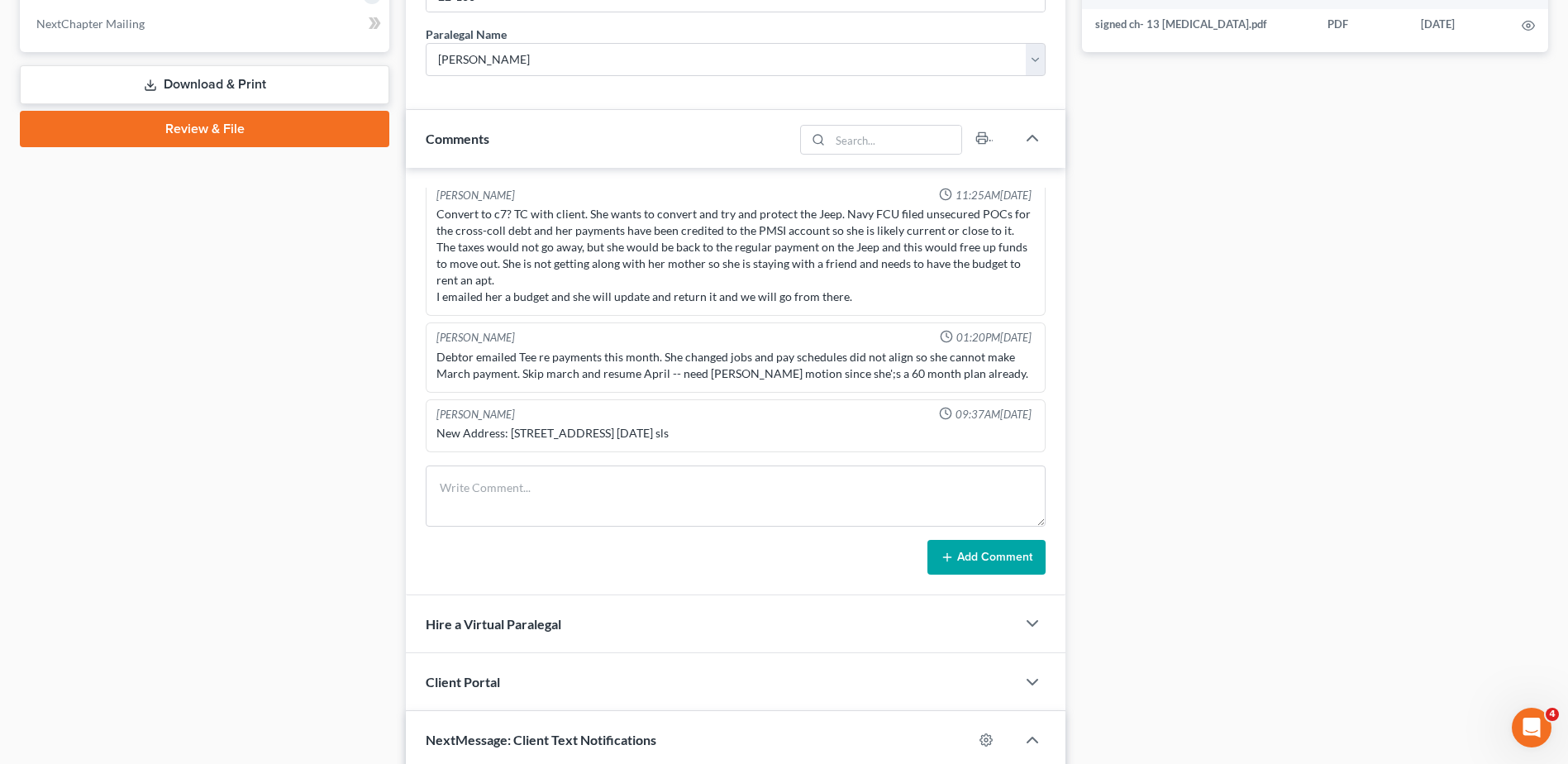
scroll to position [992, 0]
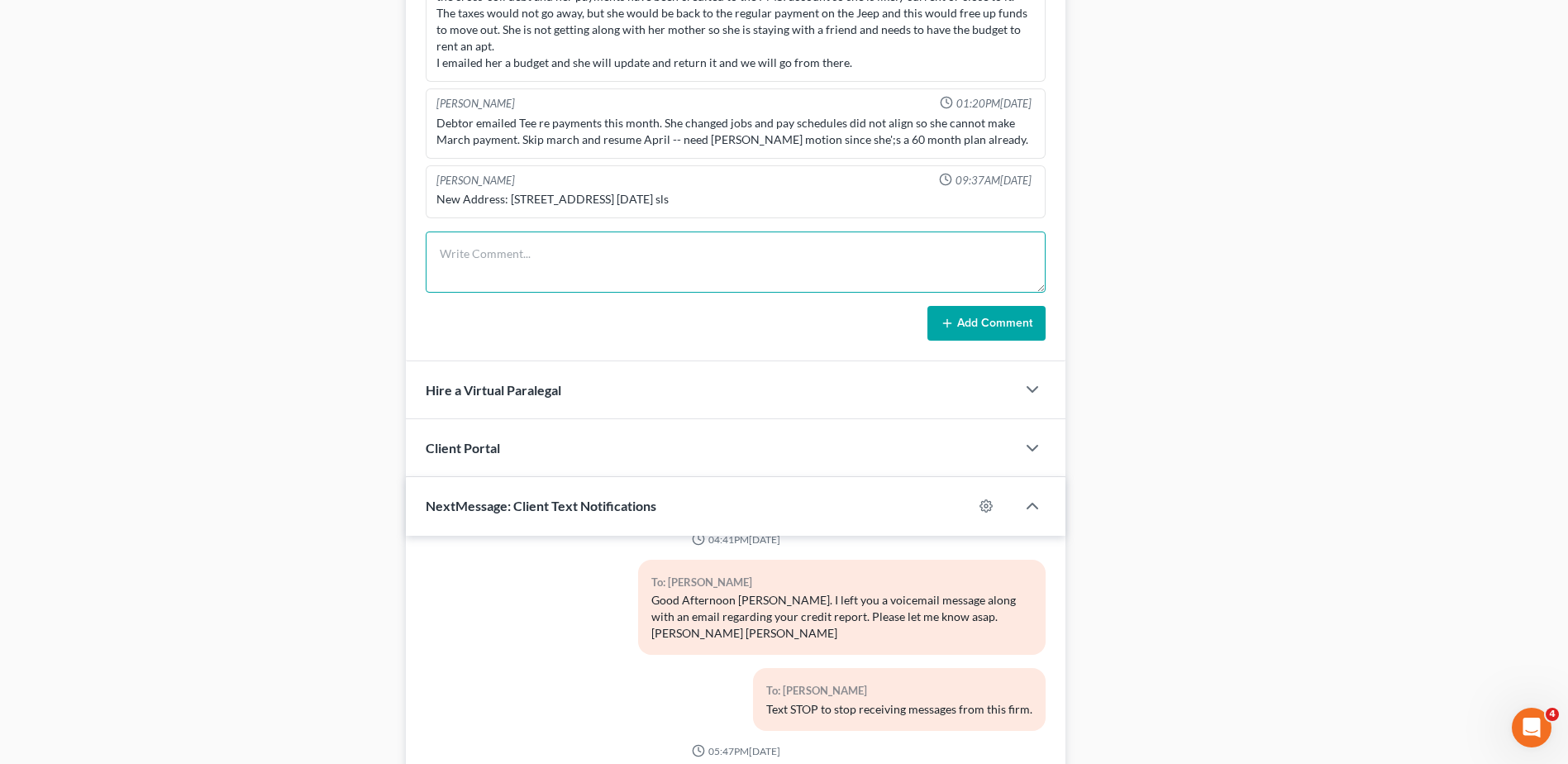
click at [536, 275] on textarea at bounding box center [736, 262] width 620 height 61
click at [767, 256] on textarea "email exchange with client and ERH, she requested 1 month moratorium for Oct du…" at bounding box center [736, 262] width 620 height 61
click at [767, 254] on textarea "email exchange with client and ERH, she requested 1 month moratorium for Oct du…" at bounding box center [736, 262] width 620 height 61
click at [694, 251] on textarea "email exchange with client and ERH, she requested 1 month moratorium for Oct du…" at bounding box center [736, 262] width 620 height 61
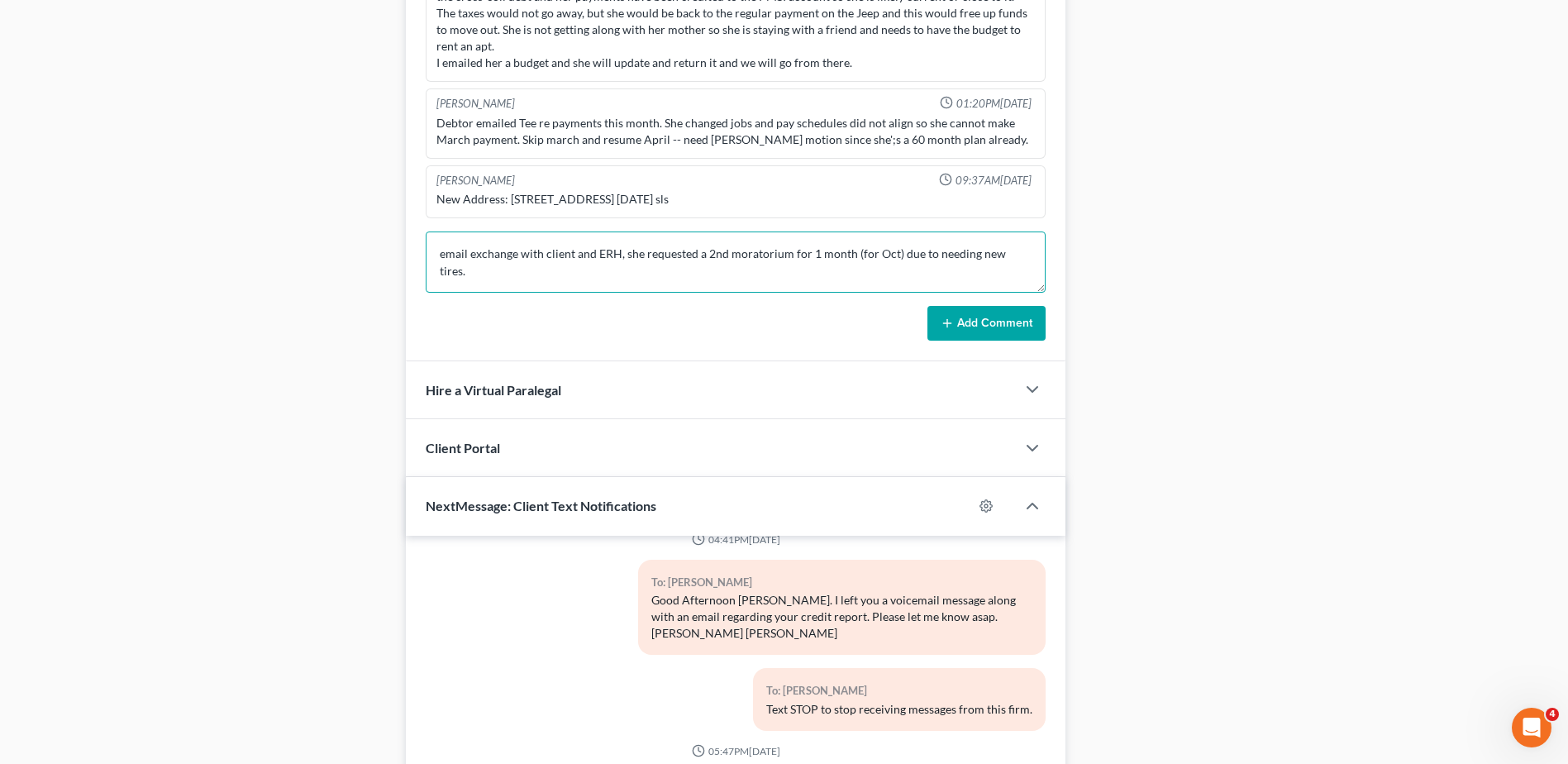
type textarea "email exchange with client and ERH, she requested a 2nd moratorium for 1 month …"
click at [767, 328] on button "Add Comment" at bounding box center [986, 323] width 118 height 35
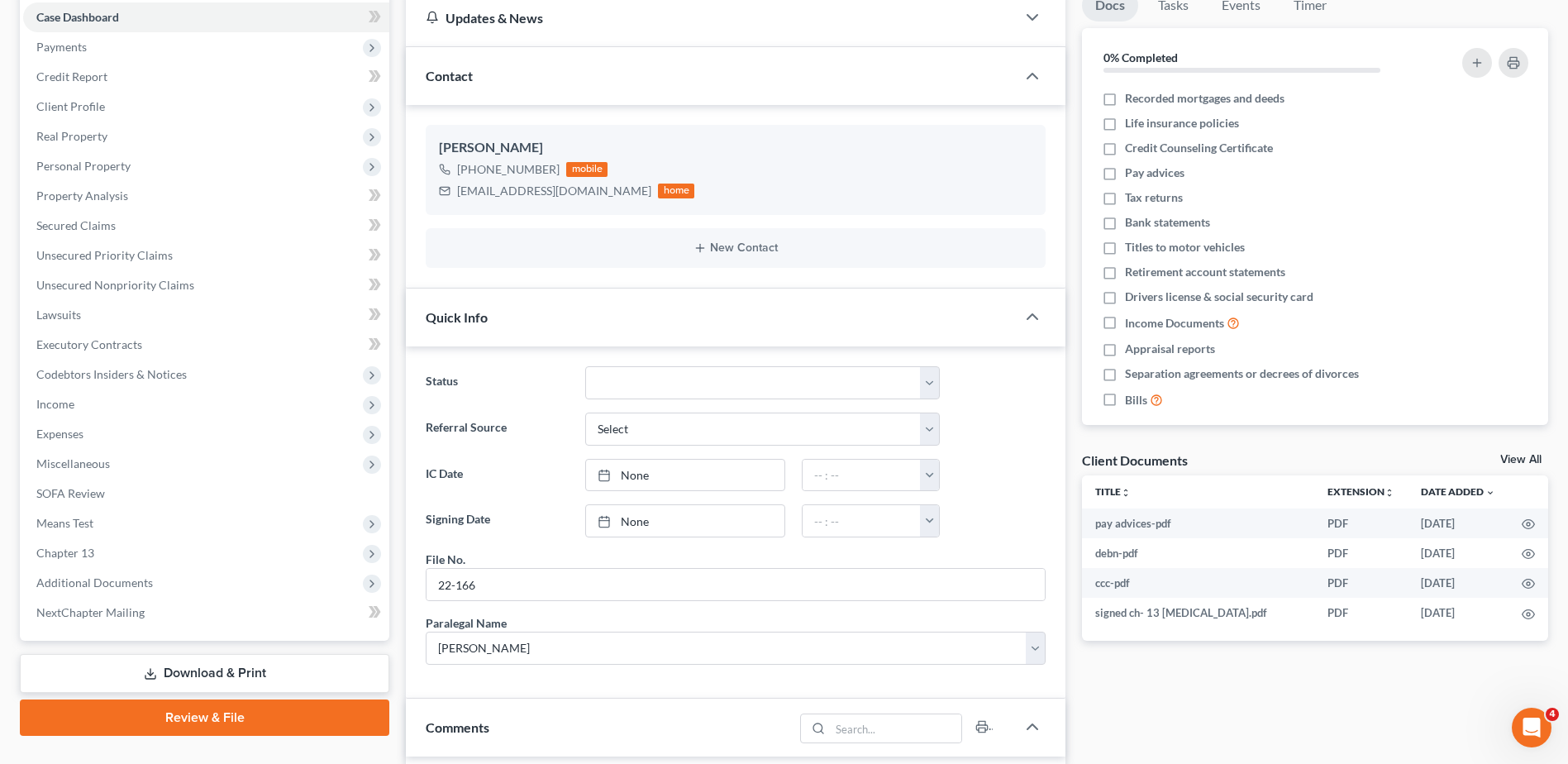
scroll to position [0, 0]
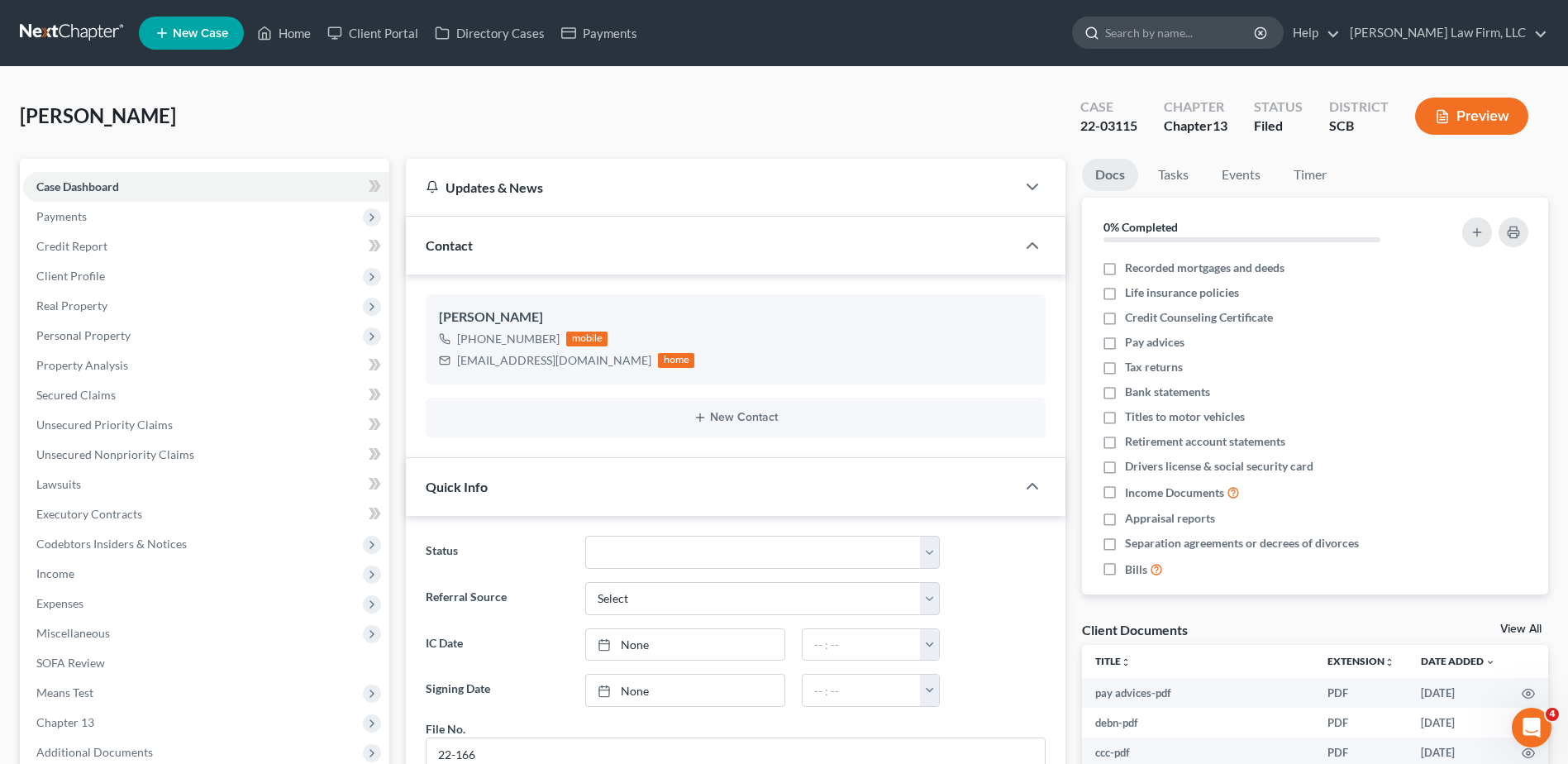
click at [767, 32] on input "search" at bounding box center [1180, 32] width 152 height 31
type input "carson"
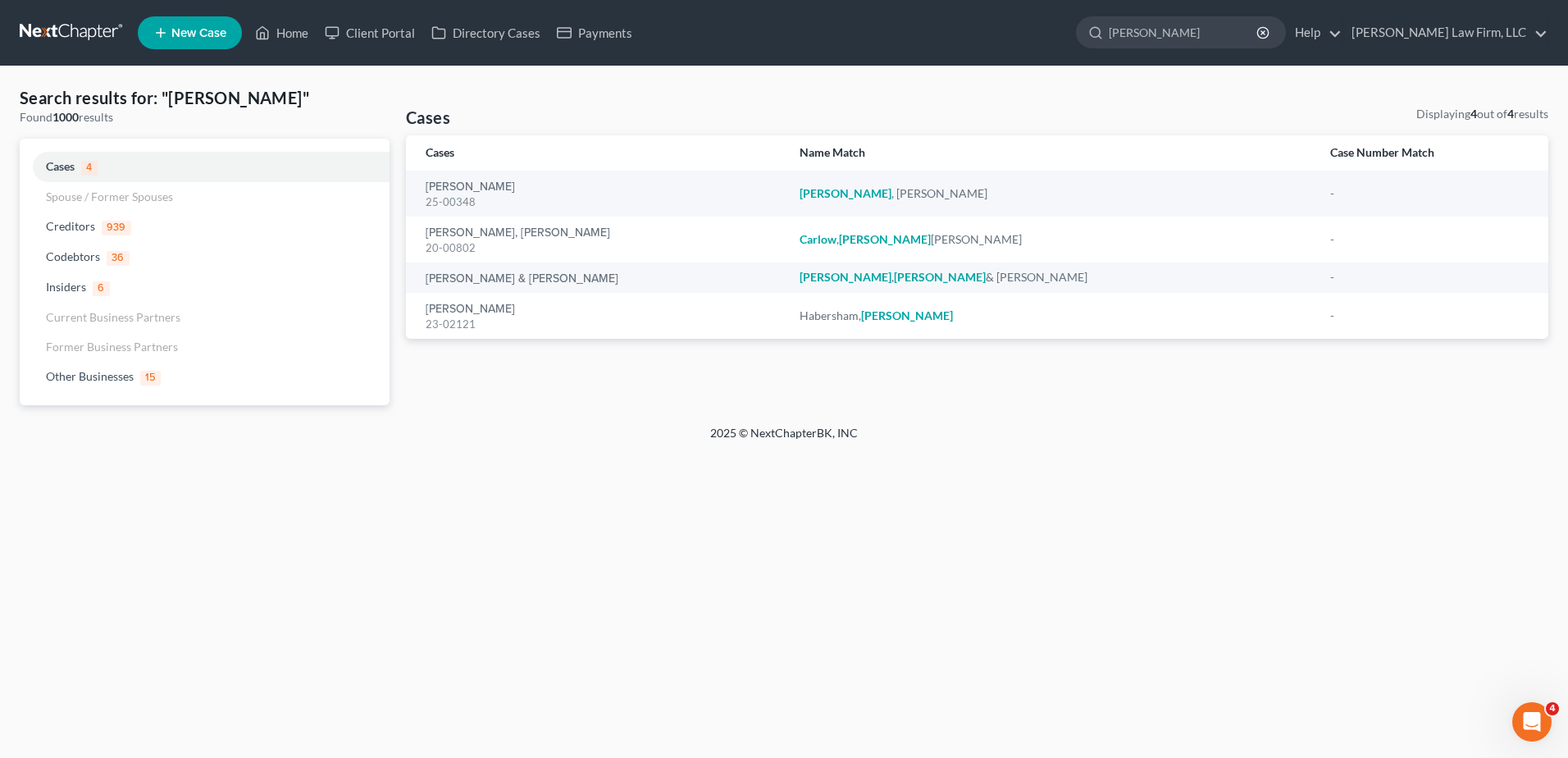
drag, startPoint x: 1209, startPoint y: 41, endPoint x: 1027, endPoint y: 3, distance: 185.9
click at [761, 34] on div "carson" at bounding box center [1181, 32] width 210 height 32
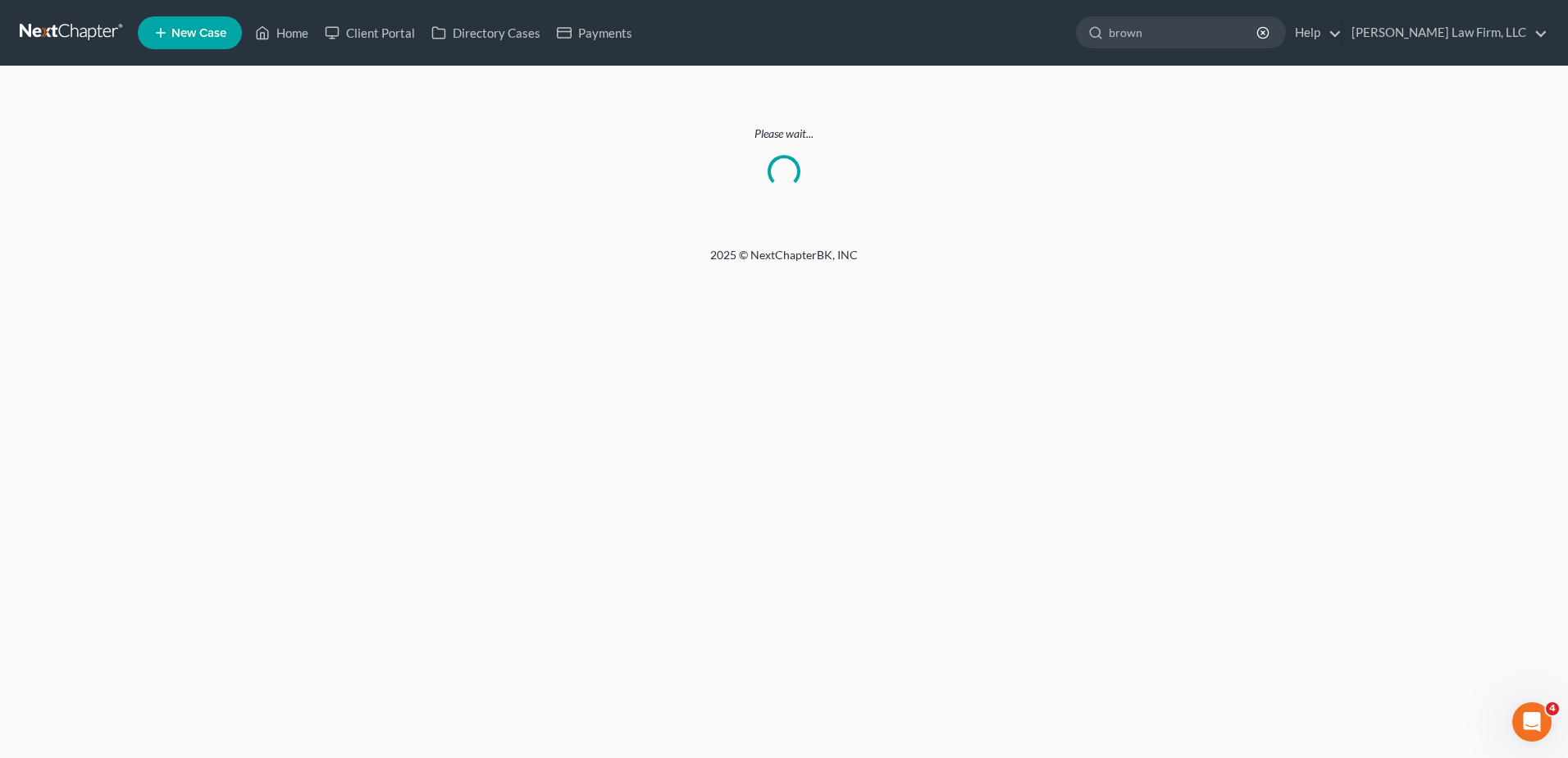
type input "brown"
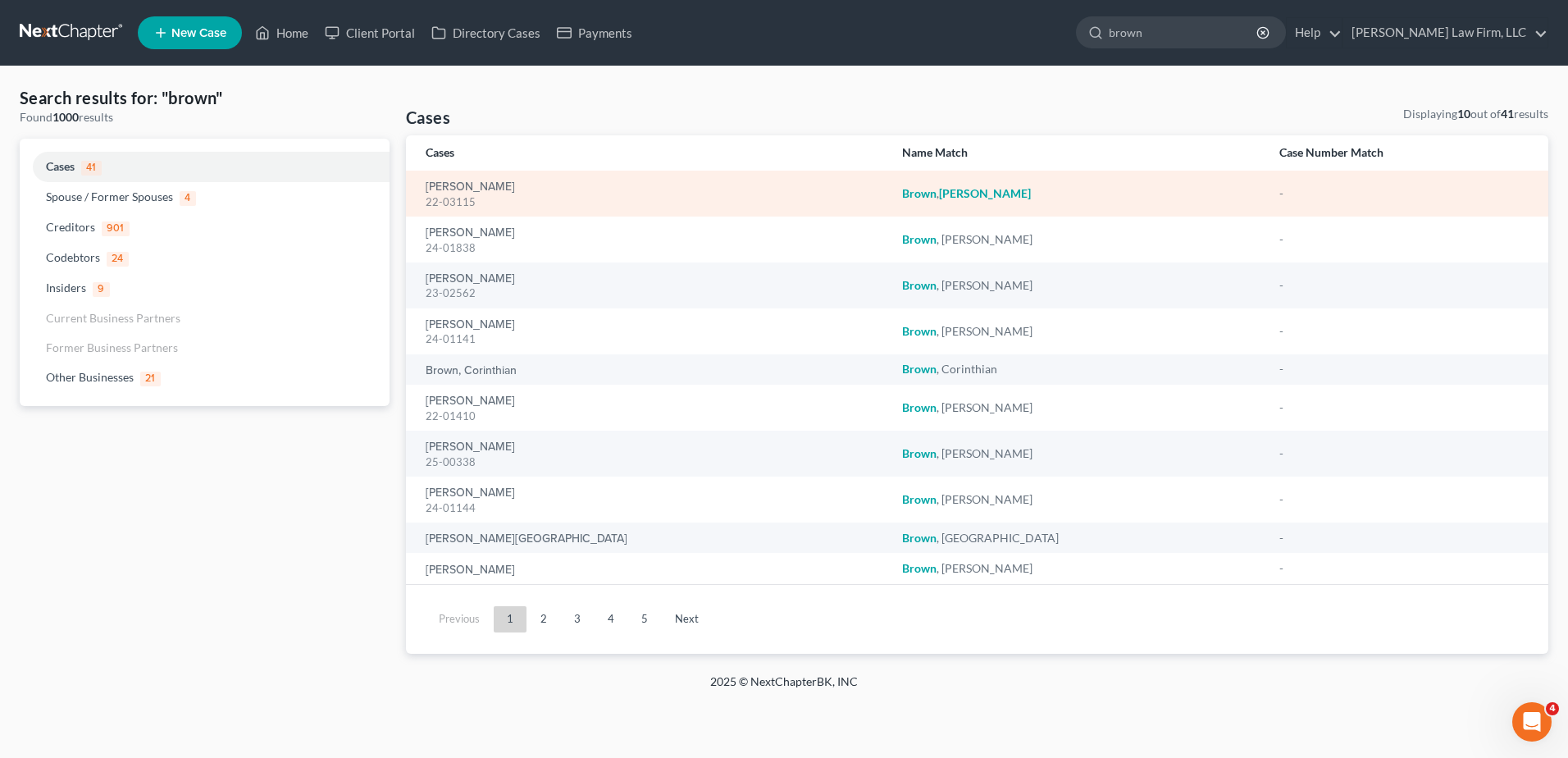
drag, startPoint x: 579, startPoint y: 180, endPoint x: 615, endPoint y: 207, distance: 45.0
click at [585, 184] on div "Brown, Brandy 22-03115" at bounding box center [651, 194] width 450 height 32
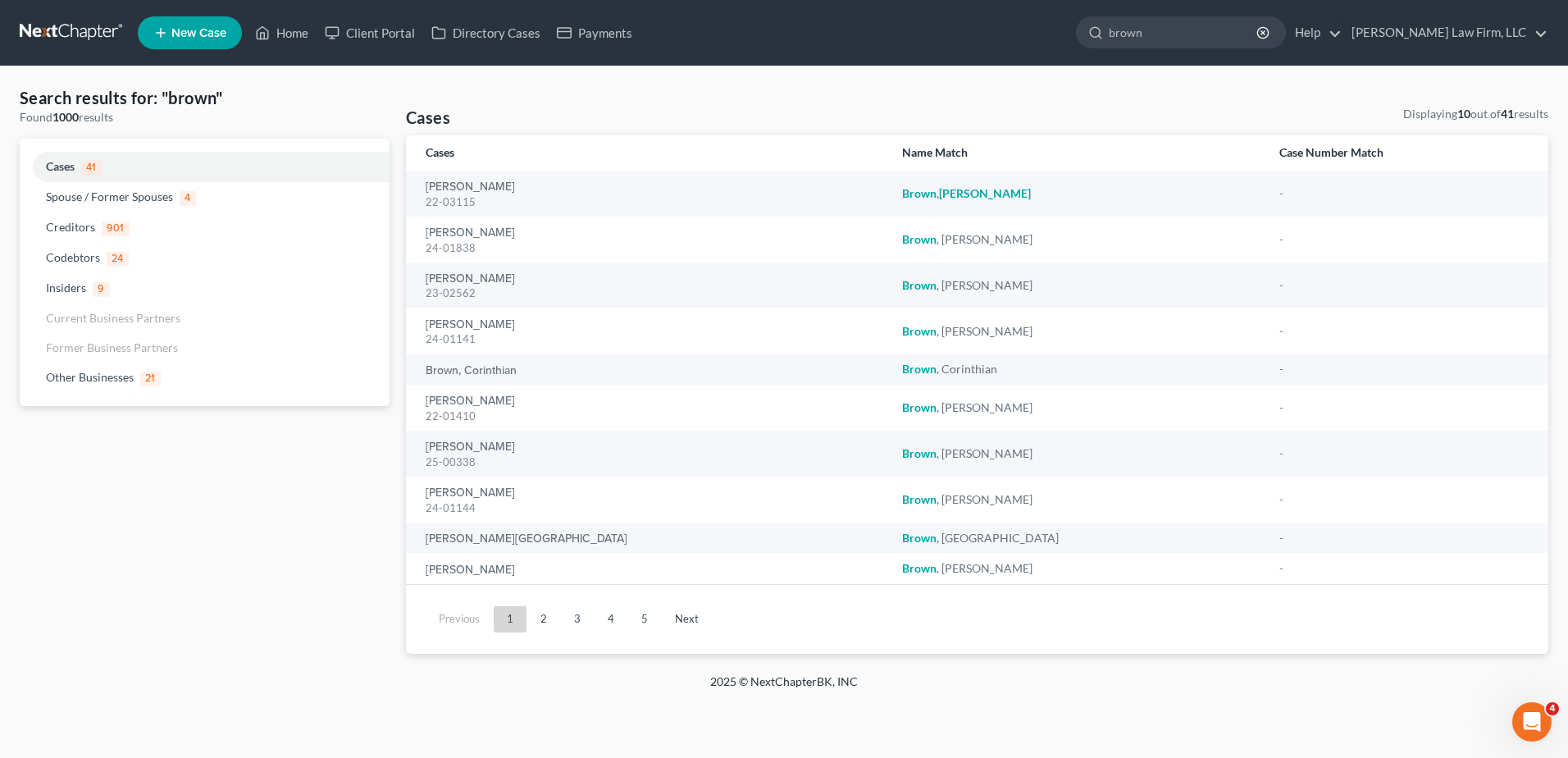
drag, startPoint x: 1181, startPoint y: 38, endPoint x: 984, endPoint y: 88, distance: 203.2
click at [761, 41] on div "brown" at bounding box center [1181, 32] width 210 height 32
click at [541, 622] on link "2" at bounding box center [544, 619] width 33 height 26
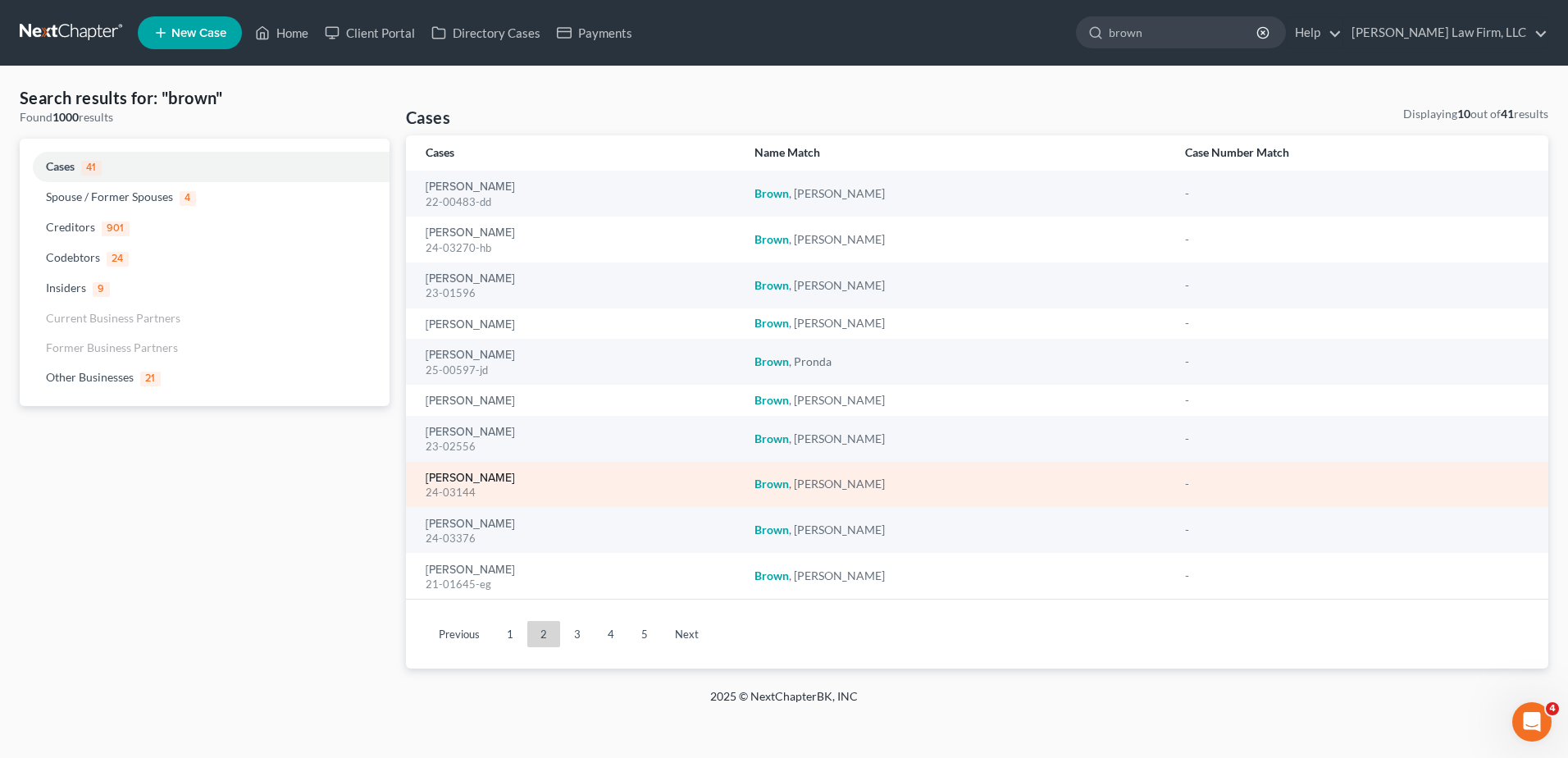
drag, startPoint x: 475, startPoint y: 480, endPoint x: 465, endPoint y: 473, distance: 12.2
click at [475, 480] on link "[PERSON_NAME]" at bounding box center [470, 477] width 90 height 11
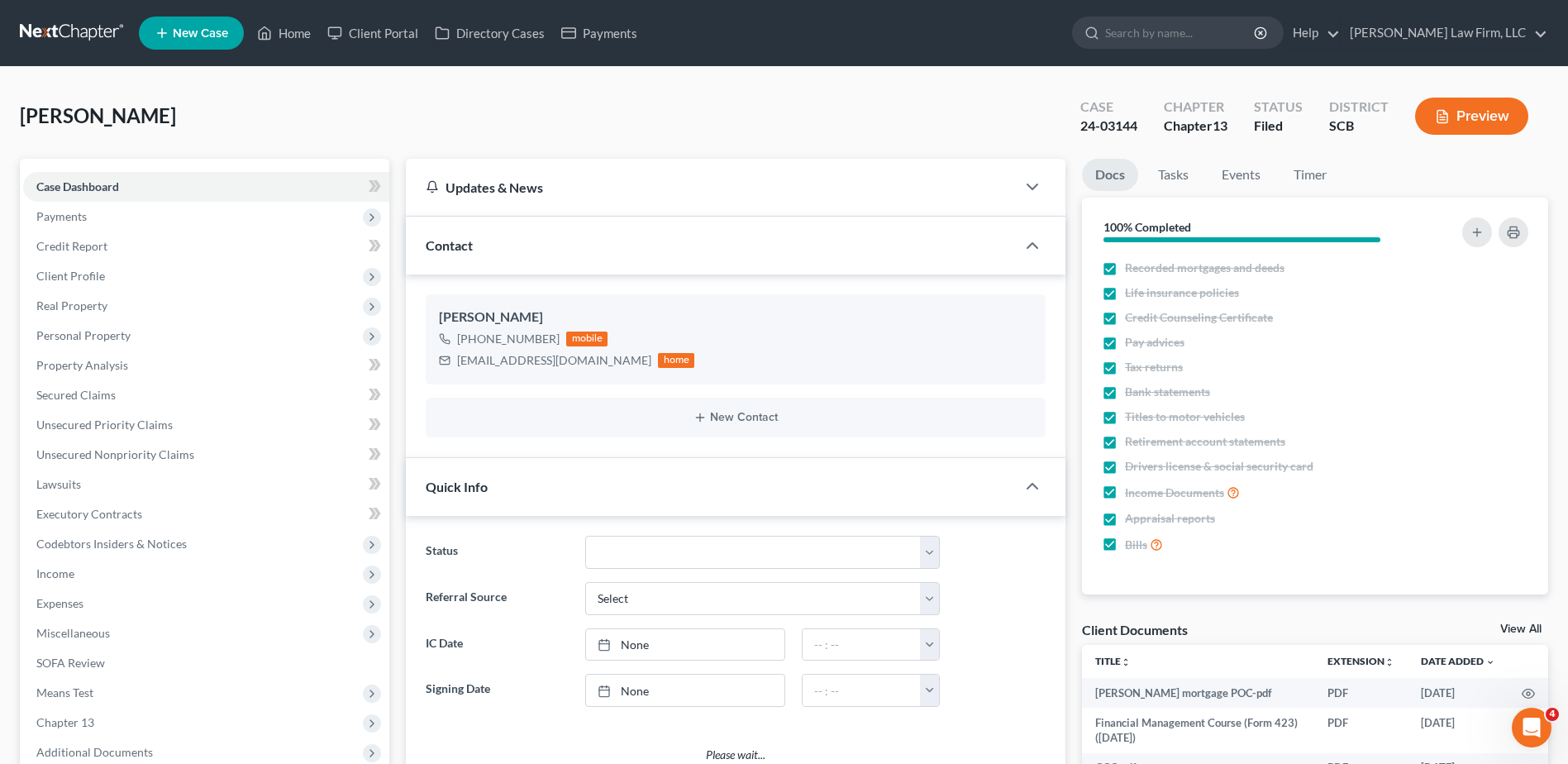
select select "1"
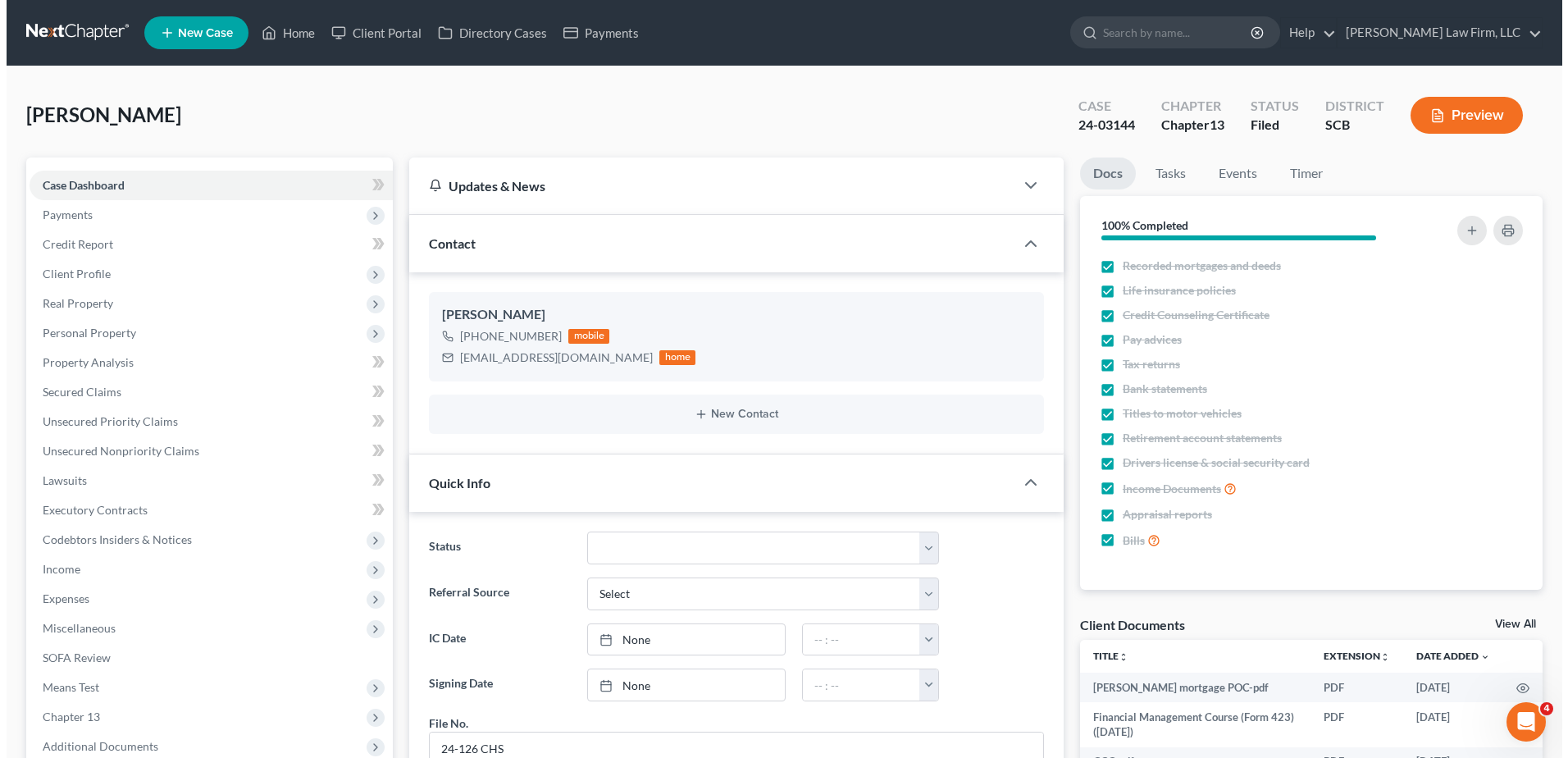
scroll to position [1169, 0]
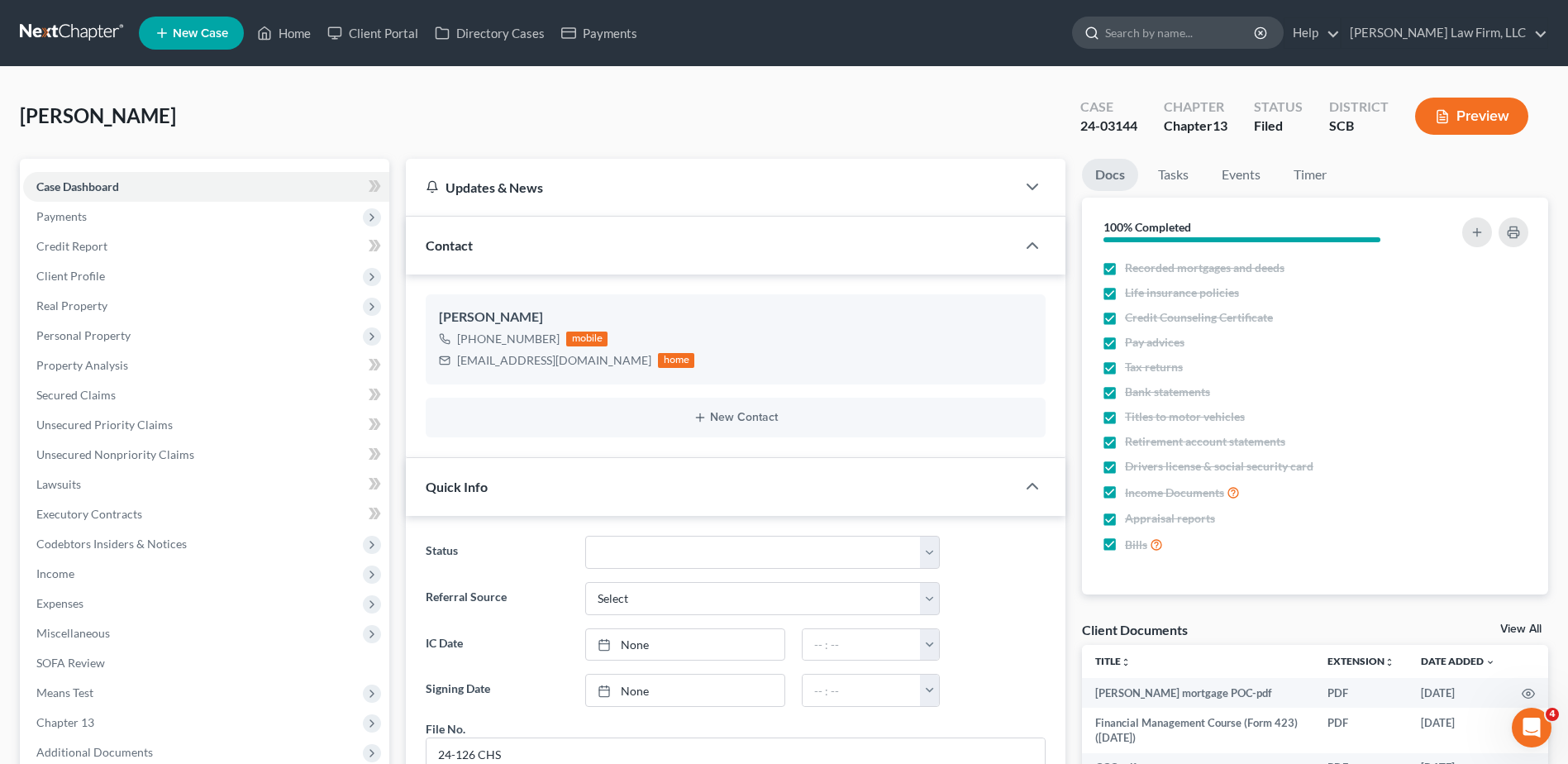
click at [767, 32] on input "search" at bounding box center [1180, 32] width 152 height 31
type input "driggers"
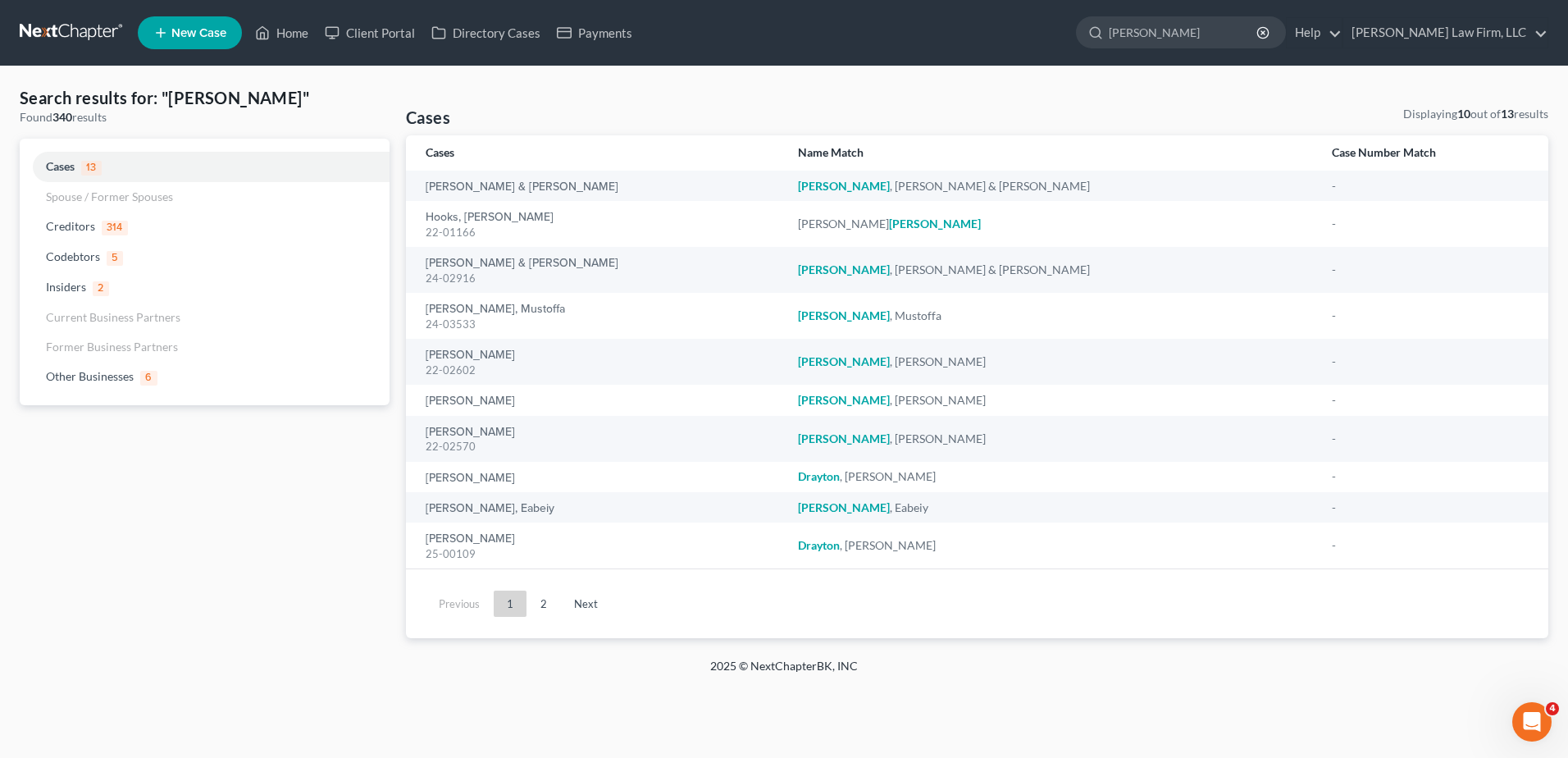
click at [65, 30] on link at bounding box center [72, 33] width 105 height 30
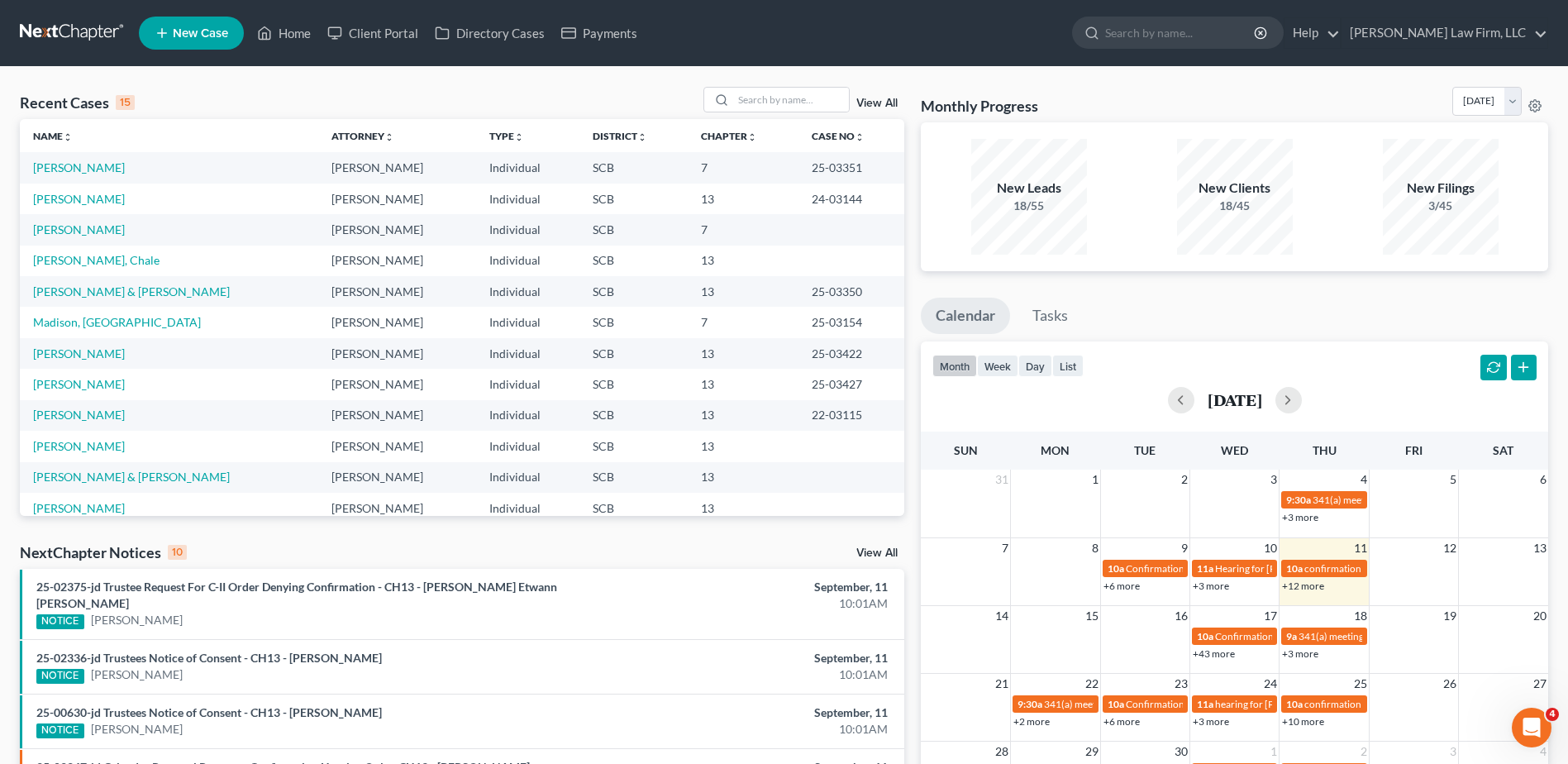
click at [88, 30] on link at bounding box center [73, 33] width 106 height 30
